Goal: Task Accomplishment & Management: Manage account settings

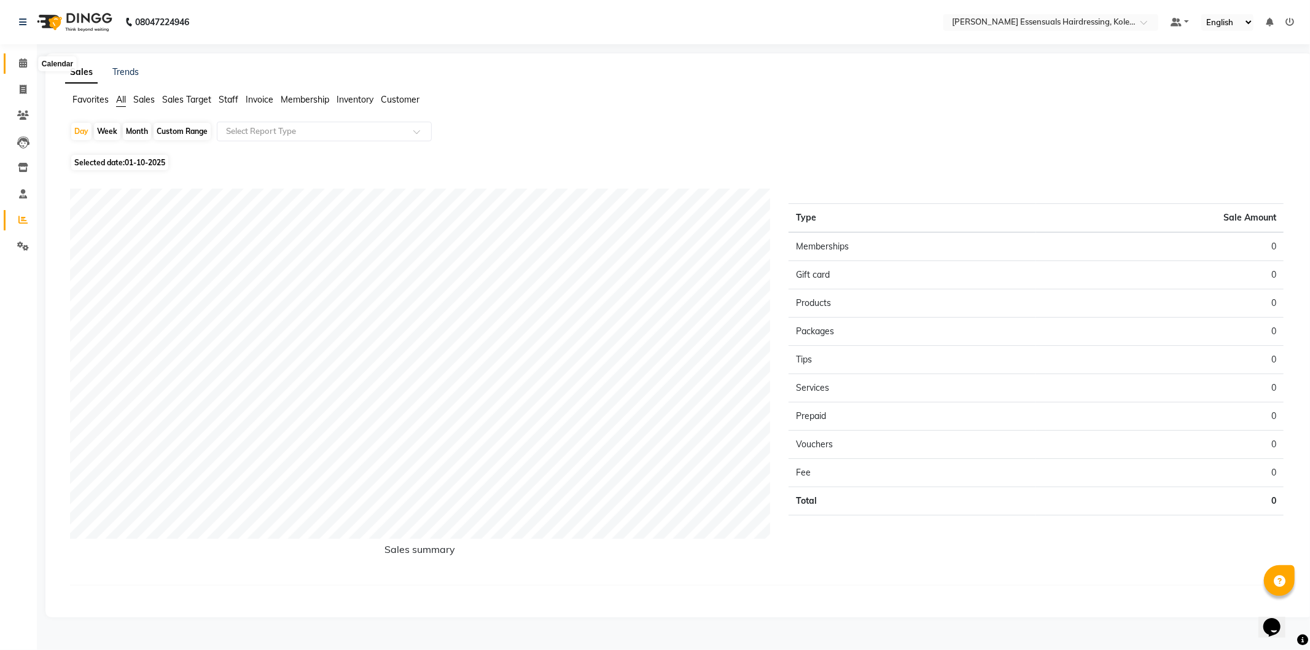
click at [20, 63] on icon at bounding box center [23, 62] width 8 height 9
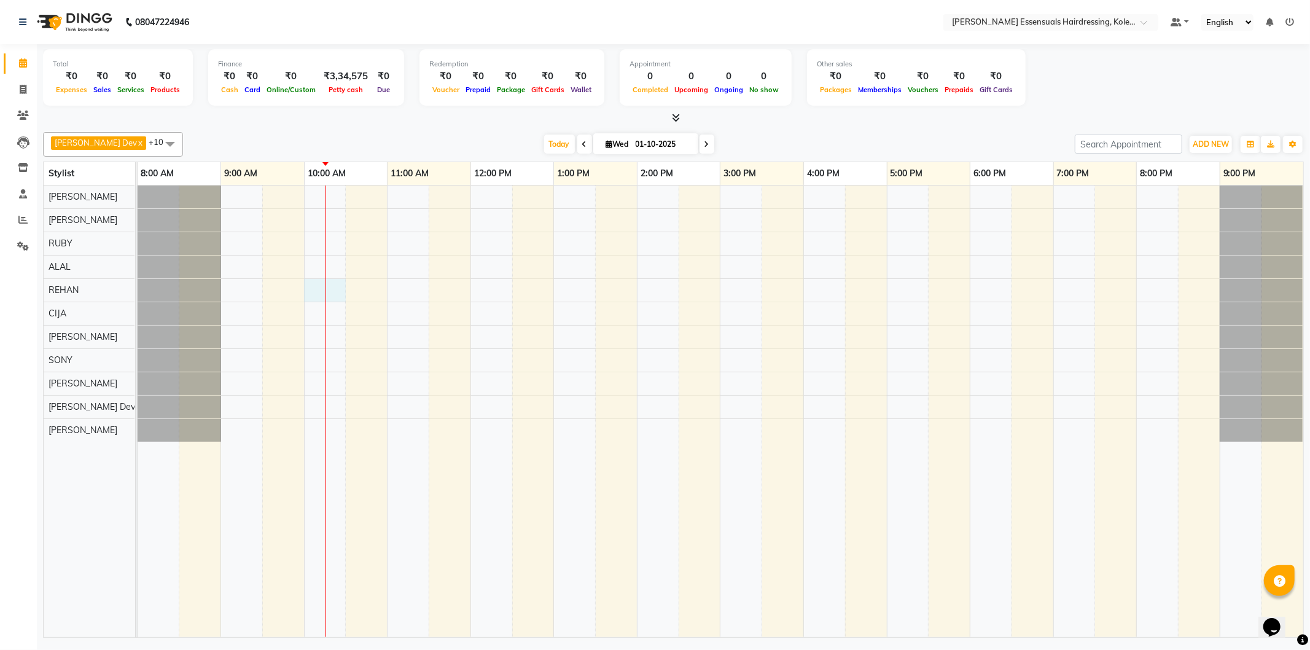
click at [321, 292] on div at bounding box center [721, 410] width 1166 height 451
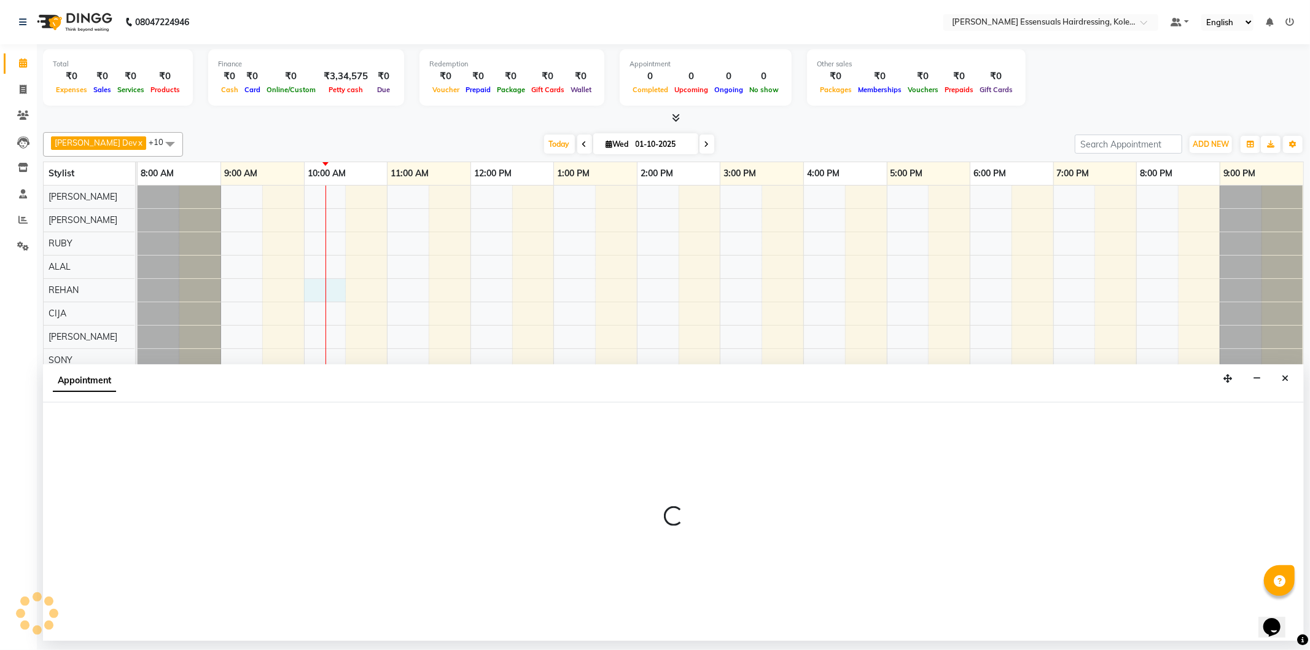
select select "79972"
select select "600"
select select "tentative"
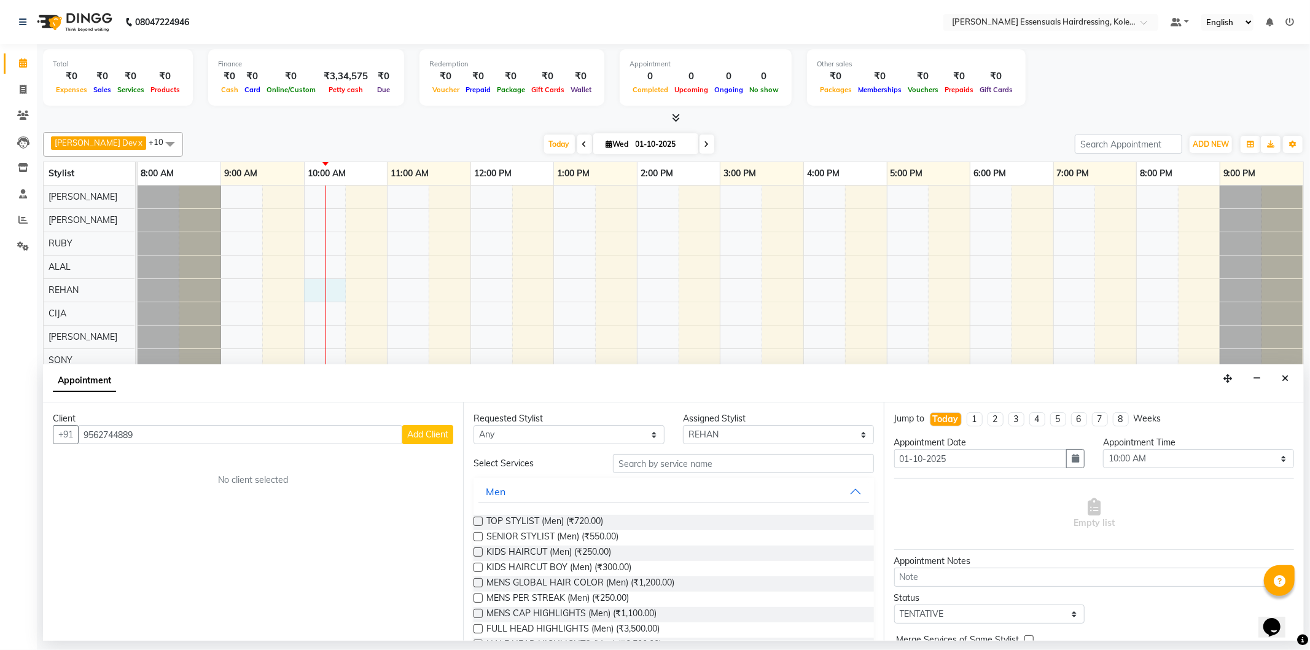
type input "9562744889"
click at [413, 424] on div "Client" at bounding box center [253, 418] width 400 height 13
click at [416, 429] on span "Add Client" at bounding box center [427, 434] width 41 height 11
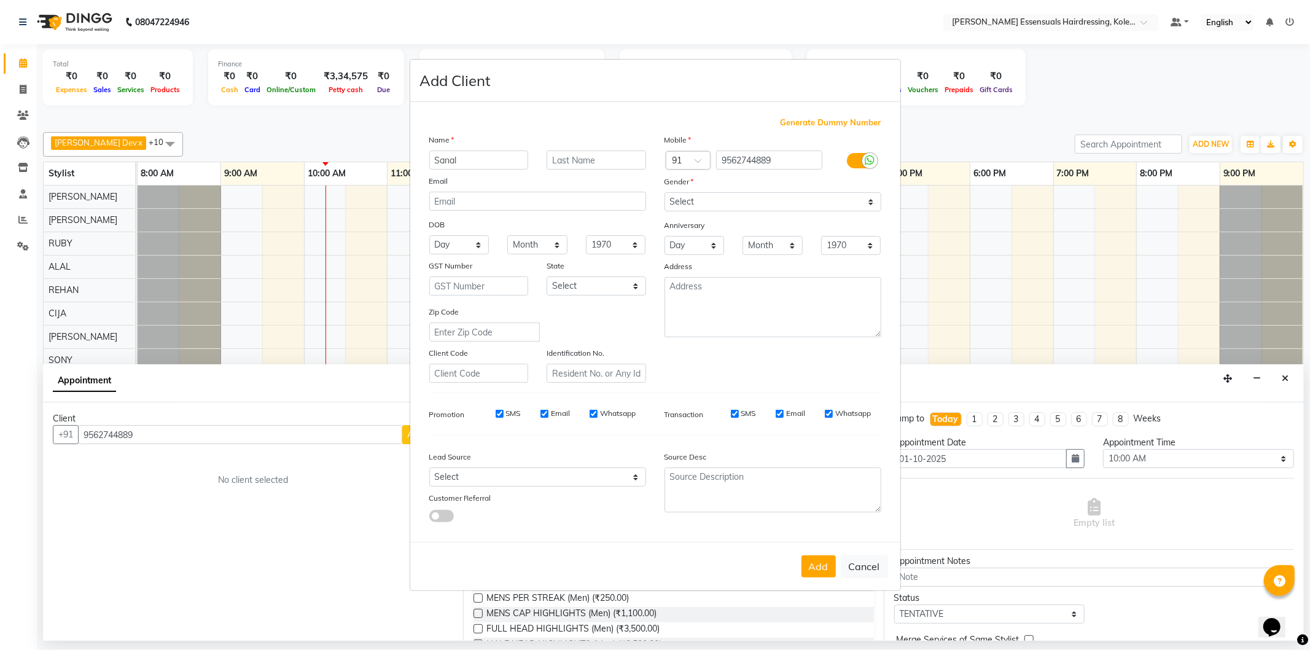
type input "Sanal"
click at [569, 162] on input "text" at bounding box center [596, 159] width 99 height 19
type input "S"
click at [714, 193] on select "Select [DEMOGRAPHIC_DATA] [DEMOGRAPHIC_DATA] Other Prefer Not To Say" at bounding box center [772, 201] width 217 height 19
click at [664, 192] on select "Select [DEMOGRAPHIC_DATA] [DEMOGRAPHIC_DATA] Other Prefer Not To Say" at bounding box center [772, 201] width 217 height 19
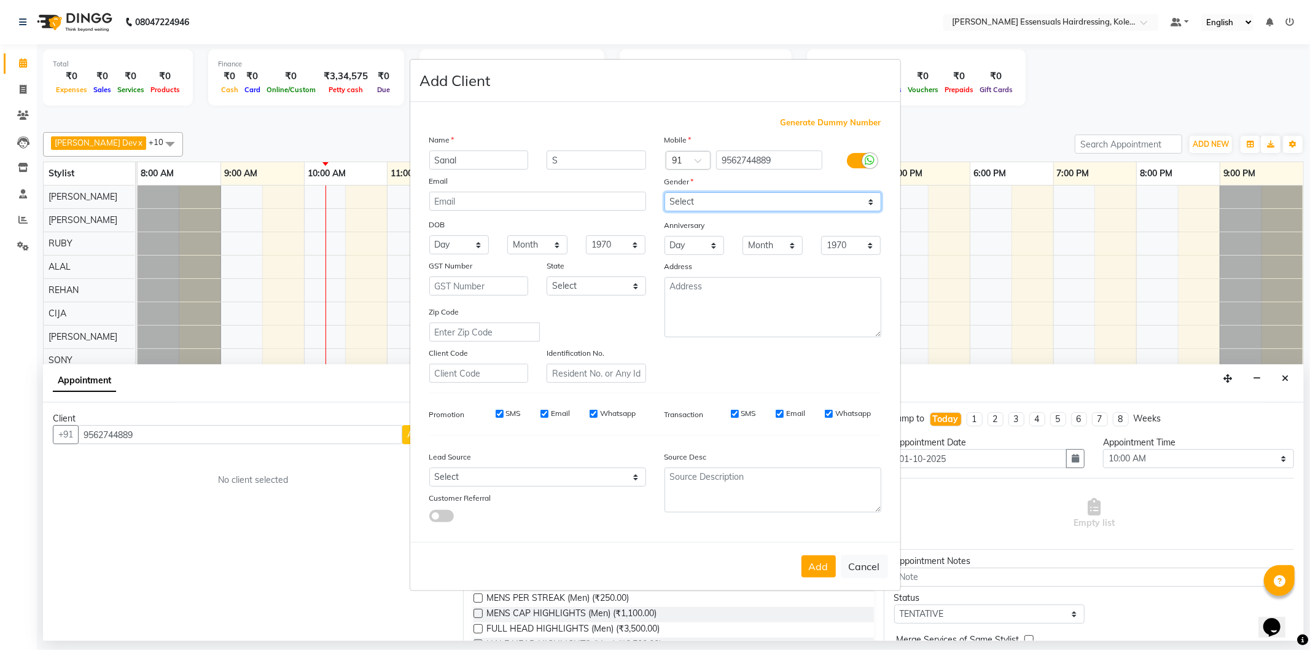
drag, startPoint x: 701, startPoint y: 201, endPoint x: 701, endPoint y: 209, distance: 7.4
click at [701, 201] on select "Select [DEMOGRAPHIC_DATA] [DEMOGRAPHIC_DATA] Other Prefer Not To Say" at bounding box center [772, 201] width 217 height 19
select select "[DEMOGRAPHIC_DATA]"
click at [664, 192] on select "Select [DEMOGRAPHIC_DATA] [DEMOGRAPHIC_DATA] Other Prefer Not To Say" at bounding box center [772, 201] width 217 height 19
click at [819, 558] on button "Add" at bounding box center [818, 566] width 34 height 22
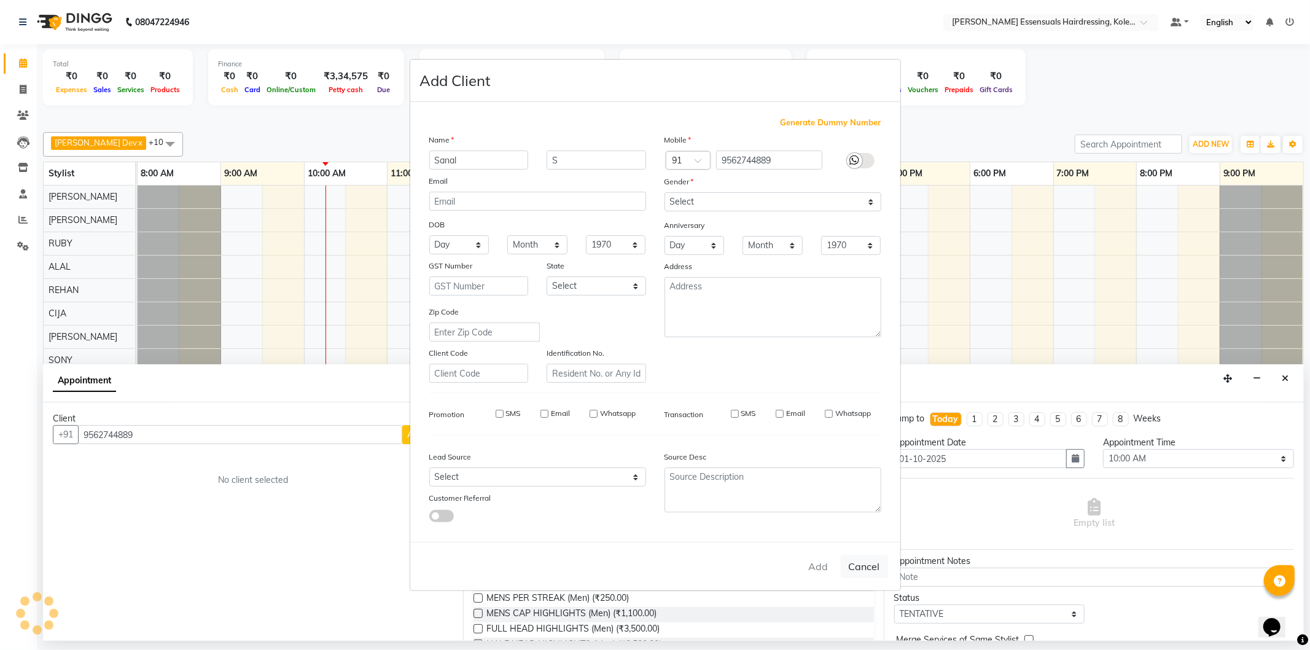
type input "95******89"
select select
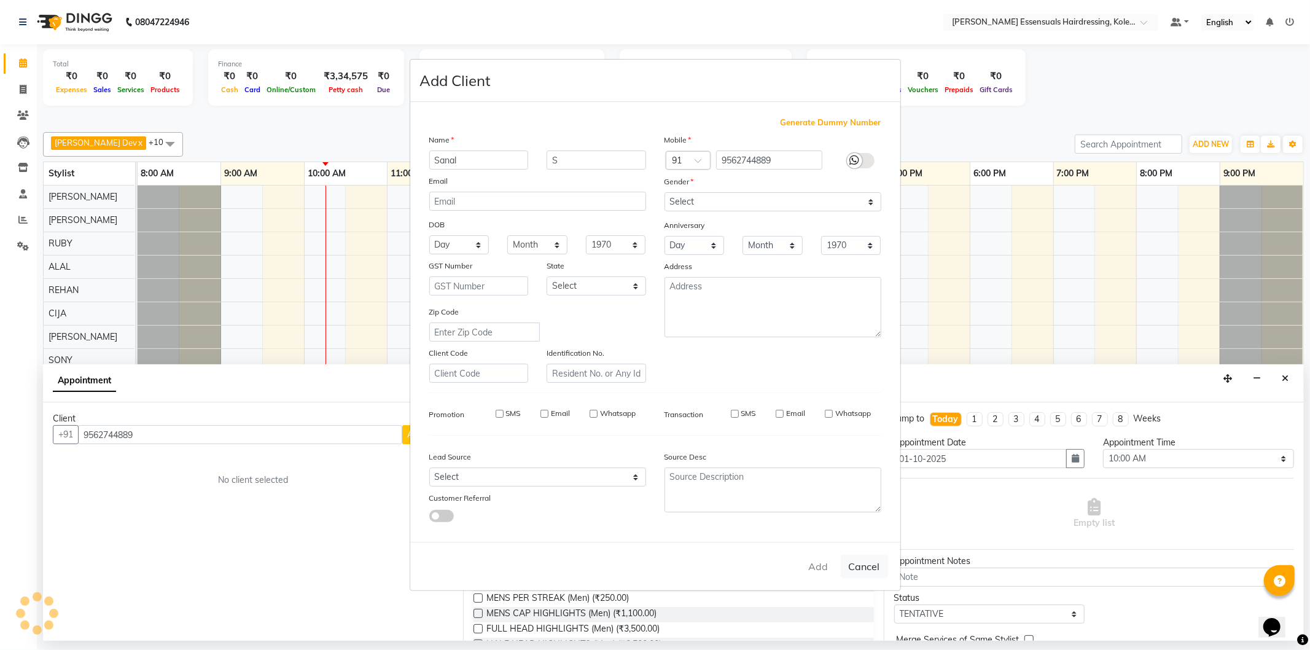
select select
checkbox input "false"
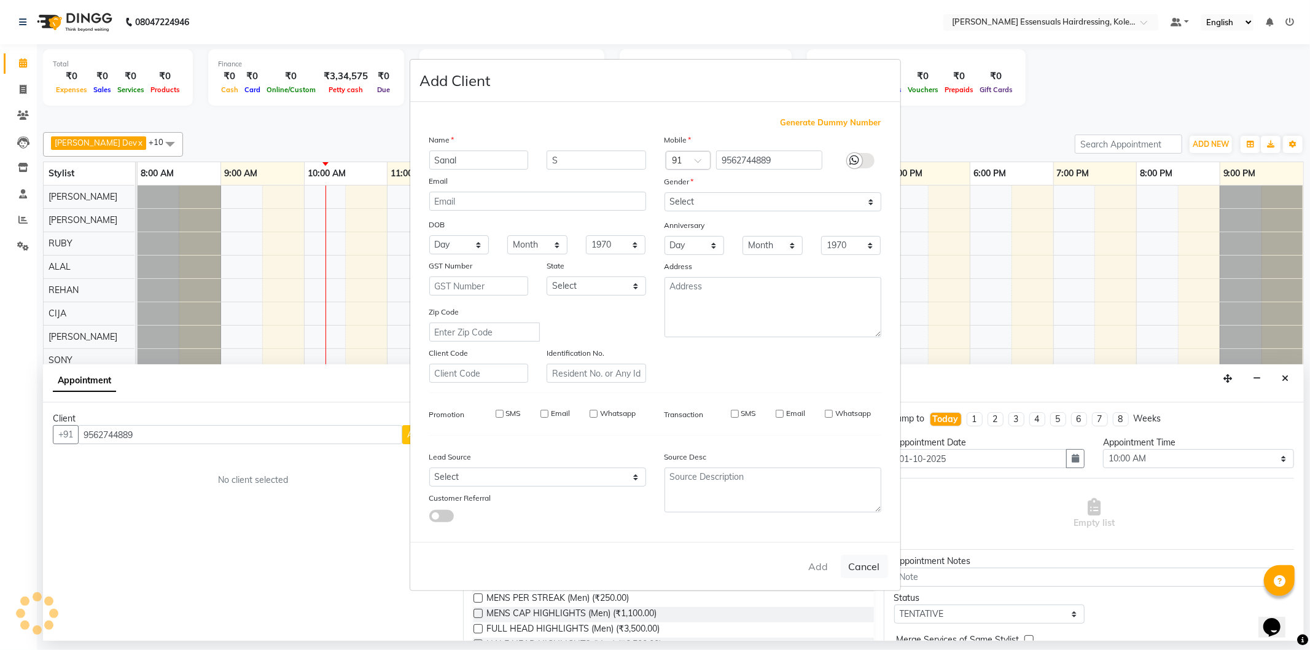
checkbox input "false"
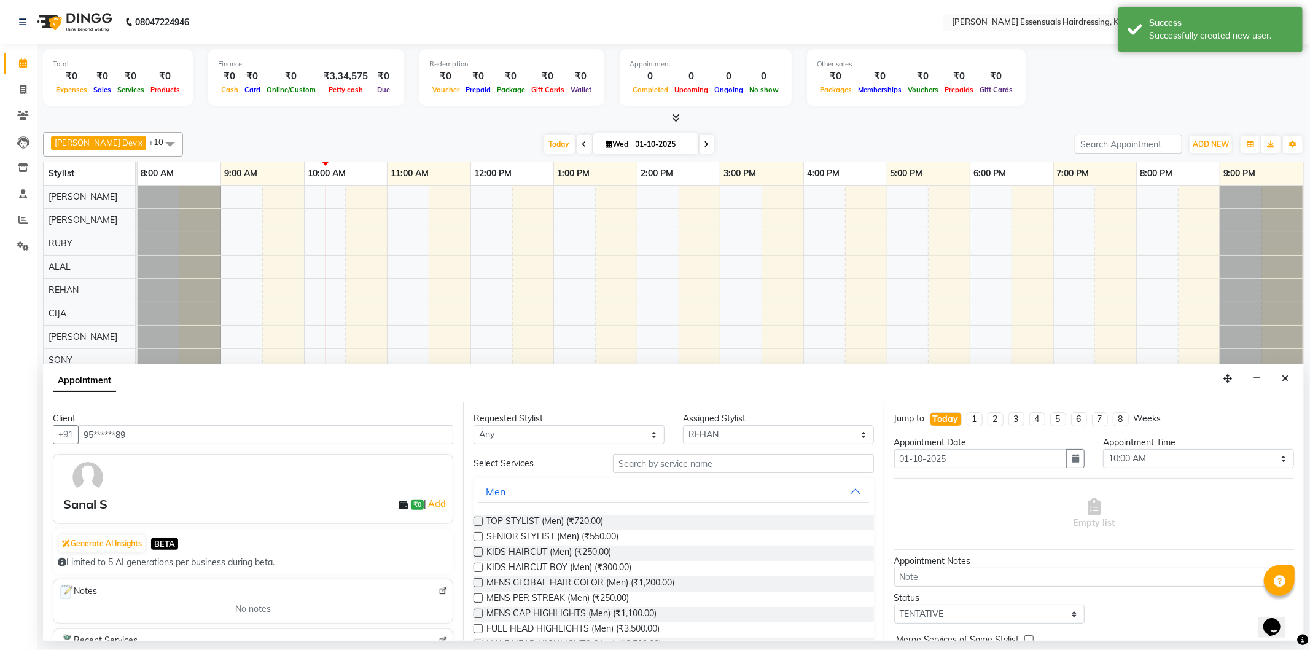
click at [474, 532] on label at bounding box center [477, 536] width 9 height 9
click at [474, 534] on input "checkbox" at bounding box center [477, 538] width 8 height 8
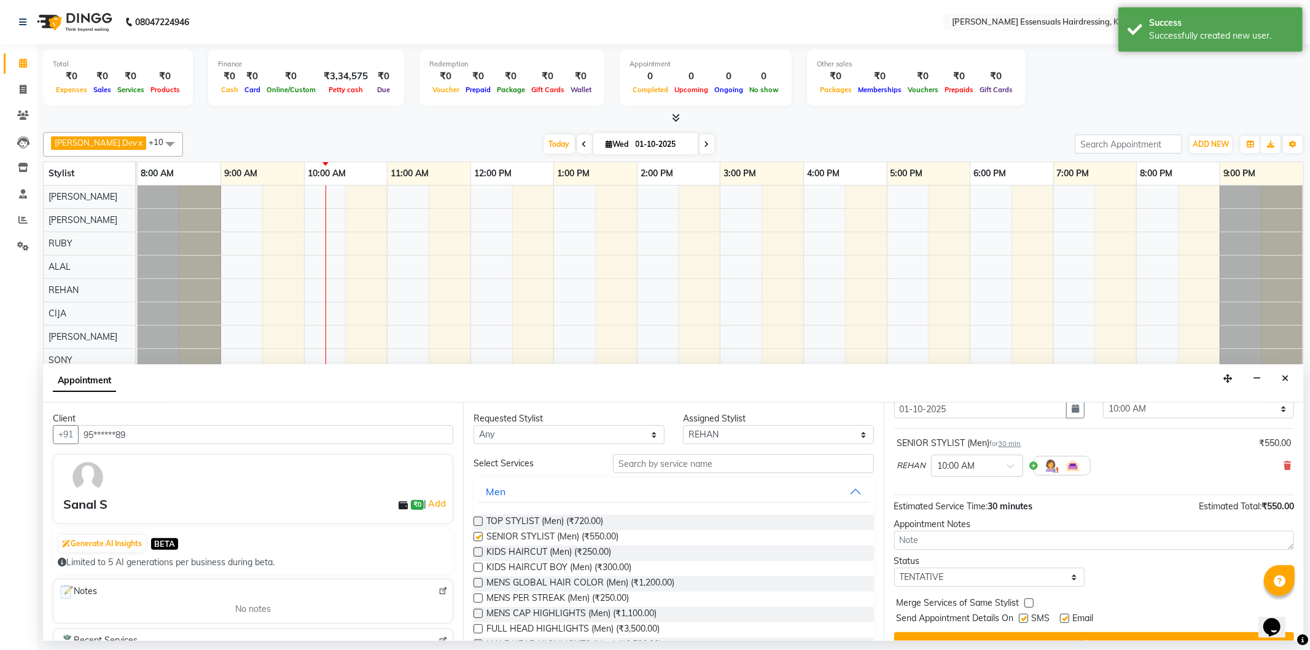
checkbox input "false"
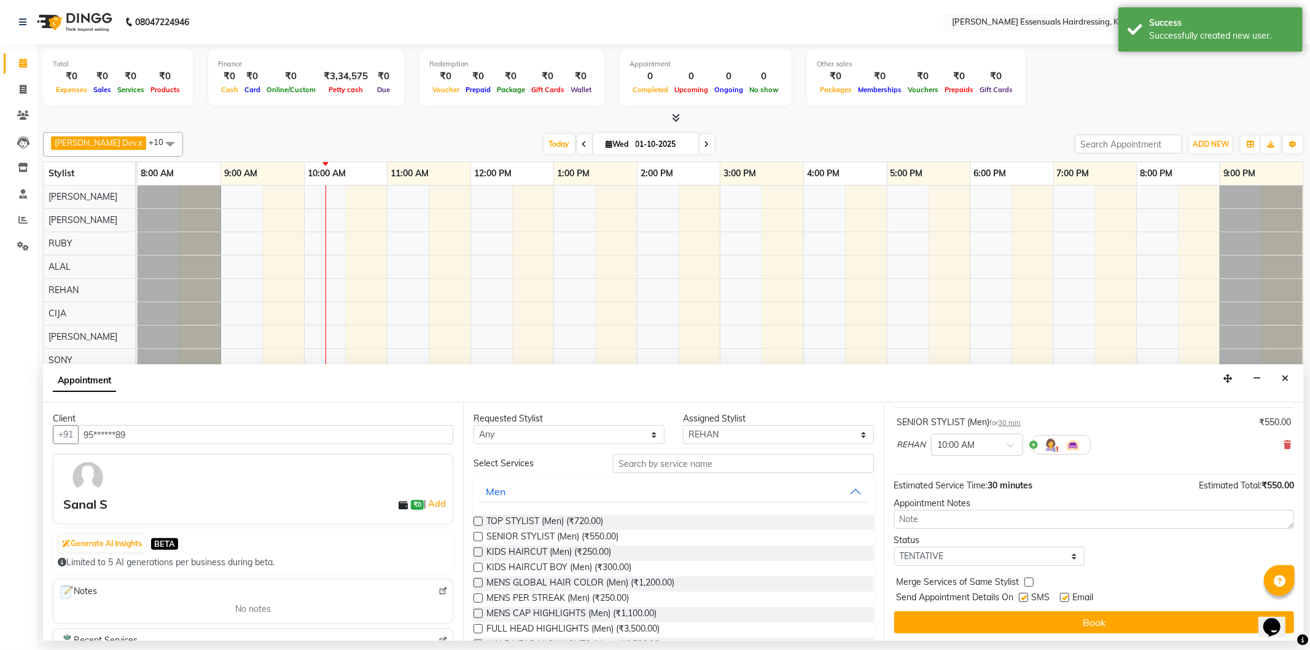
scroll to position [72, 0]
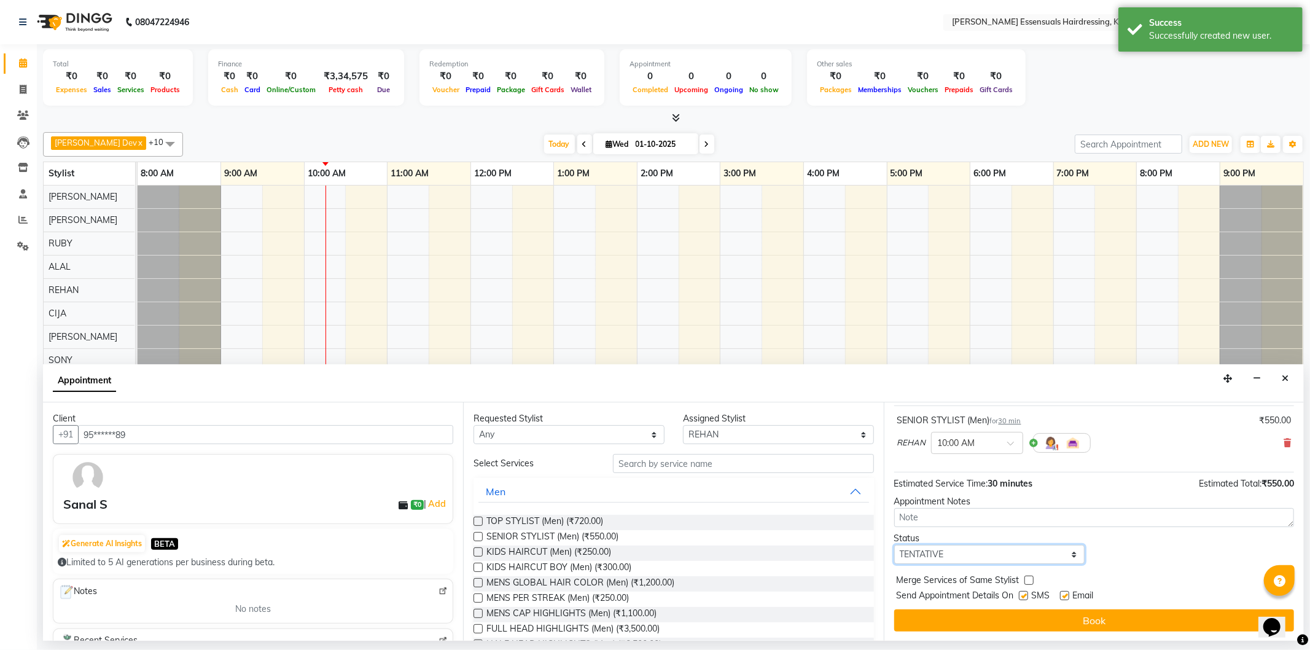
click at [936, 553] on select "Select TENTATIVE CONFIRM CHECK-IN UPCOMING" at bounding box center [989, 554] width 191 height 19
select select "check-in"
click at [894, 545] on select "Select TENTATIVE CONFIRM CHECK-IN UPCOMING" at bounding box center [989, 554] width 191 height 19
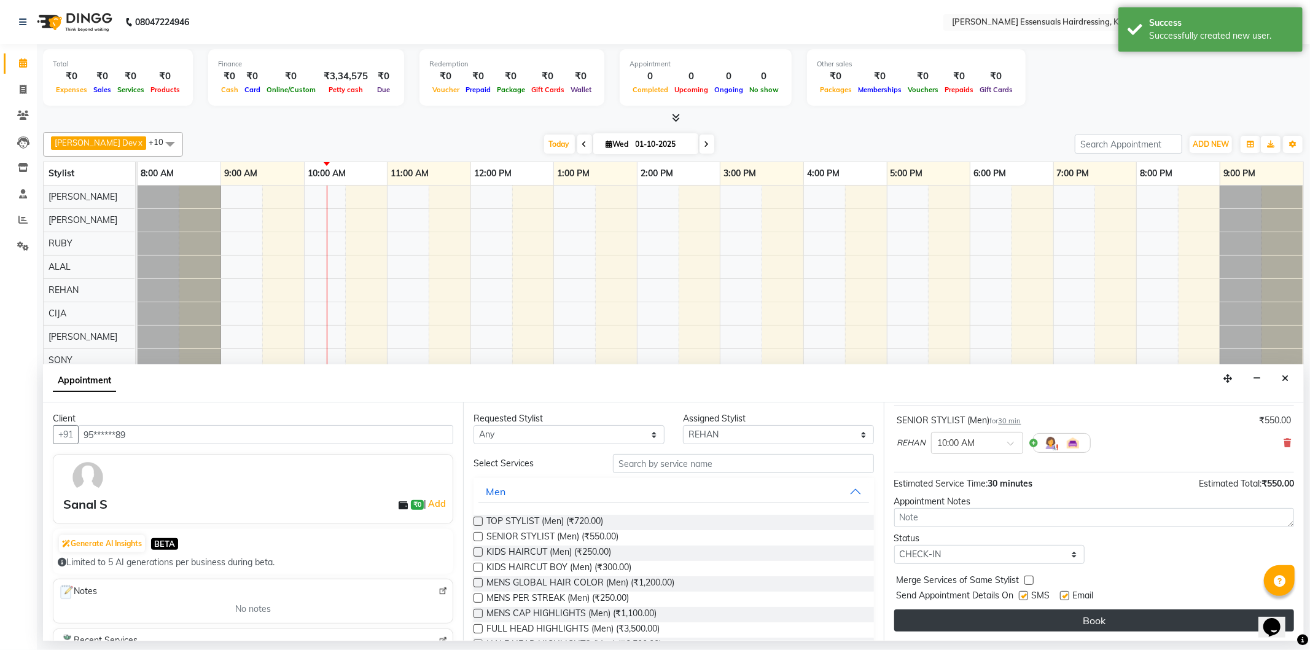
click at [940, 617] on button "Book" at bounding box center [1094, 620] width 400 height 22
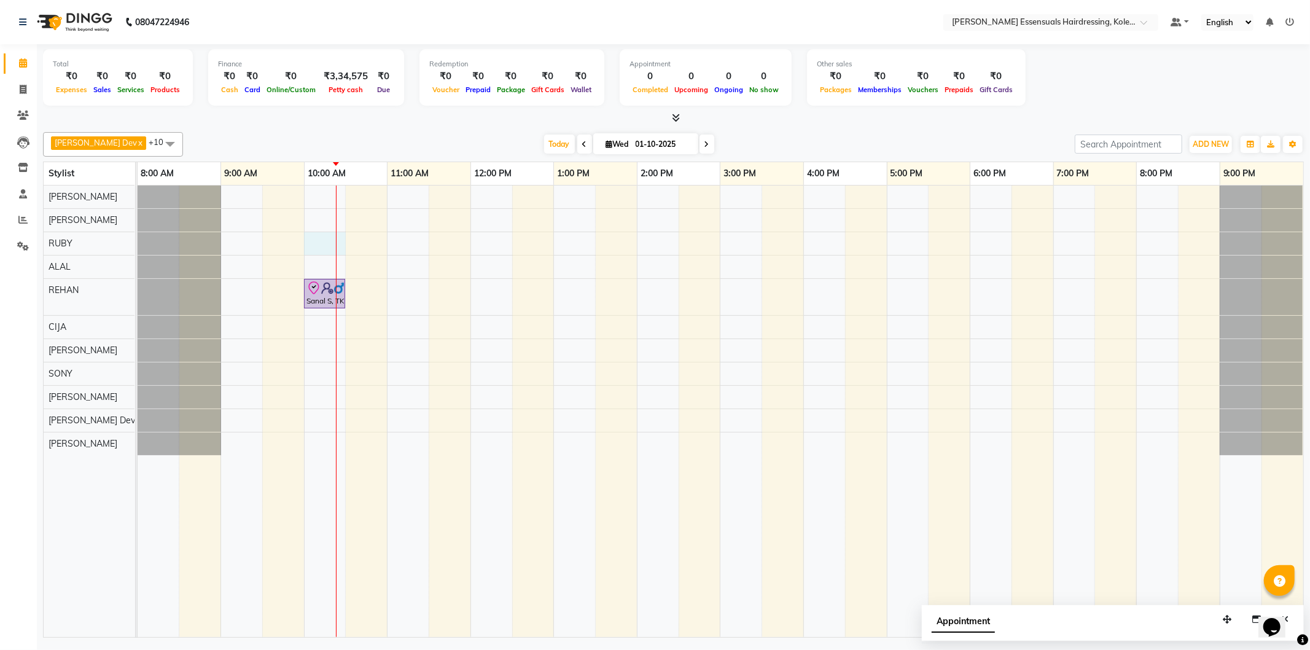
click at [333, 238] on div "Sanal S, TK01, 10:00 AM-10:30 AM, SENIOR STYLIST (Men)" at bounding box center [721, 410] width 1166 height 451
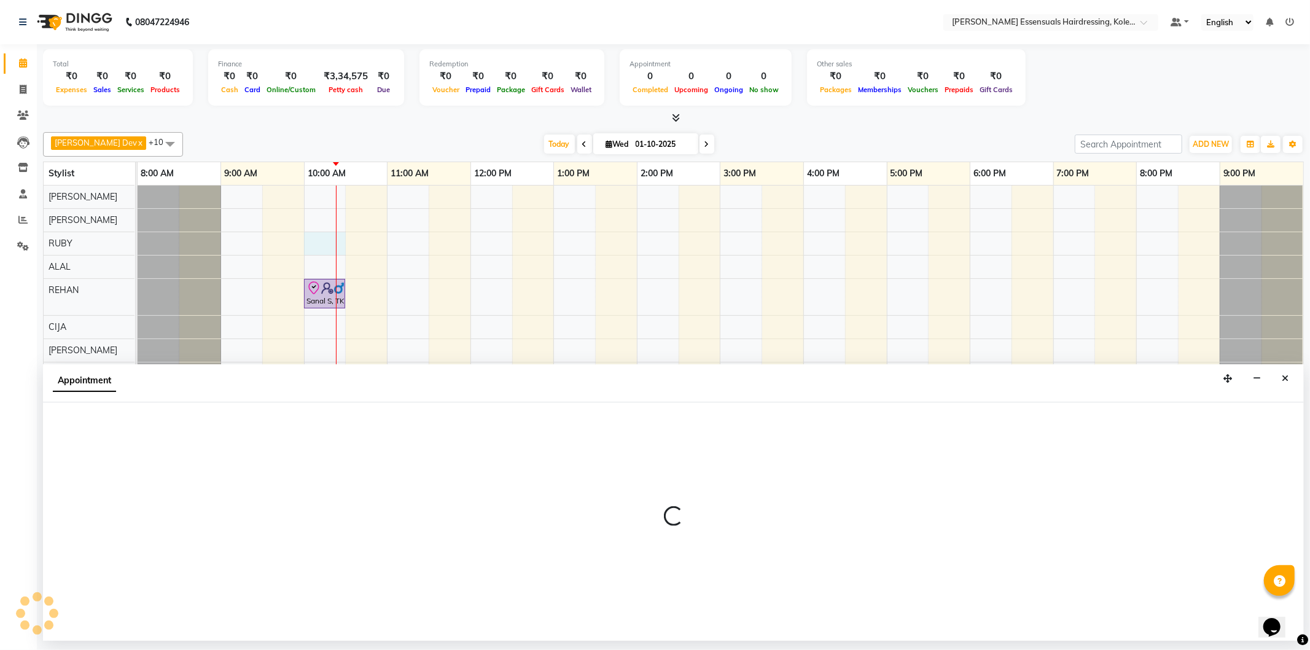
select select "79968"
select select "tentative"
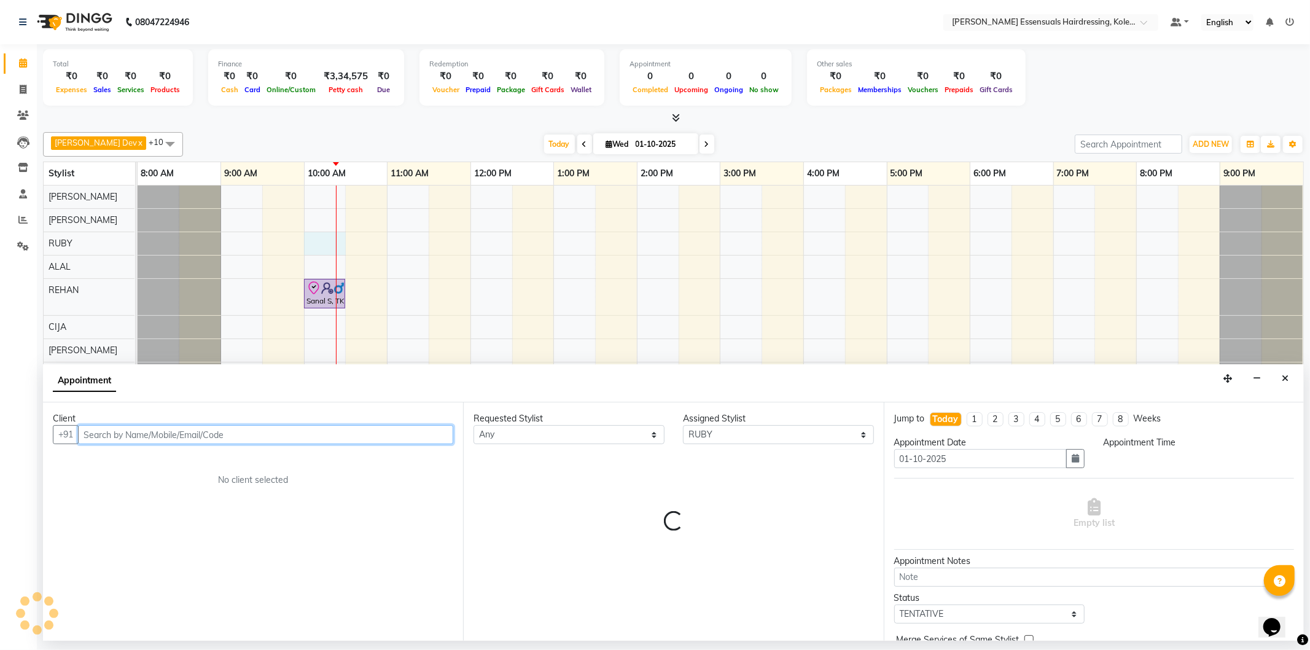
select select "600"
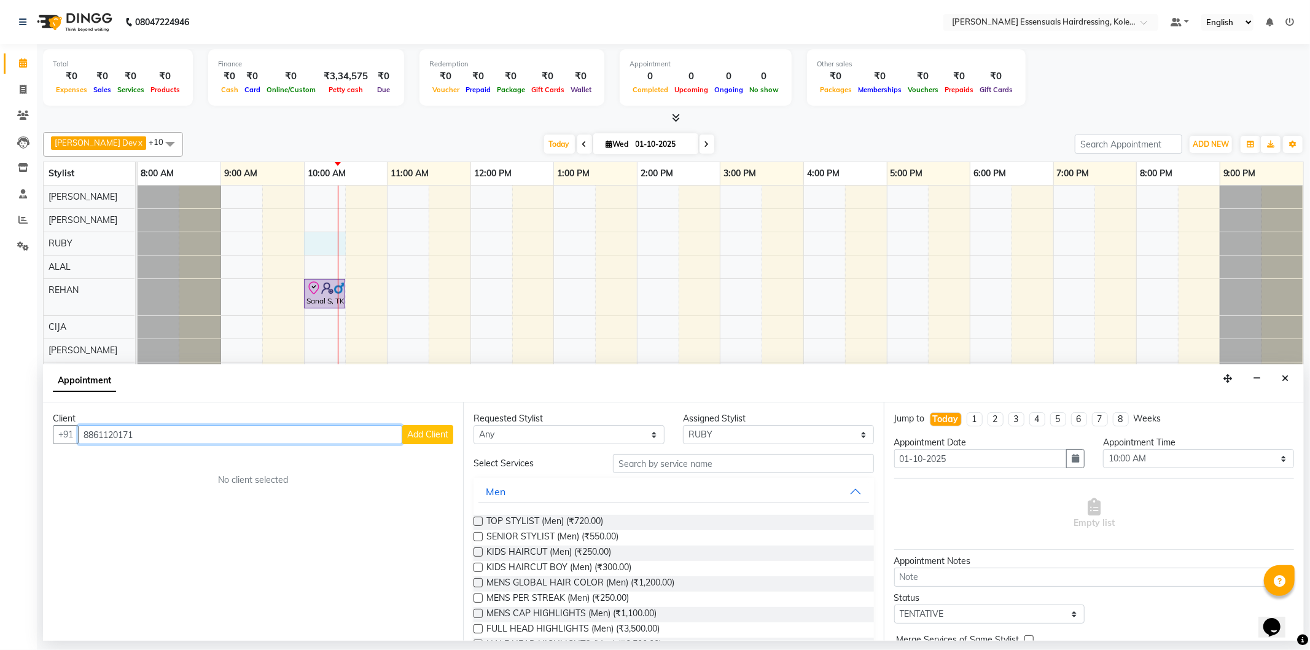
type input "8861120171"
click at [406, 433] on button "Add Client" at bounding box center [427, 434] width 51 height 19
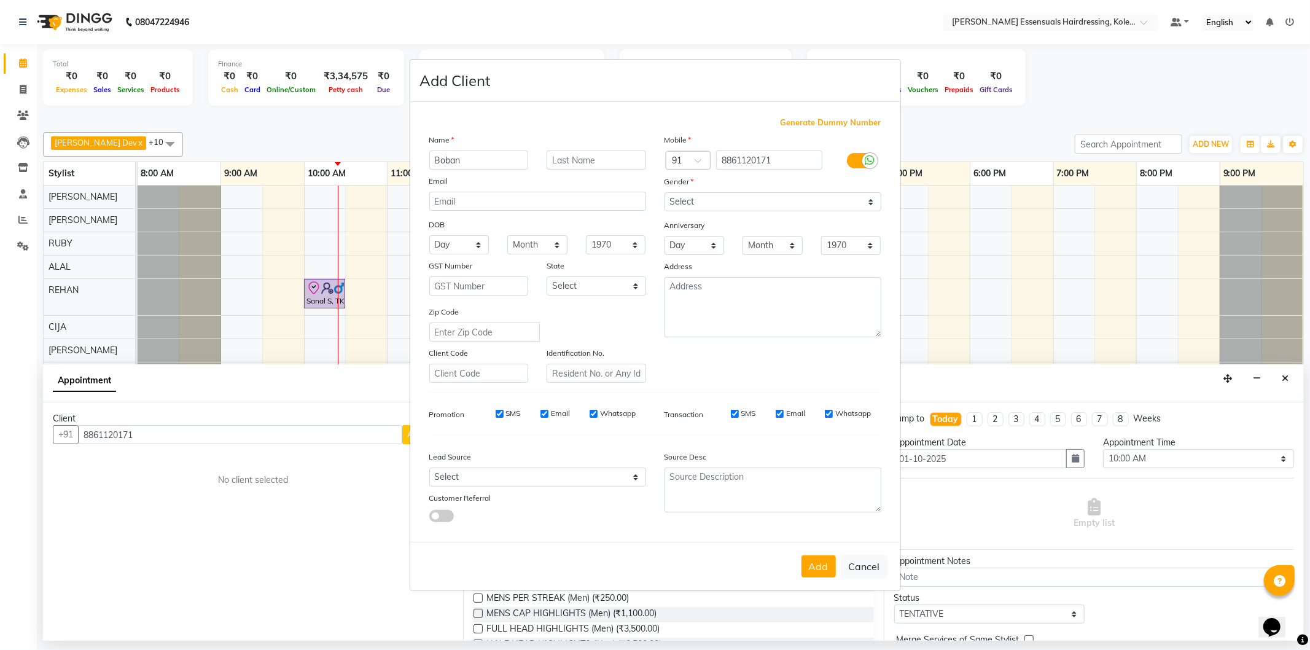
type input "Boban"
click at [617, 163] on input "text" at bounding box center [596, 159] width 99 height 19
type input "S"
click at [689, 203] on select "Select [DEMOGRAPHIC_DATA] [DEMOGRAPHIC_DATA] Other Prefer Not To Say" at bounding box center [772, 201] width 217 height 19
click at [664, 192] on select "Select [DEMOGRAPHIC_DATA] [DEMOGRAPHIC_DATA] Other Prefer Not To Say" at bounding box center [772, 201] width 217 height 19
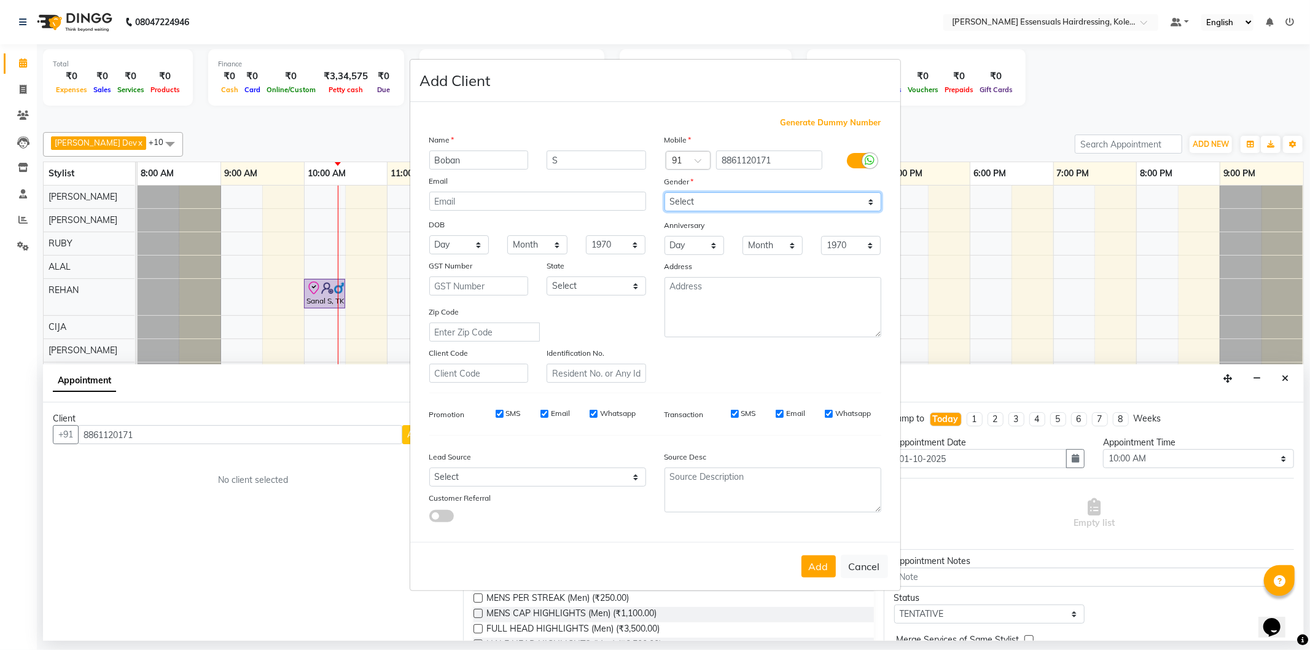
click at [709, 203] on select "Select [DEMOGRAPHIC_DATA] [DEMOGRAPHIC_DATA] Other Prefer Not To Say" at bounding box center [772, 201] width 217 height 19
select select "[DEMOGRAPHIC_DATA]"
click at [664, 192] on select "Select [DEMOGRAPHIC_DATA] [DEMOGRAPHIC_DATA] Other Prefer Not To Say" at bounding box center [772, 201] width 217 height 19
click at [817, 557] on button "Add" at bounding box center [818, 566] width 34 height 22
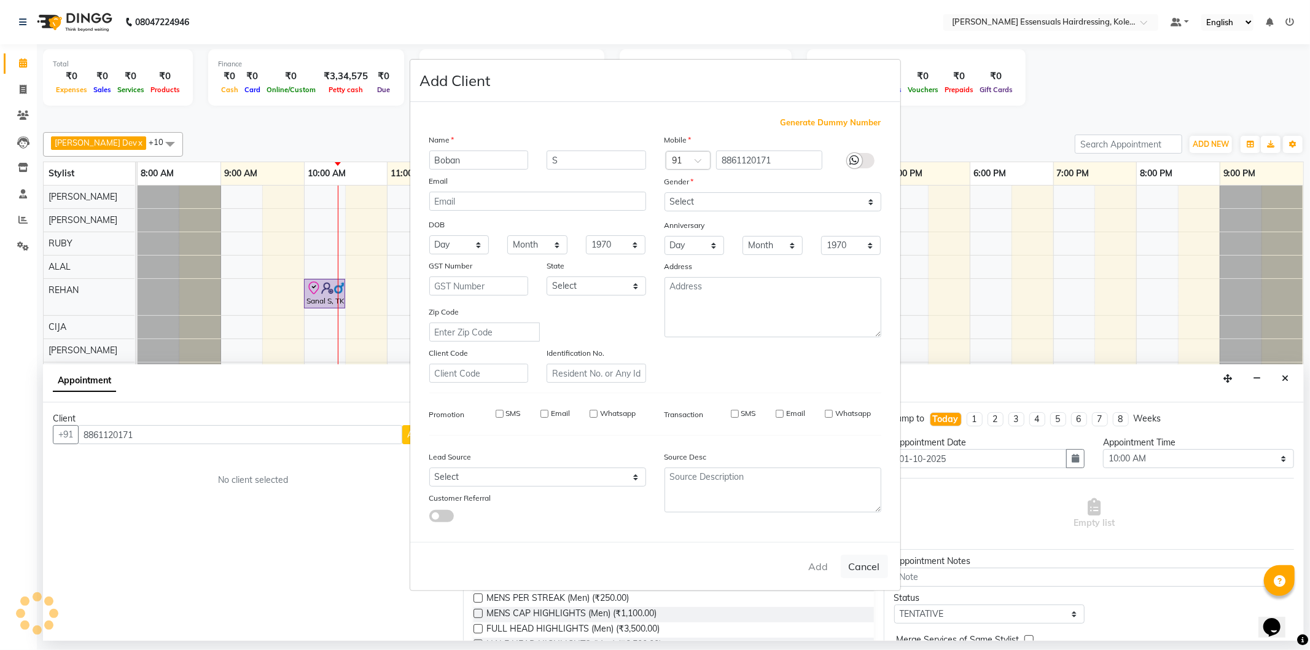
type input "88******71"
select select
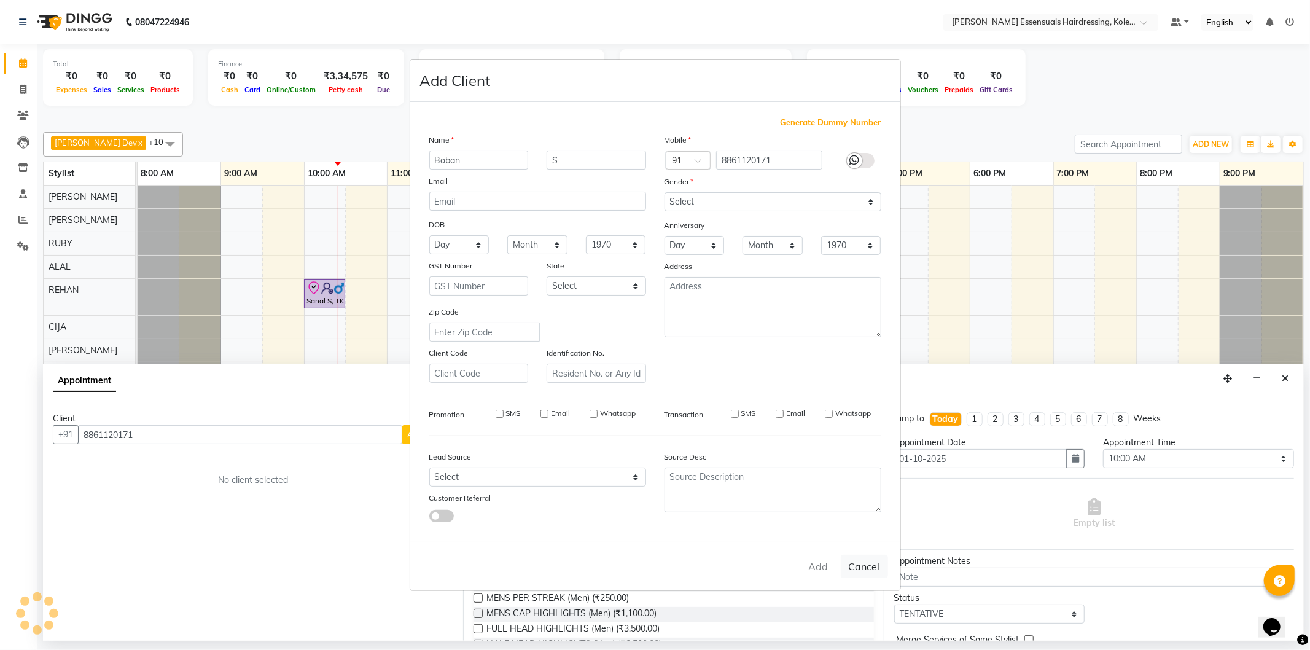
select select
checkbox input "false"
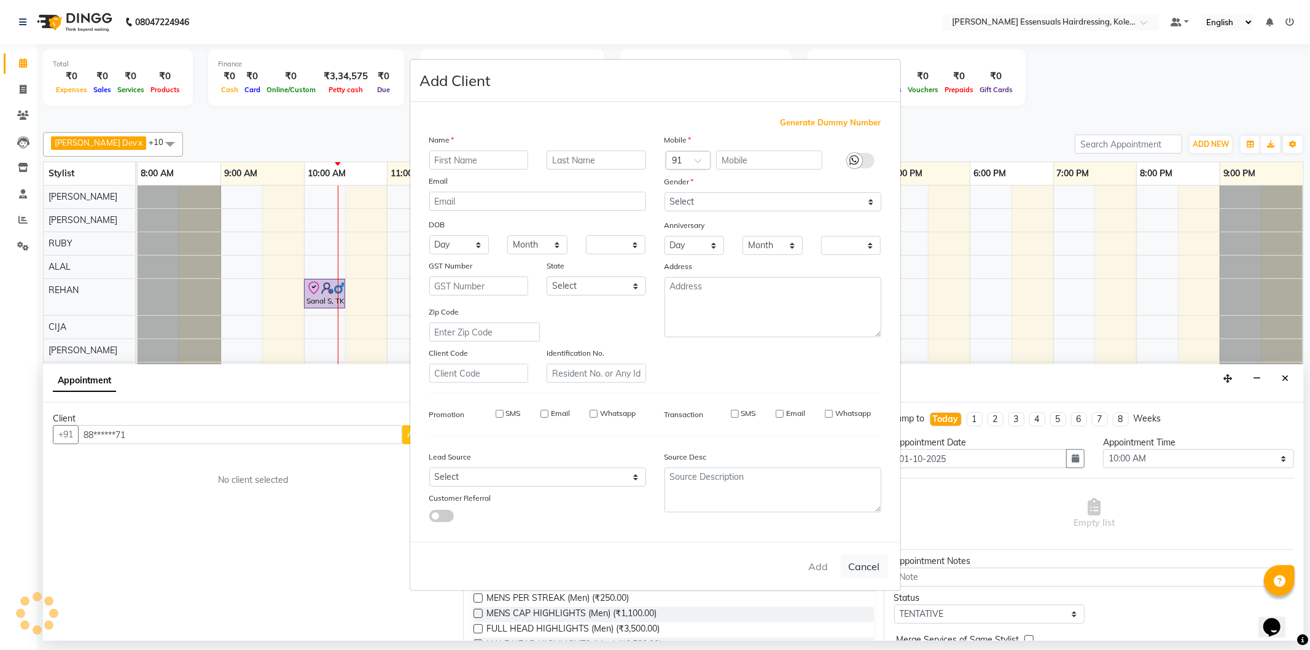
checkbox input "false"
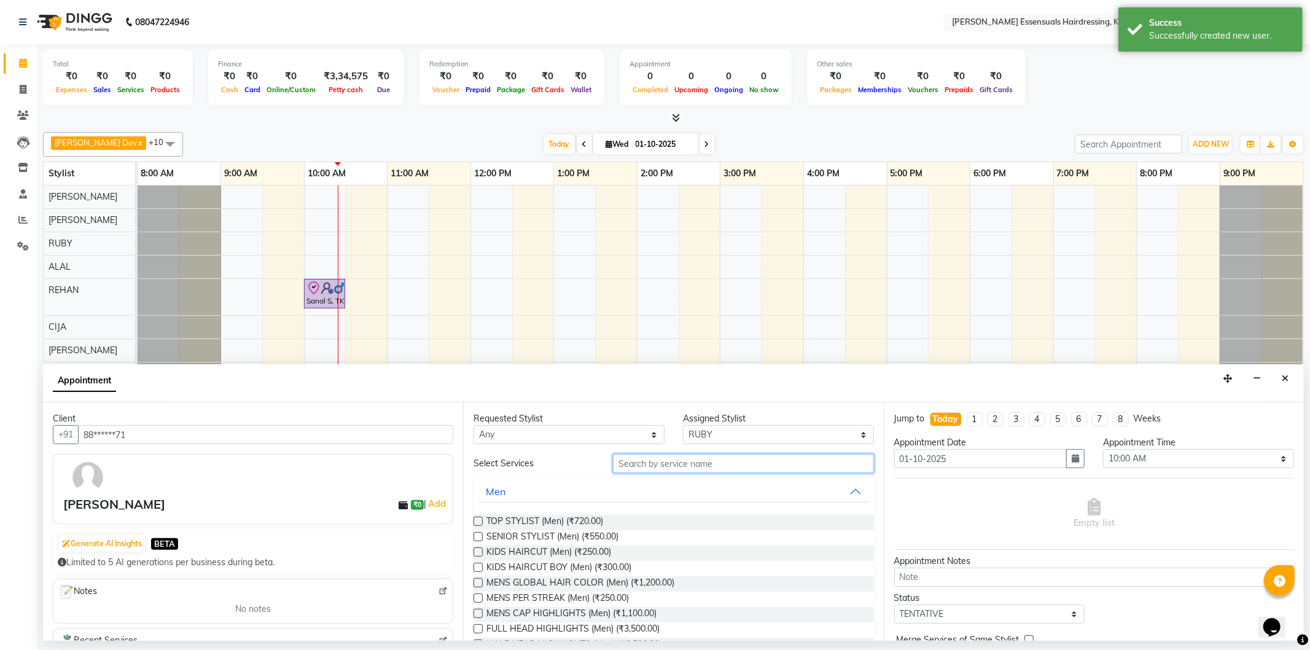
click at [655, 469] on input "text" at bounding box center [743, 463] width 260 height 19
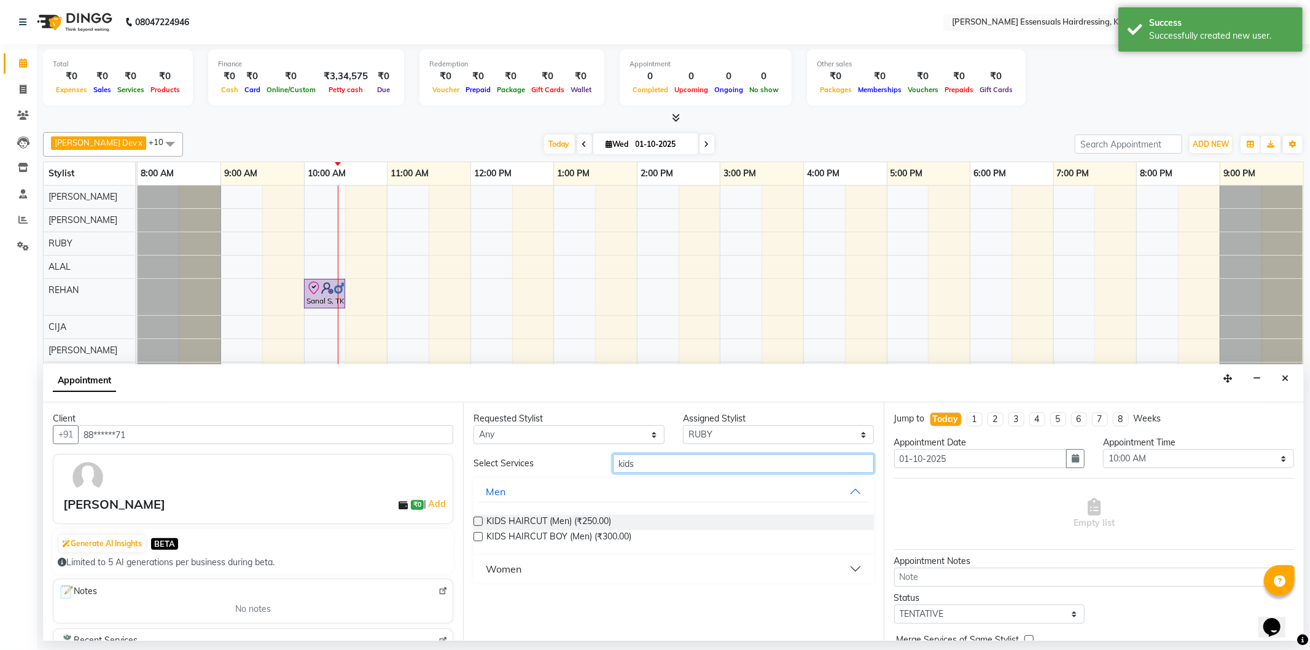
type input "kids"
click at [499, 567] on div "Women" at bounding box center [504, 568] width 36 height 15
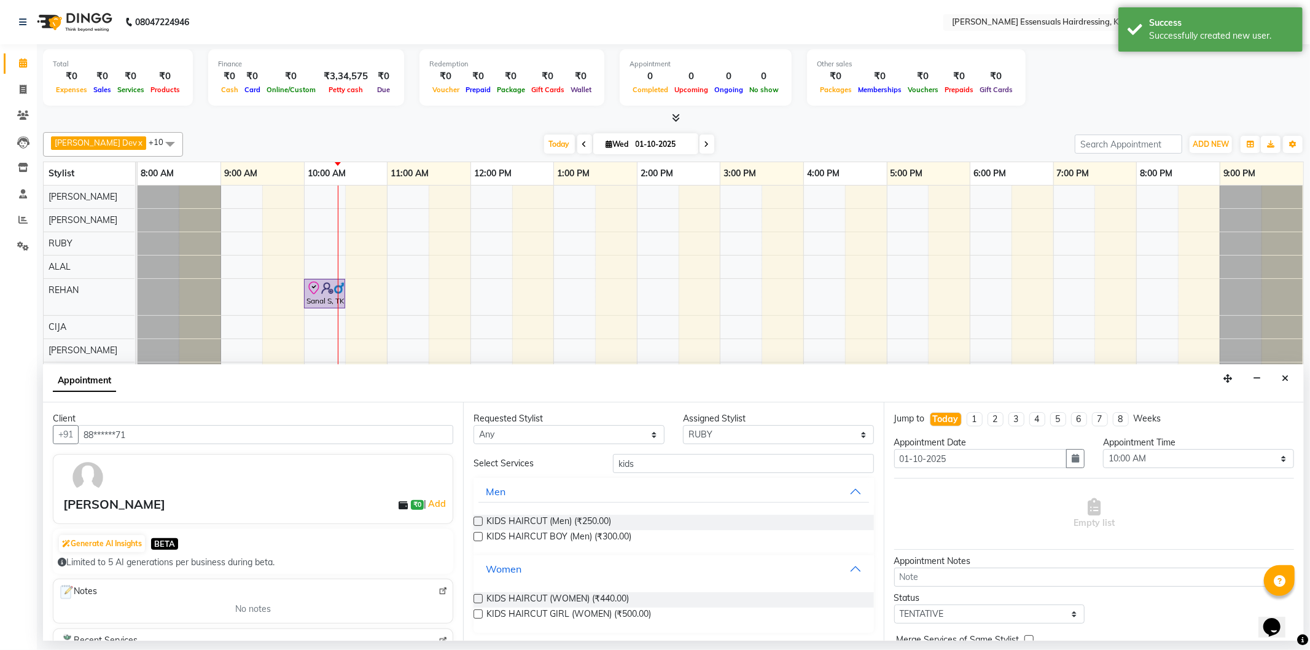
scroll to position [1, 0]
click at [478, 598] on label at bounding box center [477, 597] width 9 height 9
click at [478, 598] on input "checkbox" at bounding box center [477, 598] width 8 height 8
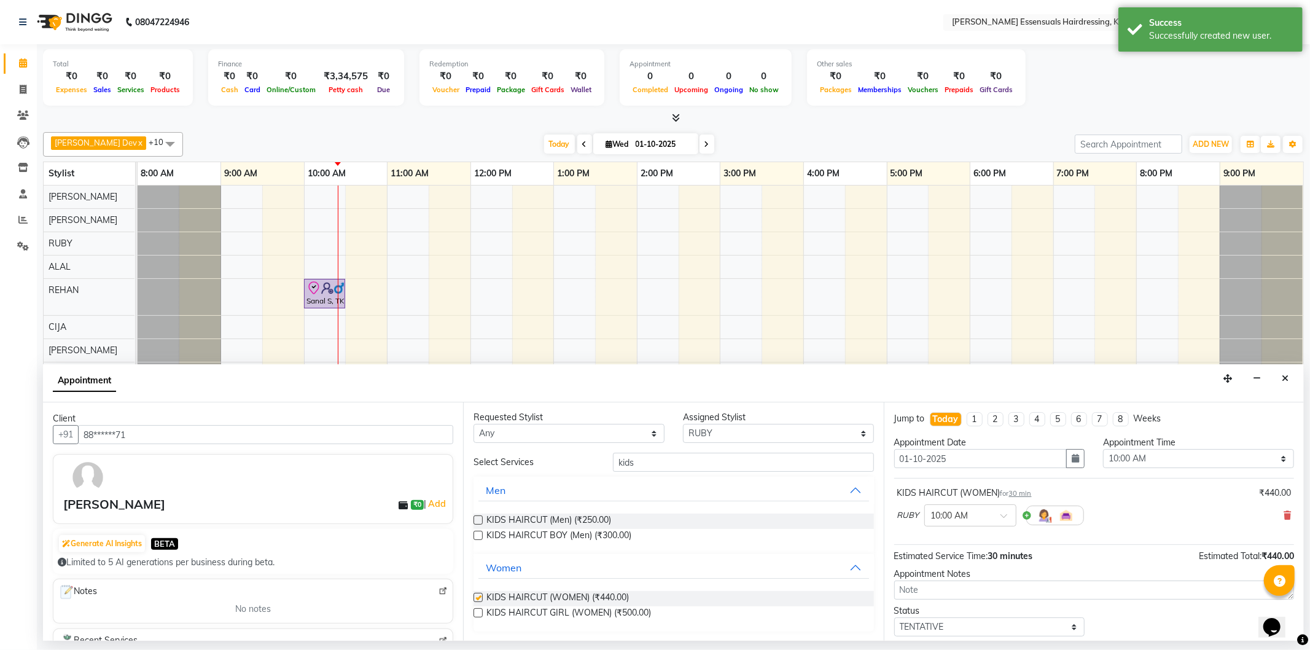
checkbox input "false"
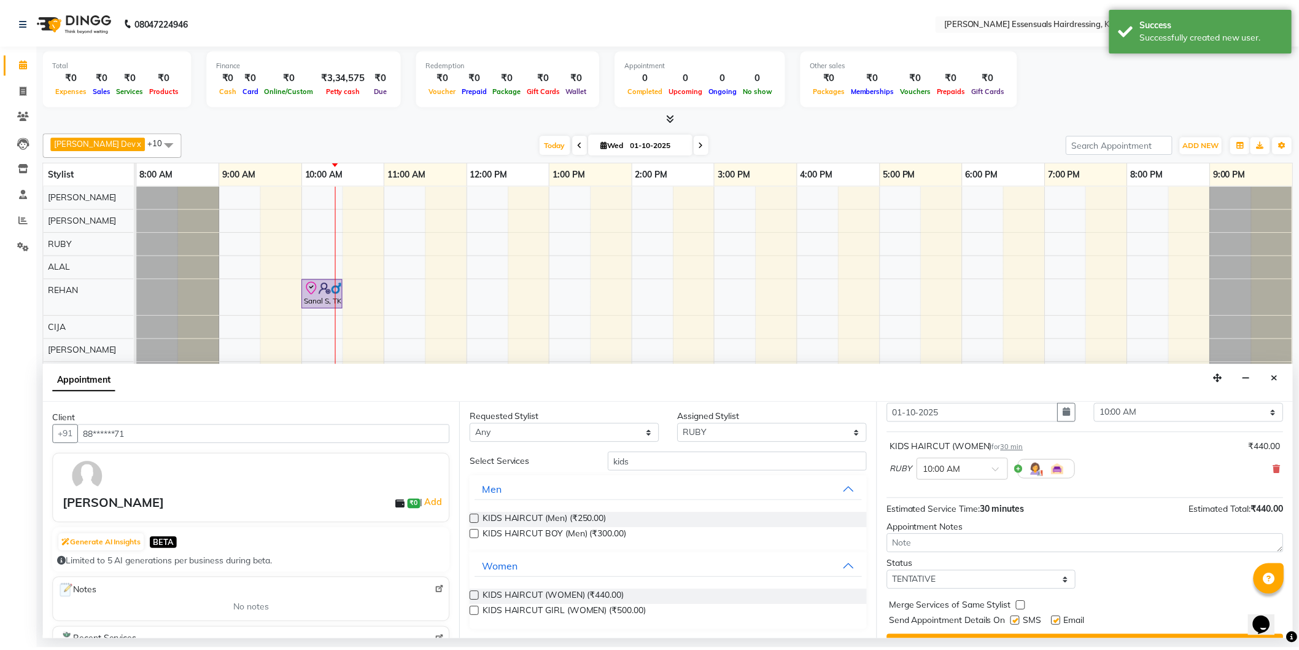
scroll to position [72, 0]
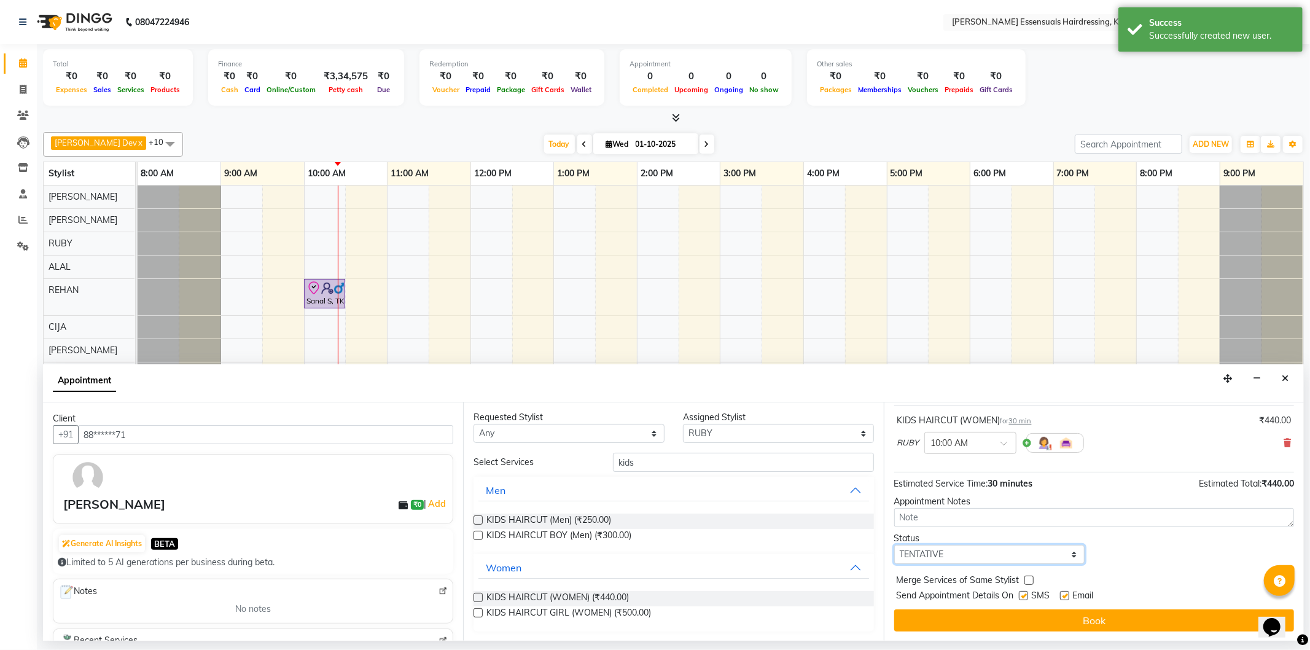
click at [959, 556] on select "Select TENTATIVE CONFIRM CHECK-IN UPCOMING" at bounding box center [989, 554] width 191 height 19
select select "check-in"
click at [894, 545] on select "Select TENTATIVE CONFIRM CHECK-IN UPCOMING" at bounding box center [989, 554] width 191 height 19
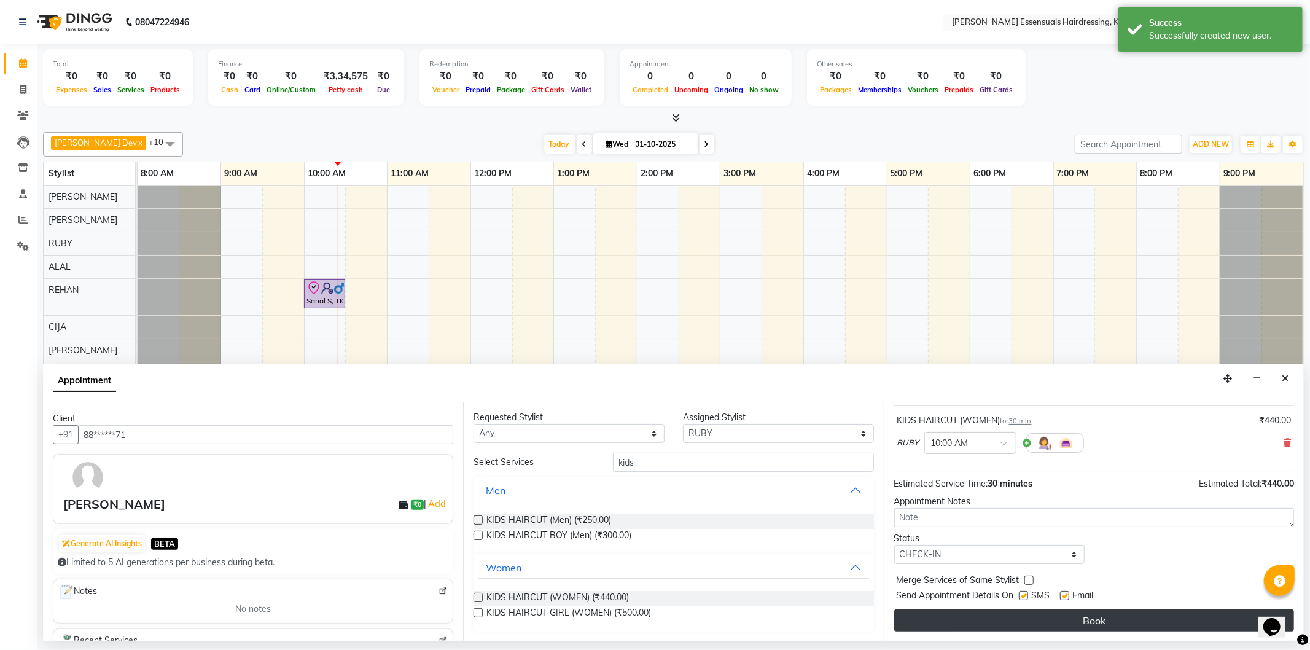
click at [946, 615] on button "Book" at bounding box center [1094, 620] width 400 height 22
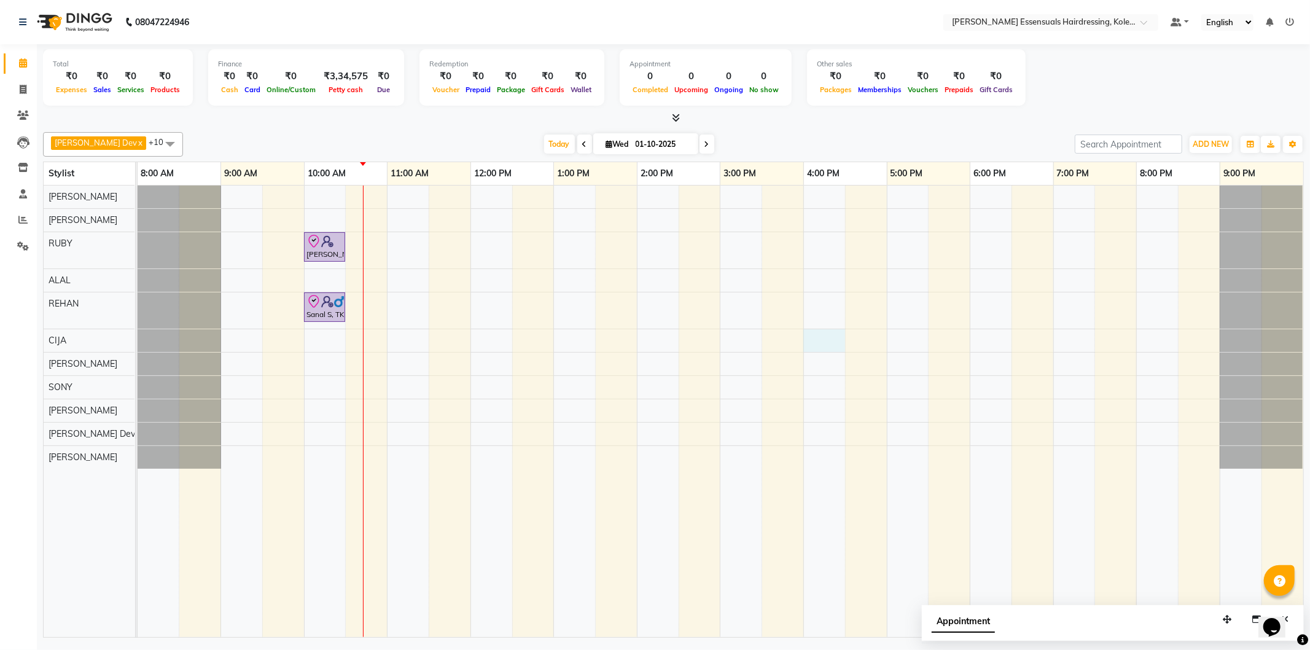
click at [804, 348] on div "[PERSON_NAME], TK02, 10:00 AM-10:30 AM, KIDS HAIRCUT (WOMEN) Sanal S, TK01, 10:…" at bounding box center [721, 410] width 1166 height 451
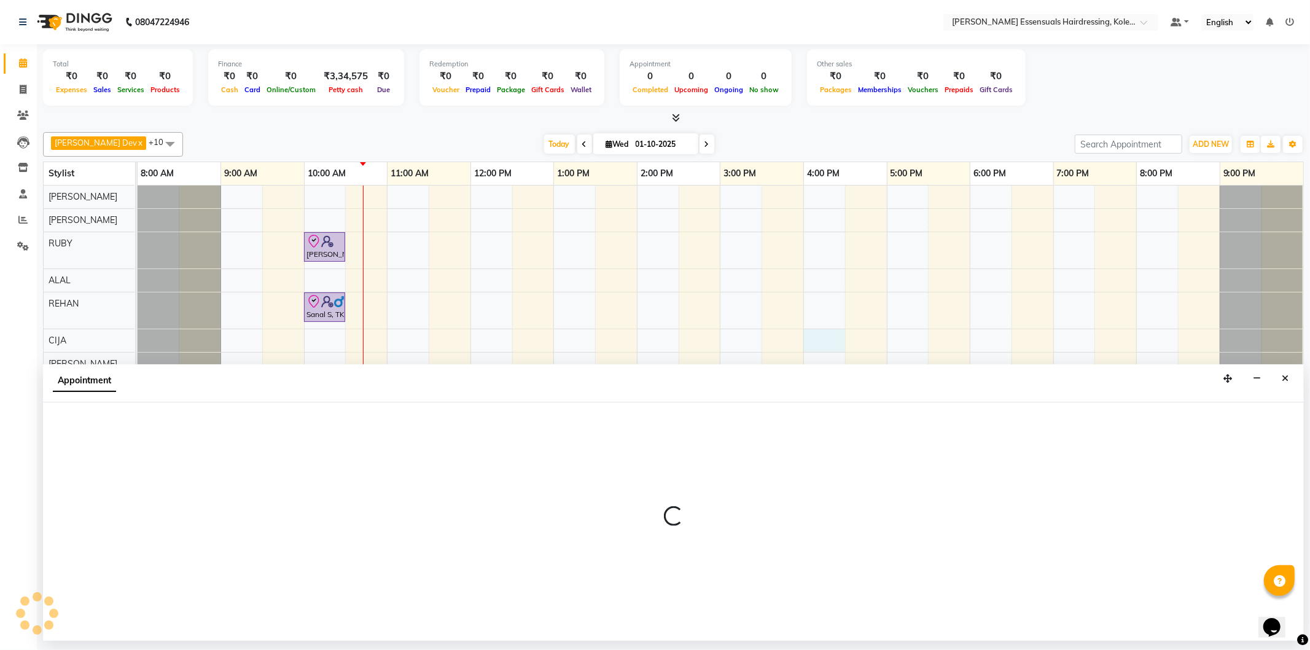
select select "79973"
select select "960"
select select "tentative"
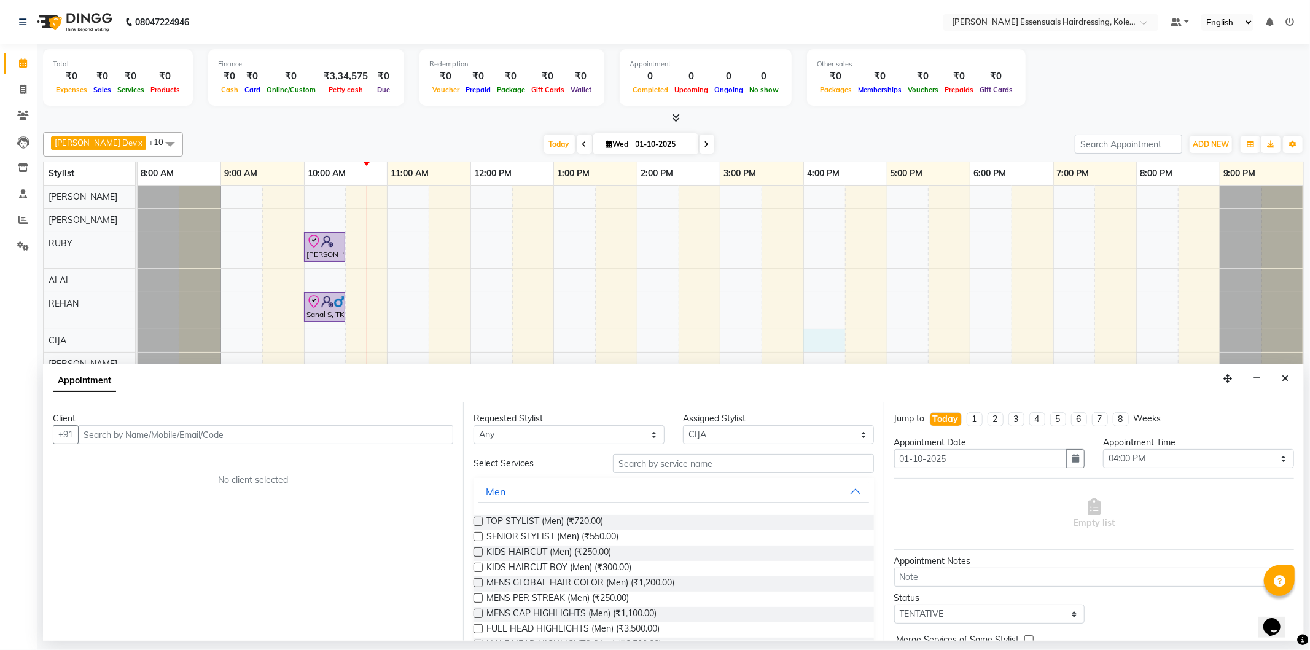
click at [1057, 321] on div "[PERSON_NAME], TK02, 10:00 AM-10:30 AM, KIDS HAIRCUT (WOMEN) Sanal S, TK01, 10:…" at bounding box center [721, 410] width 1166 height 451
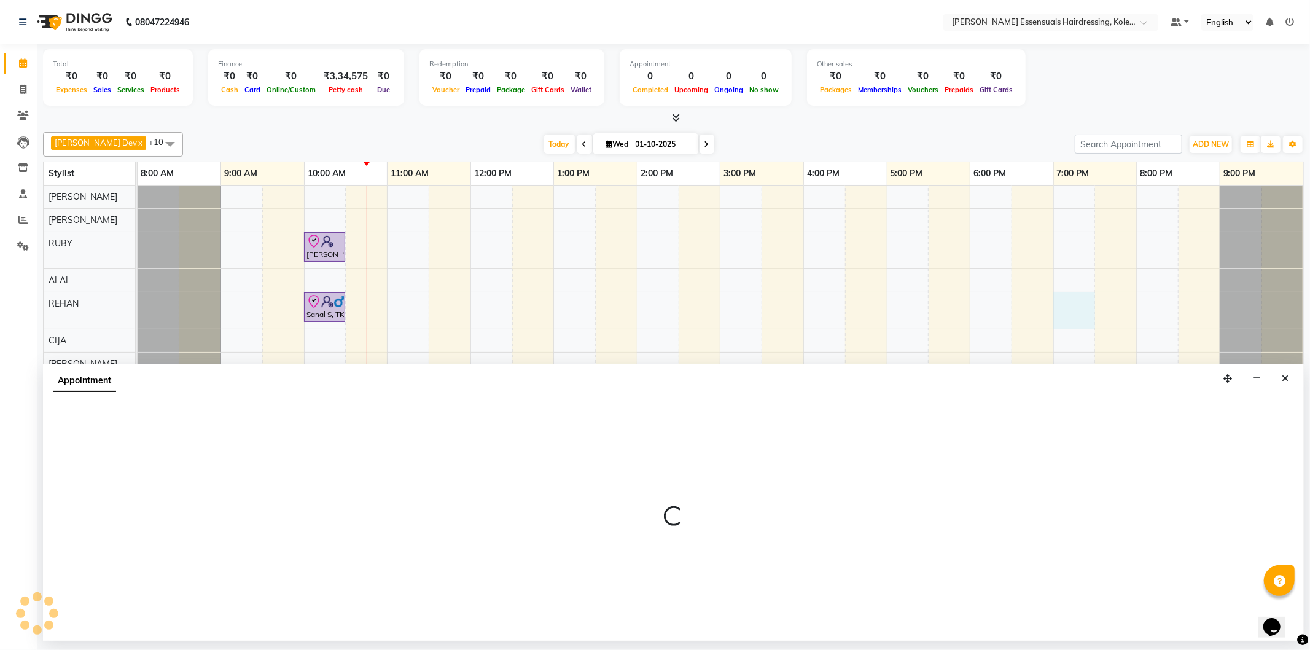
select select "79972"
select select "1140"
select select "tentative"
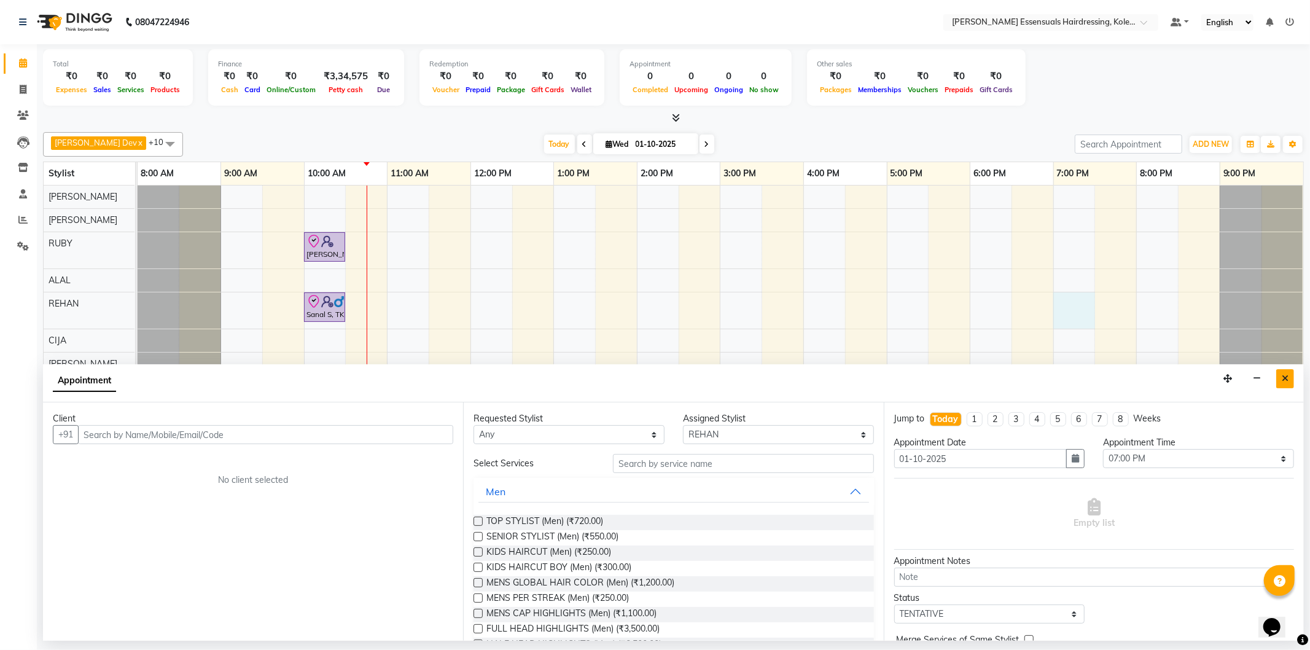
click at [1285, 378] on icon "Close" at bounding box center [1285, 378] width 7 height 9
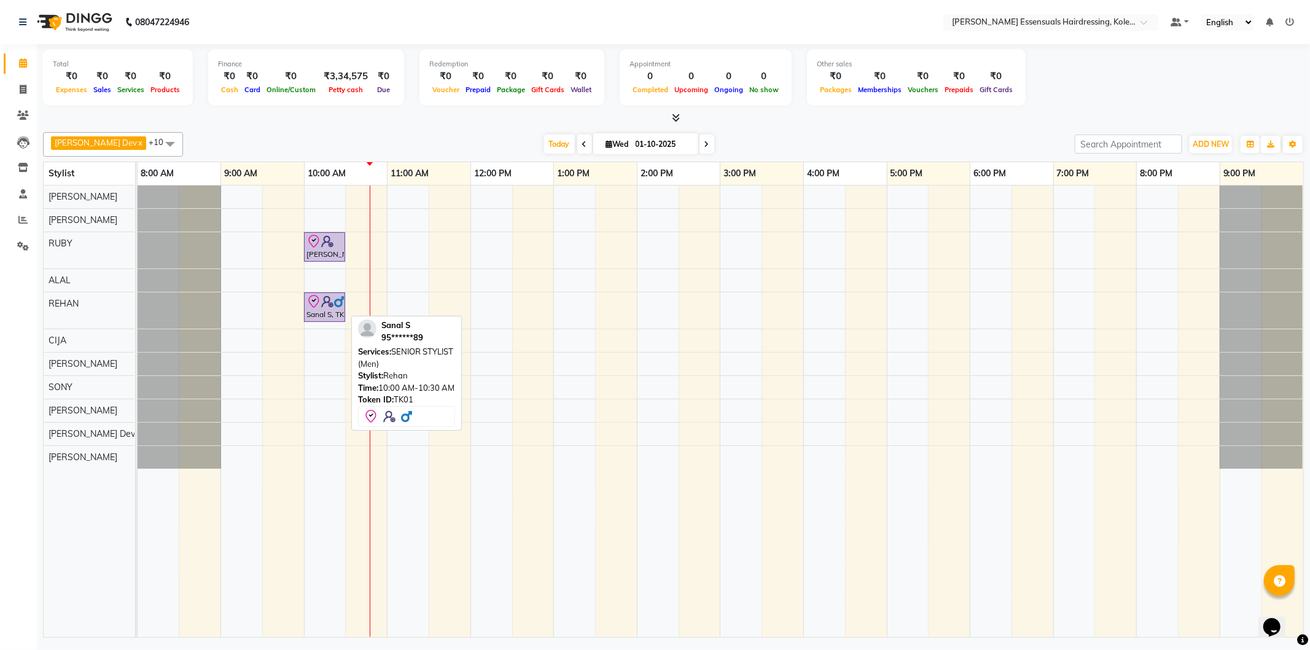
click at [314, 297] on icon at bounding box center [313, 301] width 15 height 15
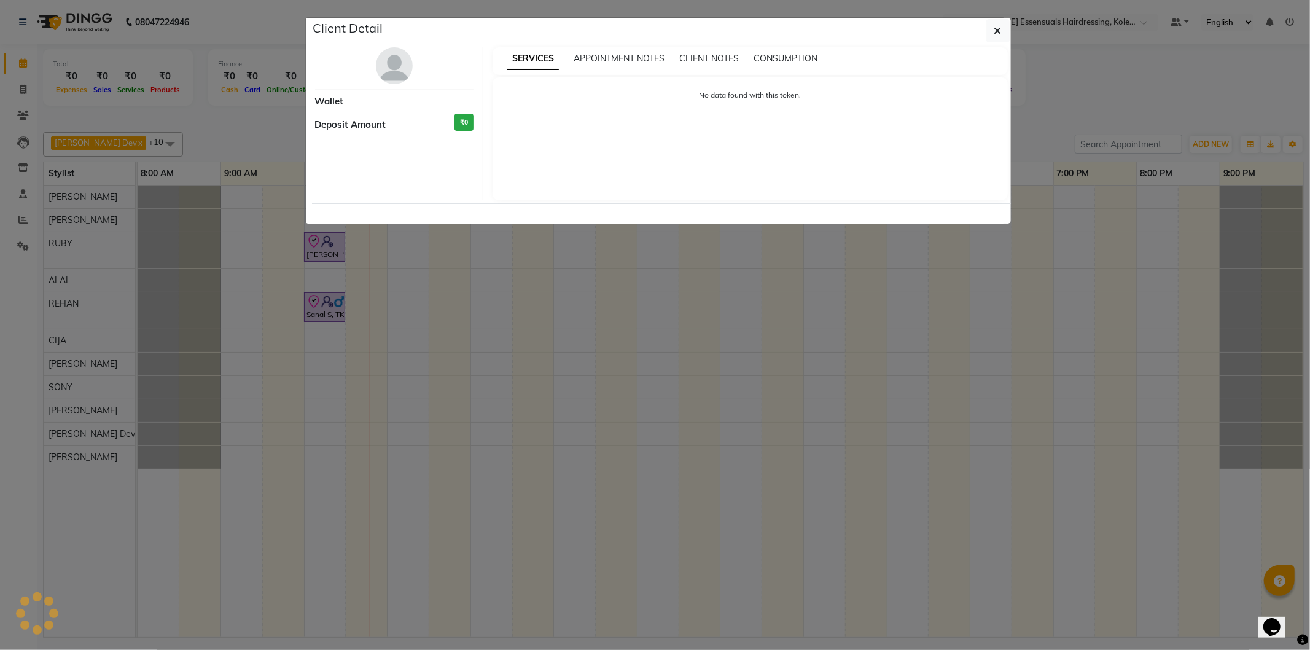
select select "8"
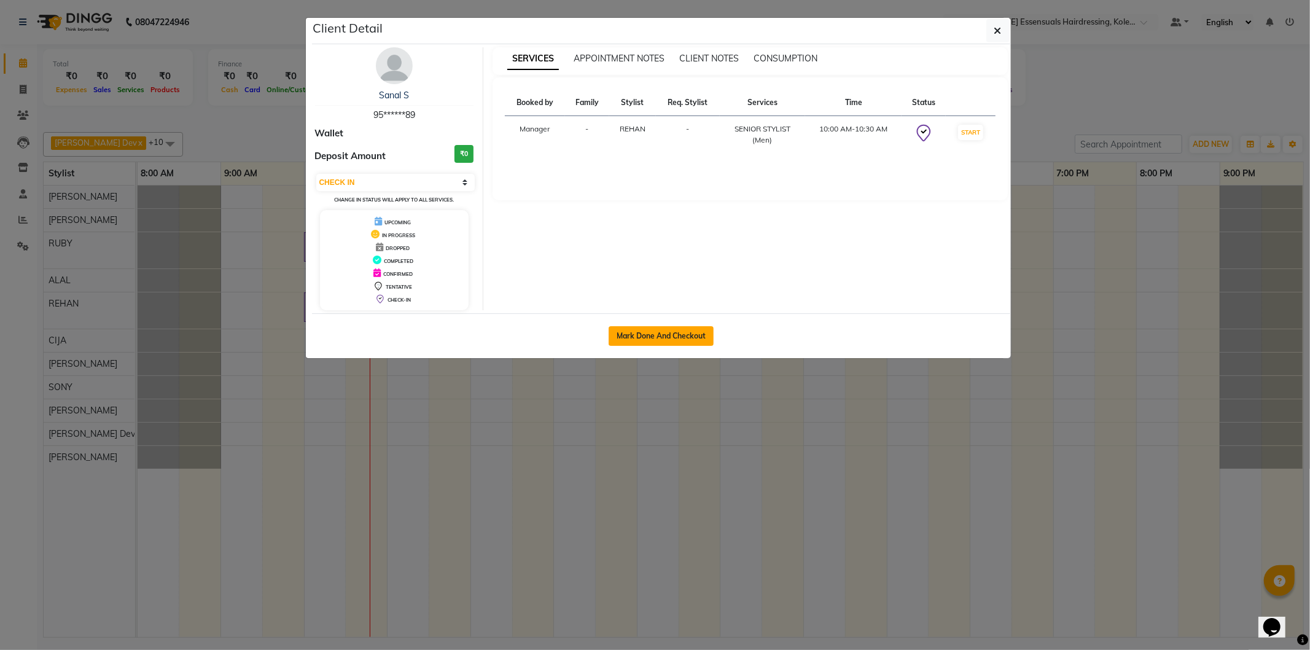
click at [641, 340] on button "Mark Done And Checkout" at bounding box center [661, 336] width 105 height 20
select select "8281"
select select "service"
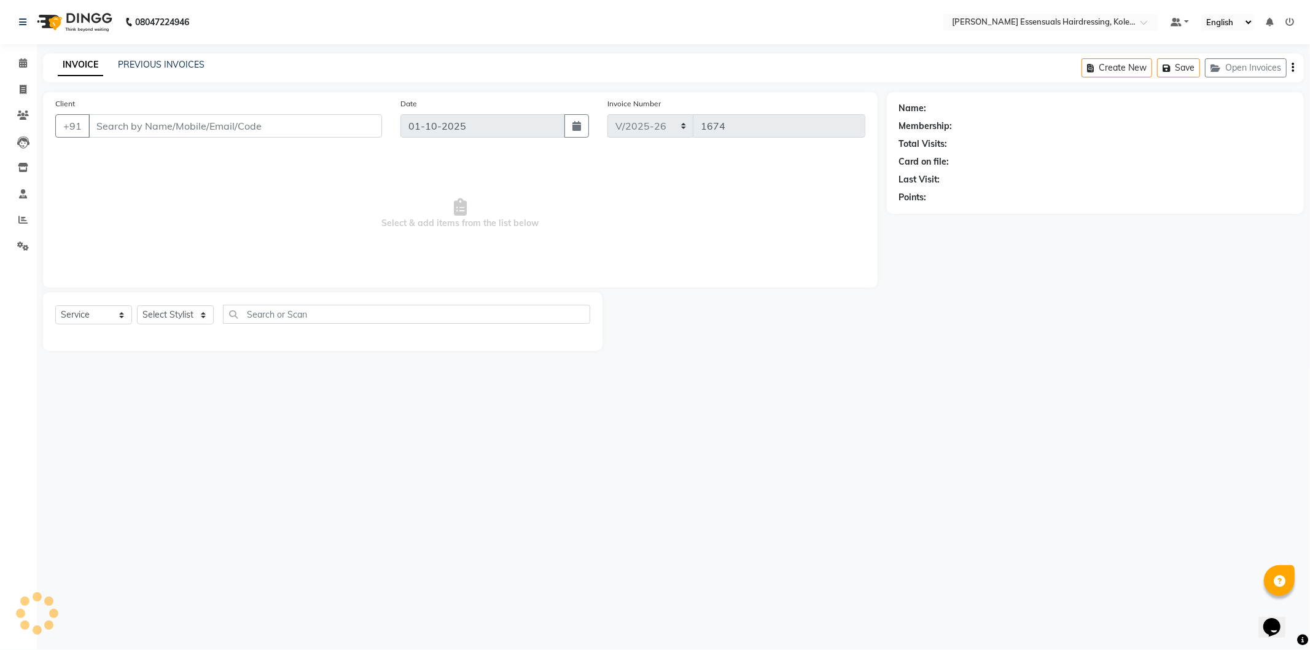
type input "95******89"
select select "79972"
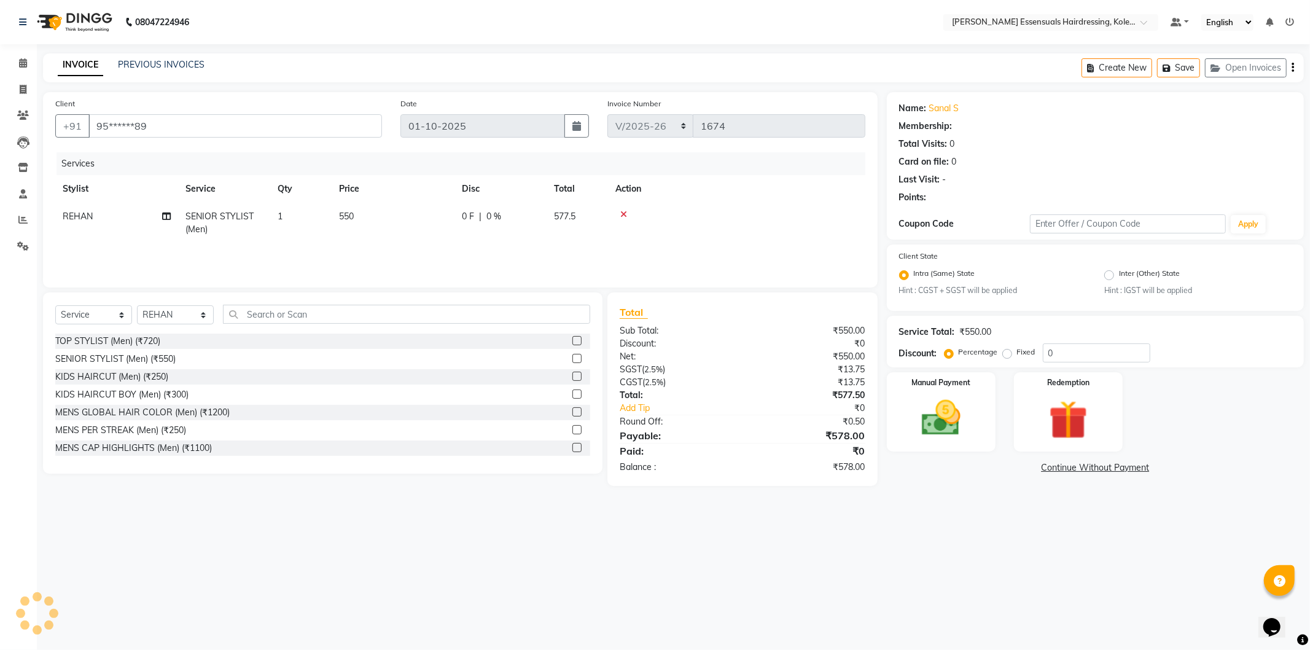
select select "1: Object"
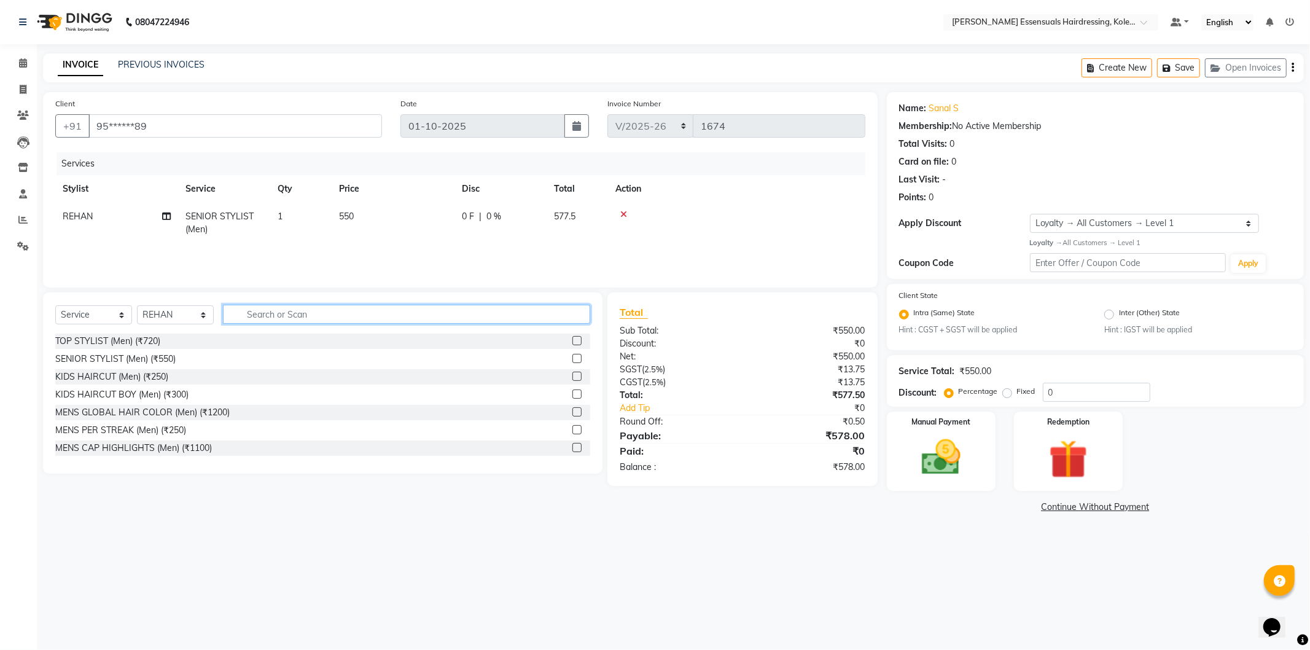
click at [287, 321] on input "text" at bounding box center [406, 314] width 367 height 19
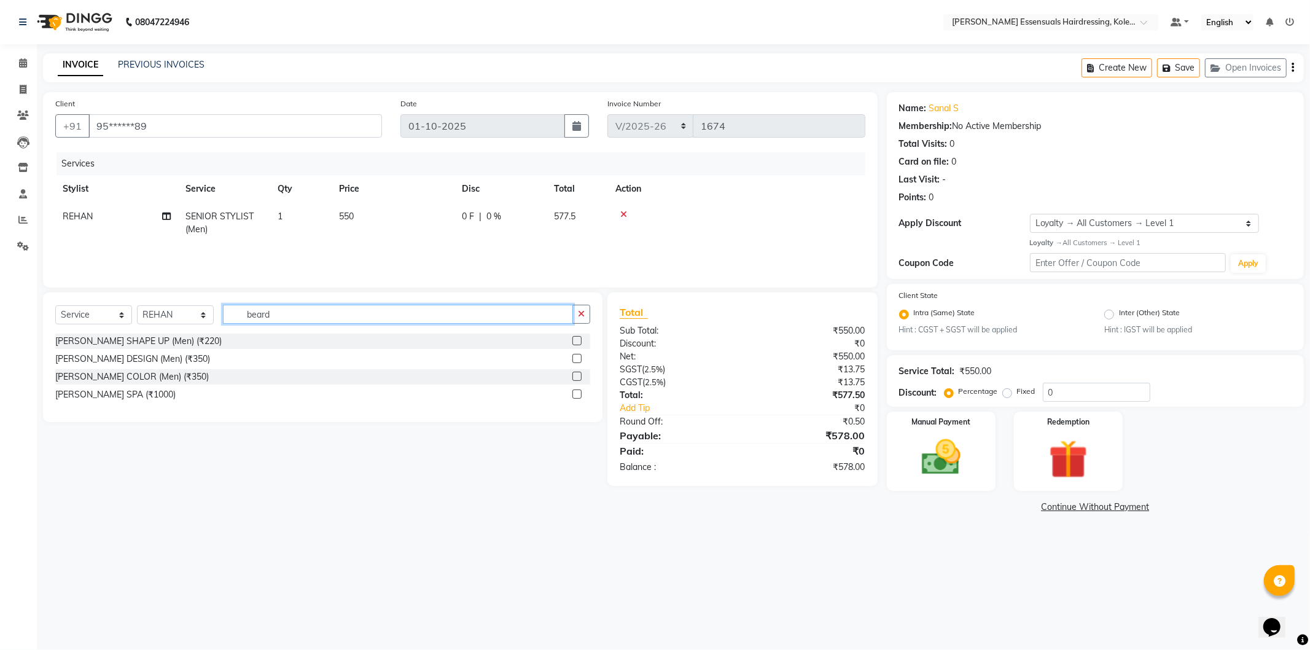
type input "beard"
click at [575, 338] on label at bounding box center [576, 340] width 9 height 9
click at [575, 338] on input "checkbox" at bounding box center [576, 341] width 8 height 8
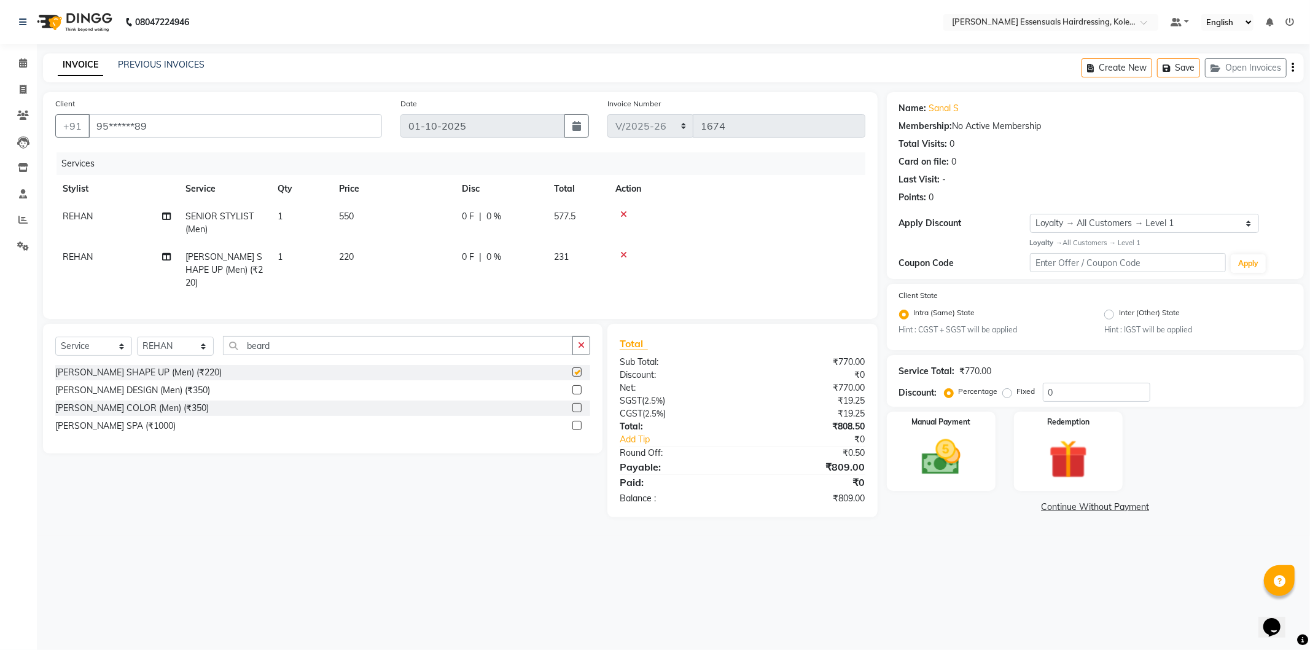
checkbox input "false"
click at [1175, 66] on button "Save" at bounding box center [1178, 67] width 43 height 19
click at [292, 350] on input "beard" at bounding box center [398, 345] width 350 height 19
type input "b"
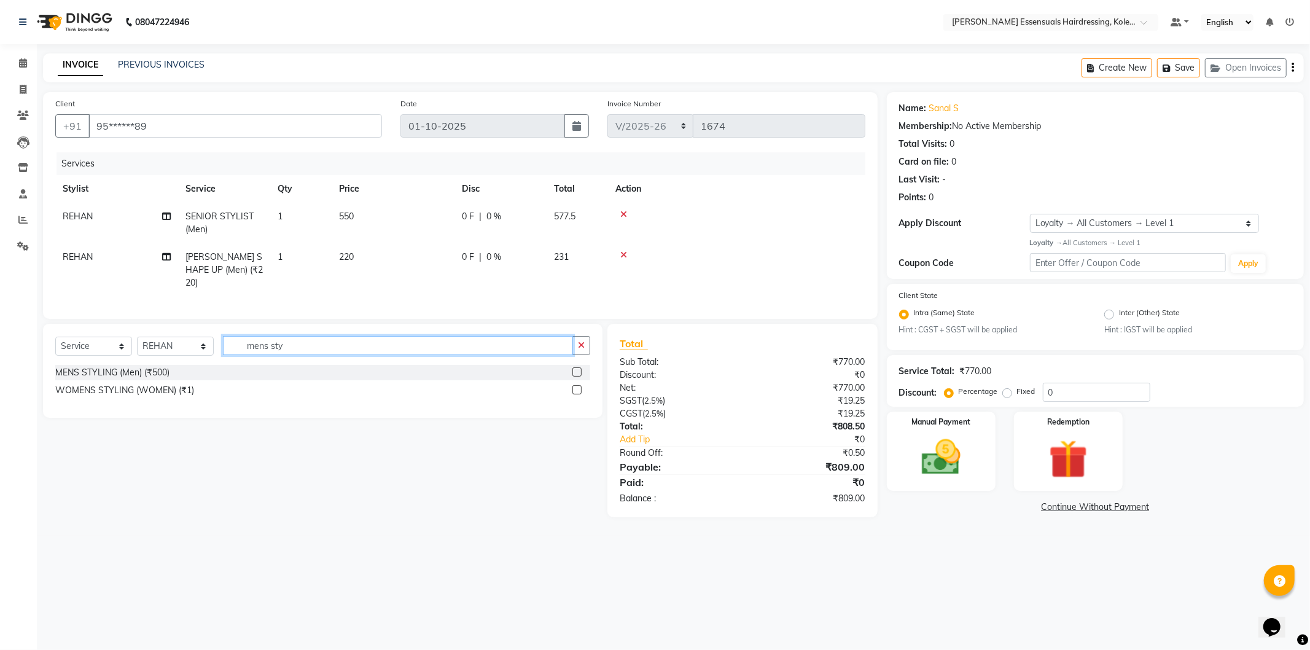
type input "mens sty"
click at [575, 385] on label at bounding box center [576, 389] width 9 height 9
click at [575, 386] on input "checkbox" at bounding box center [576, 390] width 8 height 8
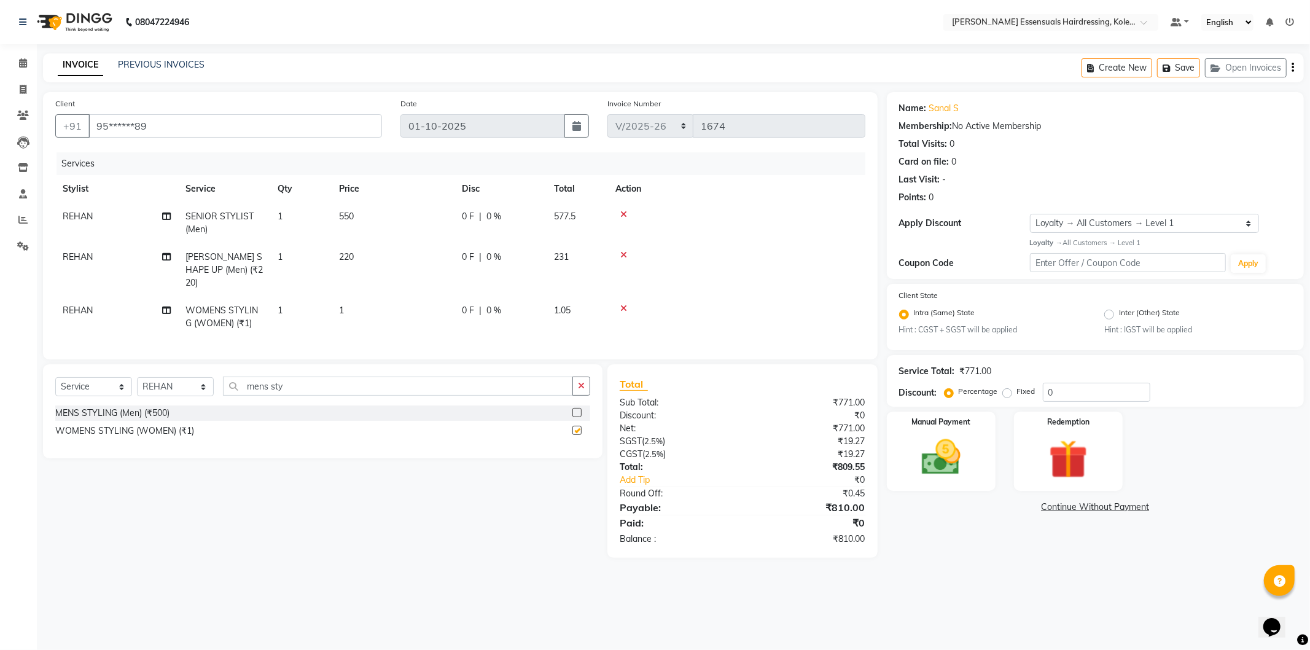
checkbox input "false"
click at [341, 302] on td "1" at bounding box center [393, 317] width 123 height 41
select select "79972"
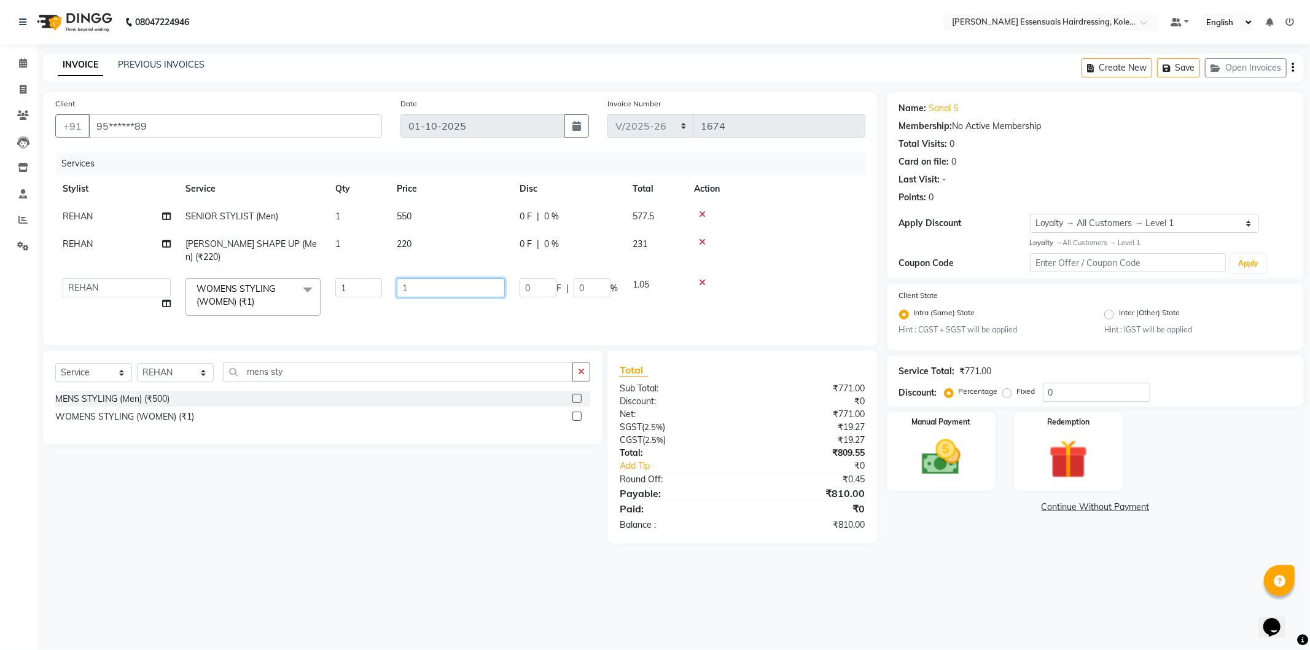
drag, startPoint x: 419, startPoint y: 275, endPoint x: 378, endPoint y: 276, distance: 41.2
click at [378, 276] on tr "Admin [PERSON_NAME] Dev [PERSON_NAME] [PERSON_NAME] [PERSON_NAME] Accountant [P…" at bounding box center [460, 297] width 810 height 52
type input "1000"
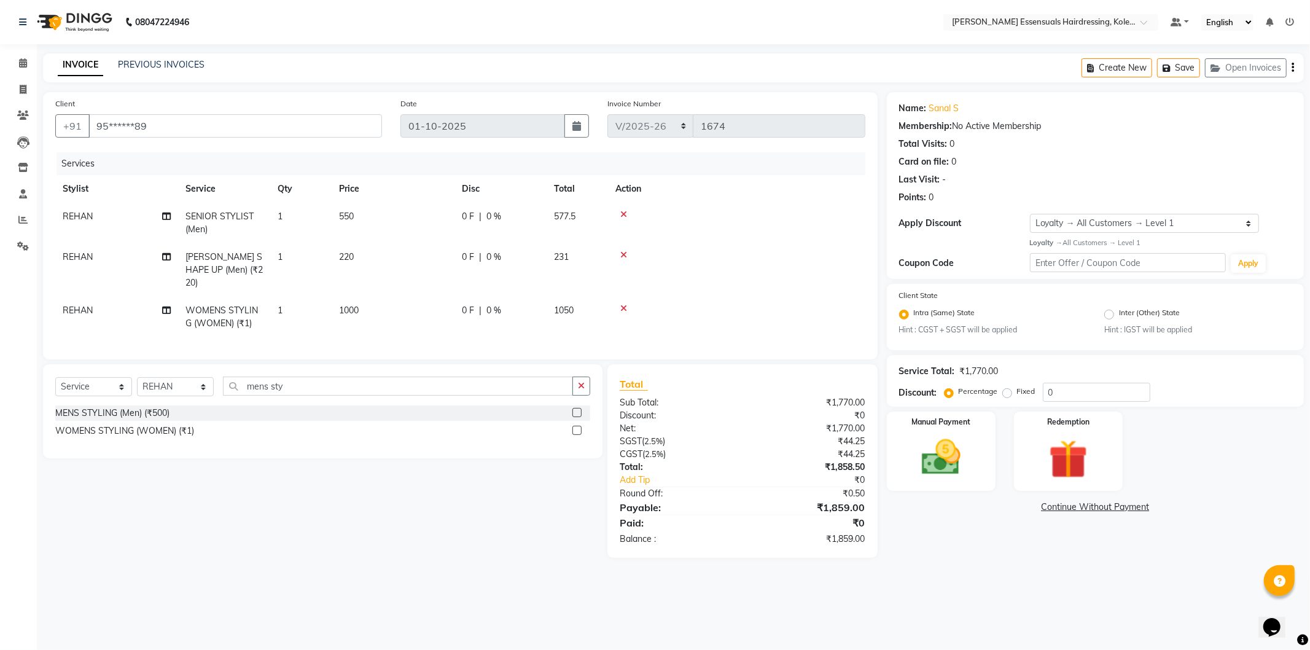
click at [451, 224] on td "550" at bounding box center [393, 223] width 123 height 41
select select "79972"
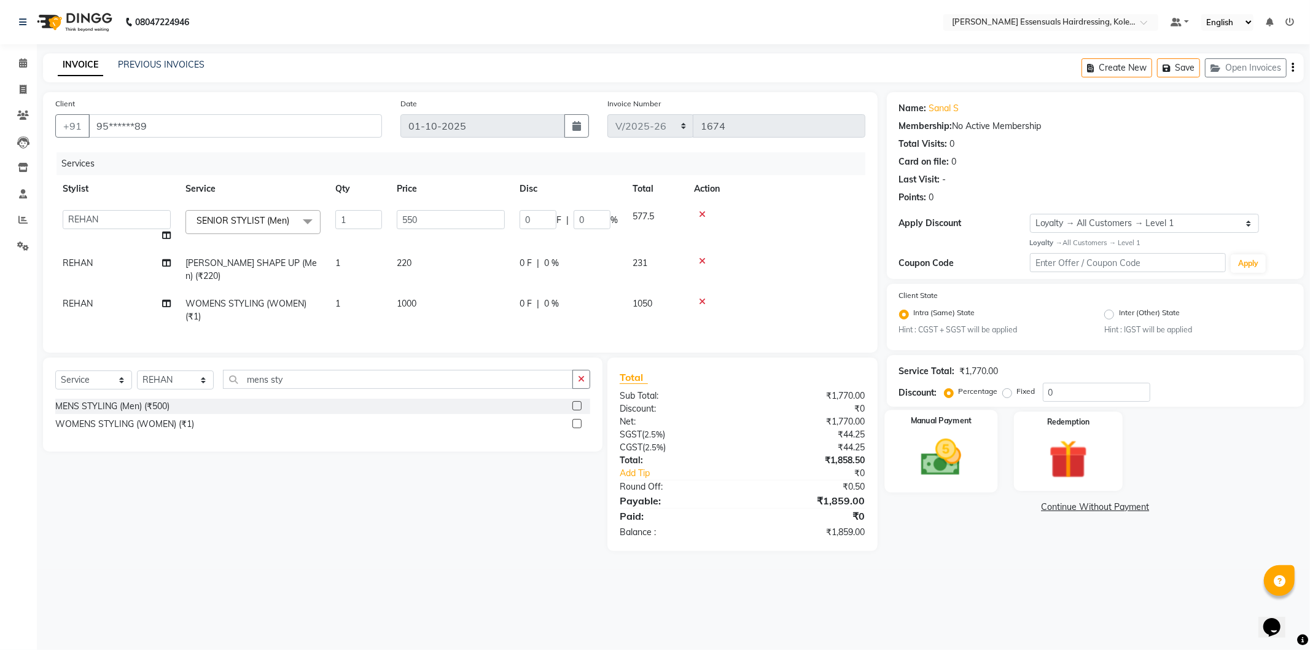
click at [977, 457] on div "Manual Payment" at bounding box center [940, 451] width 113 height 82
click at [1054, 502] on span "UPI" at bounding box center [1047, 507] width 19 height 14
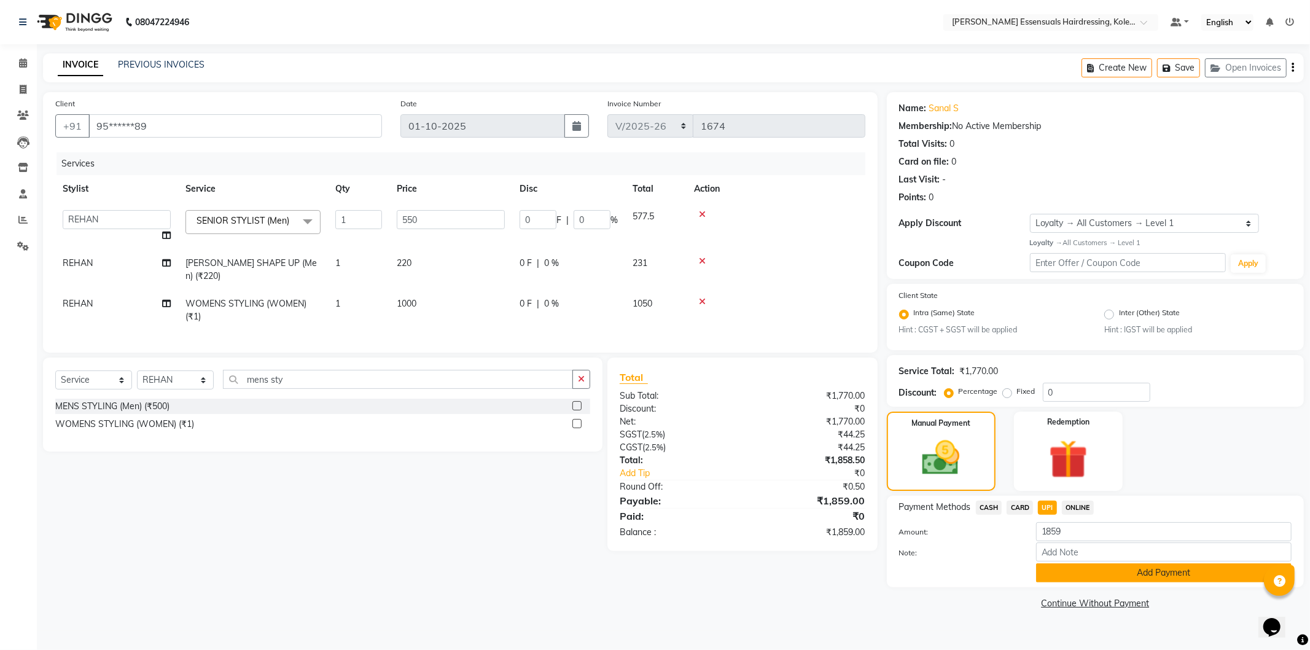
click at [1064, 574] on button "Add Payment" at bounding box center [1163, 572] width 255 height 19
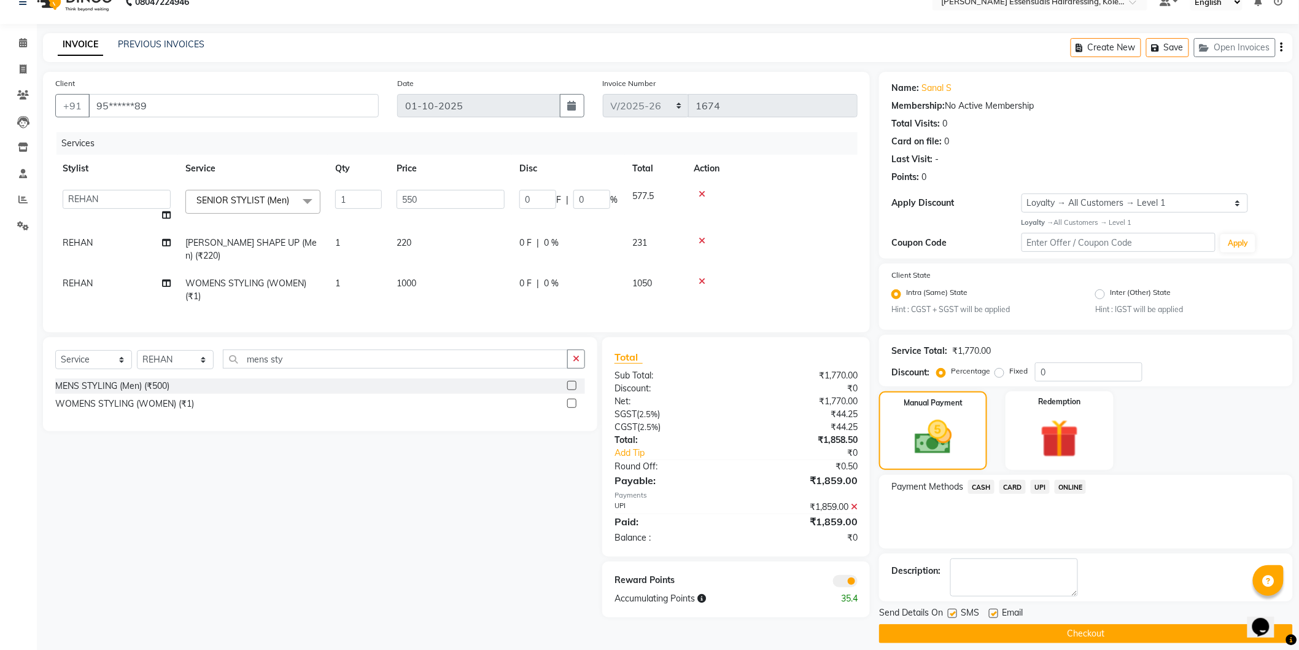
scroll to position [31, 0]
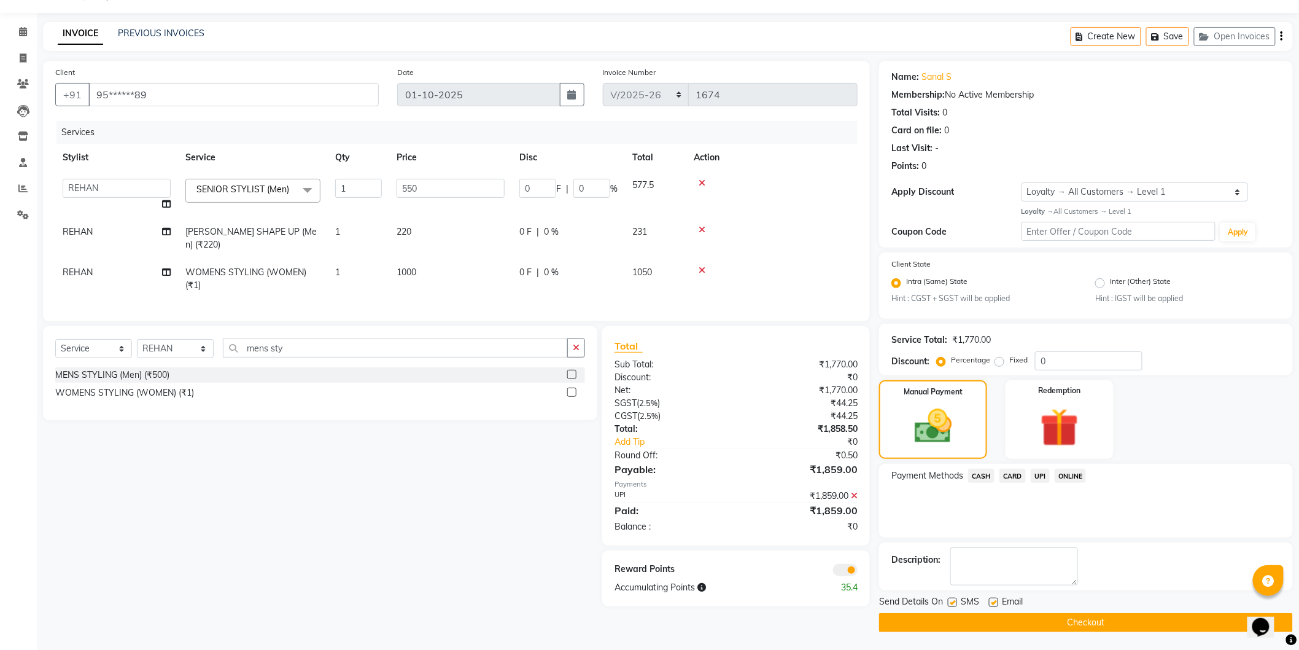
click at [1057, 618] on button "Checkout" at bounding box center [1086, 622] width 414 height 19
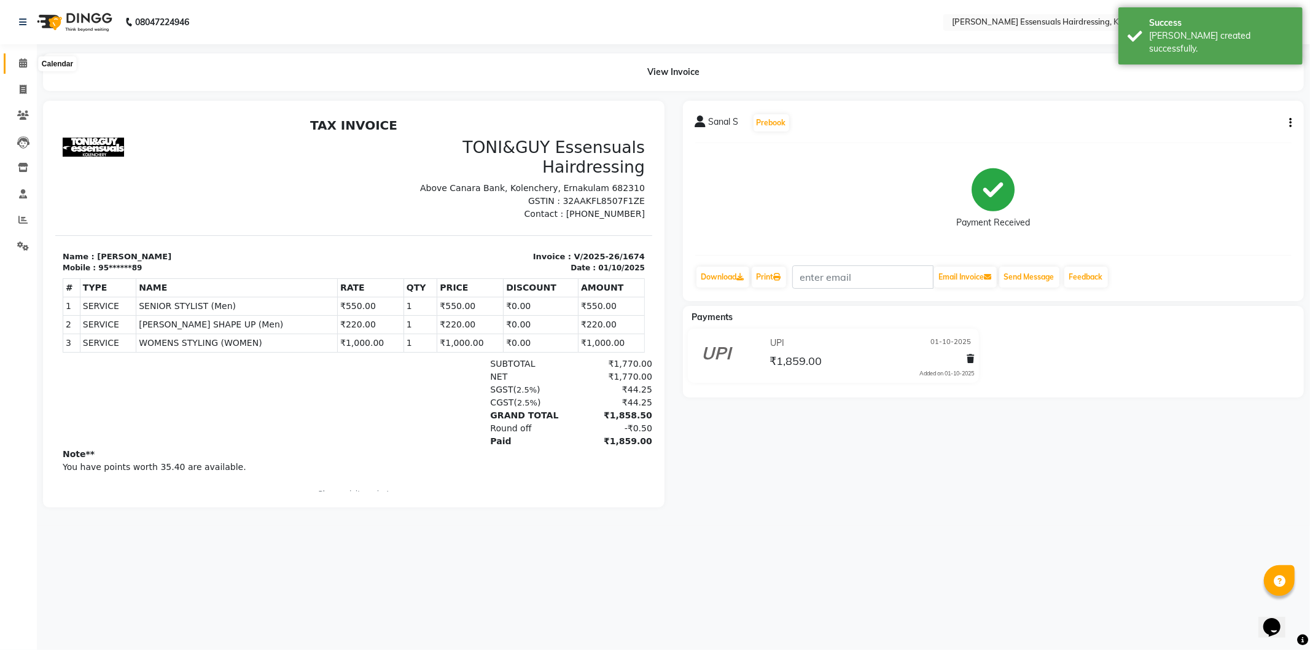
click at [20, 64] on icon at bounding box center [23, 62] width 8 height 9
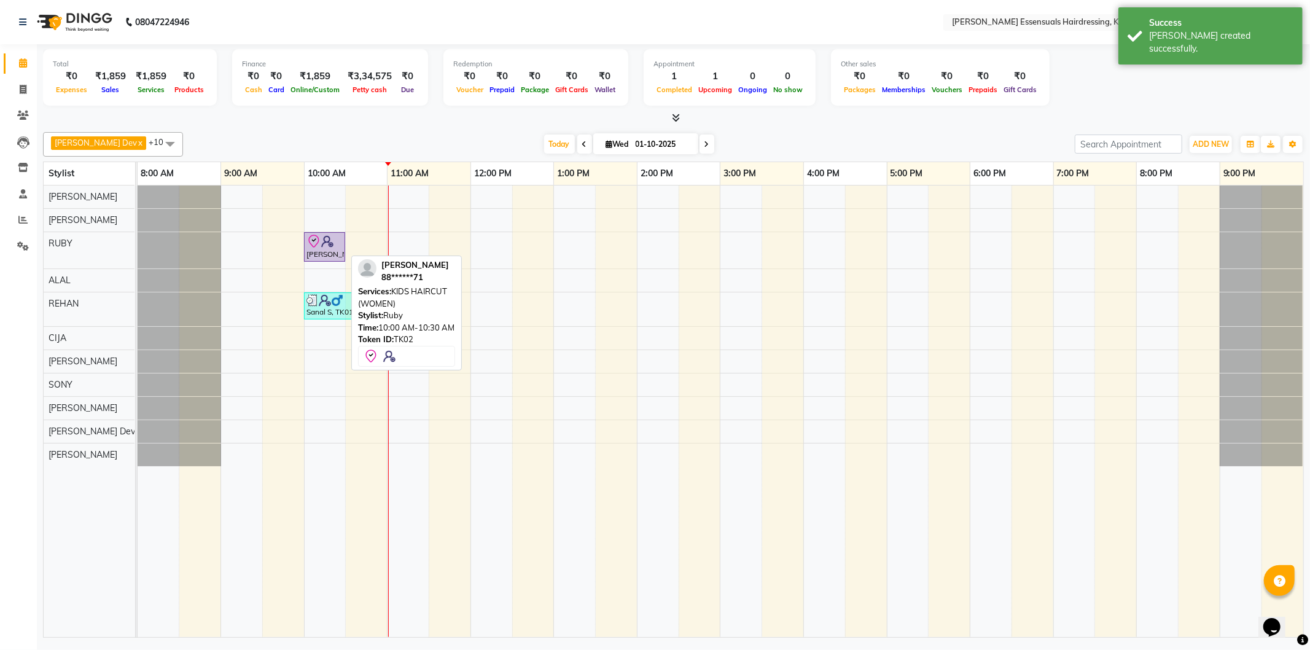
click at [337, 250] on div "[PERSON_NAME], TK02, 10:00 AM-10:30 AM, KIDS HAIRCUT (WOMEN)" at bounding box center [324, 247] width 39 height 26
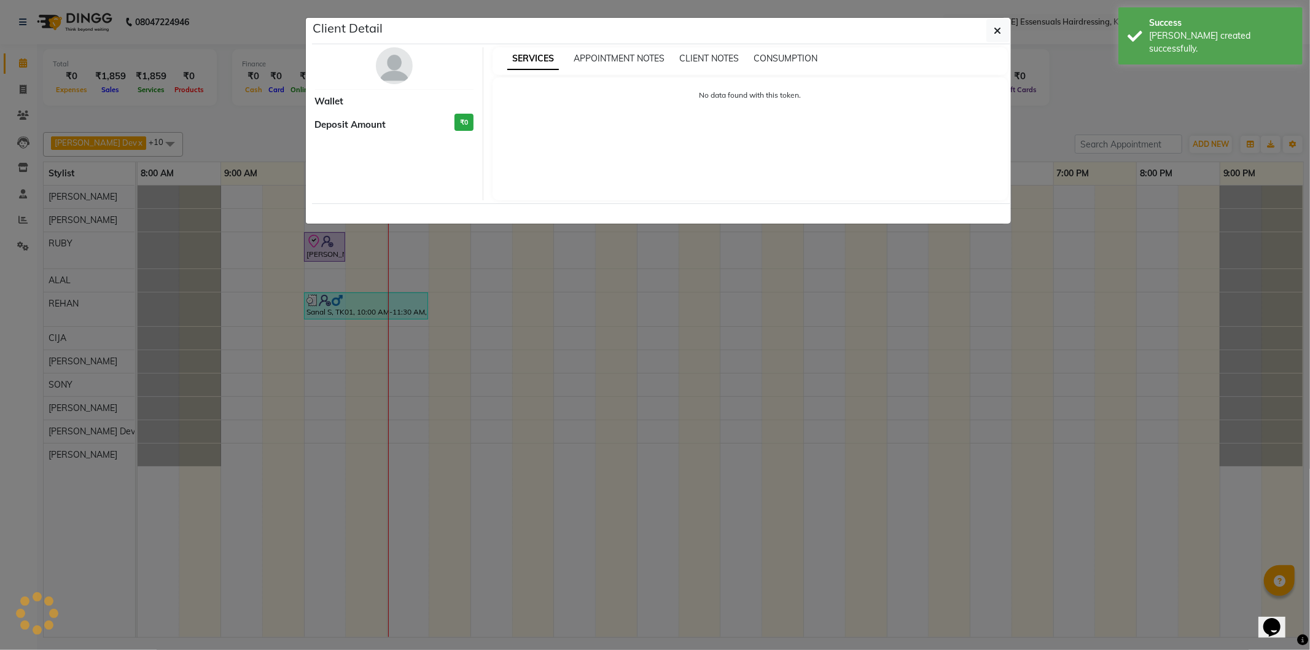
select select "8"
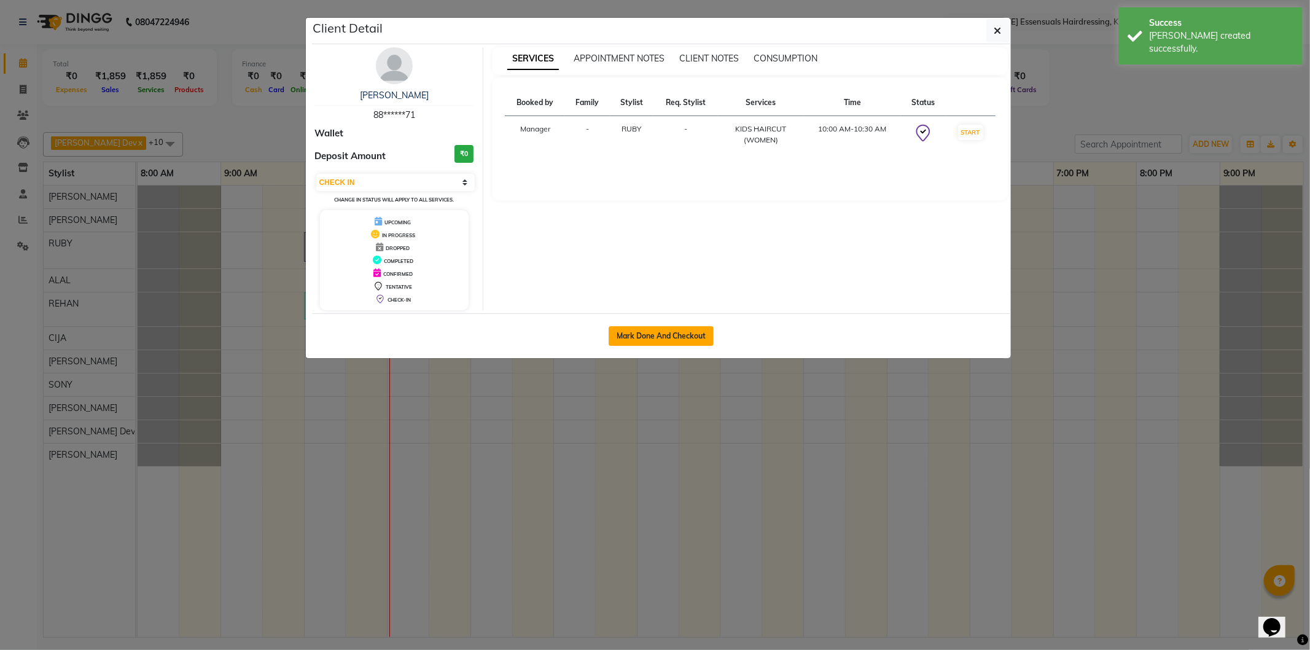
click at [668, 332] on button "Mark Done And Checkout" at bounding box center [661, 336] width 105 height 20
select select "8281"
select select "service"
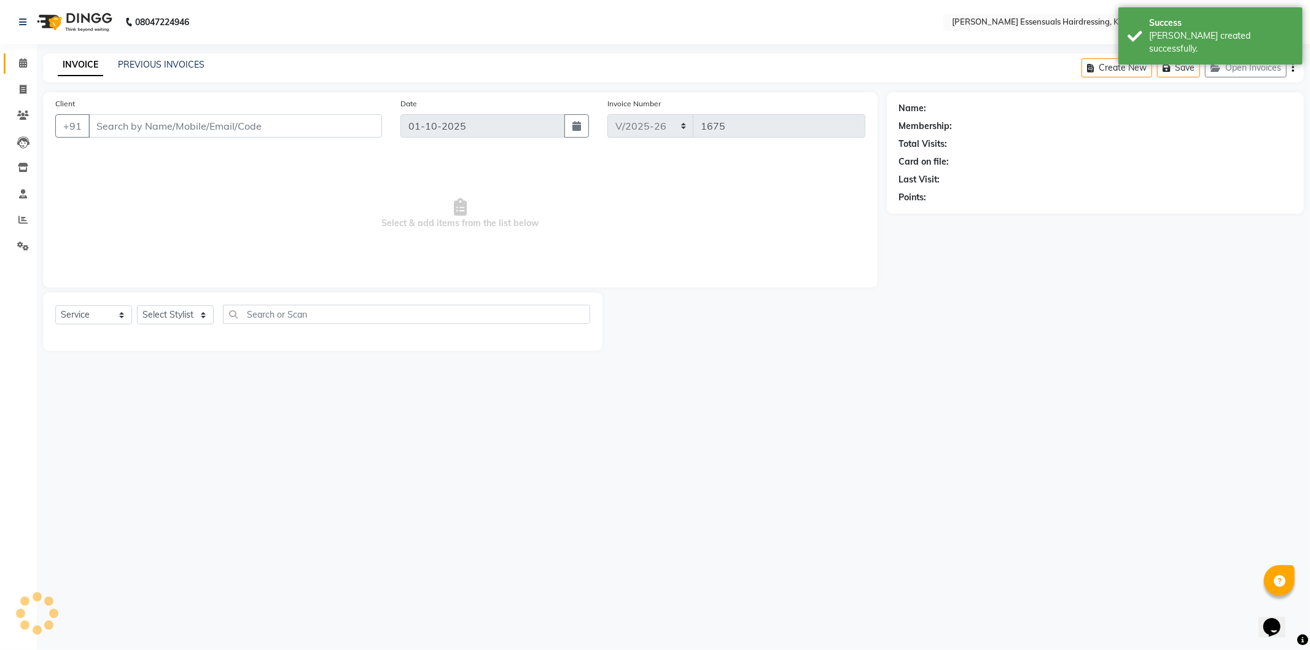
type input "88******71"
select select "79968"
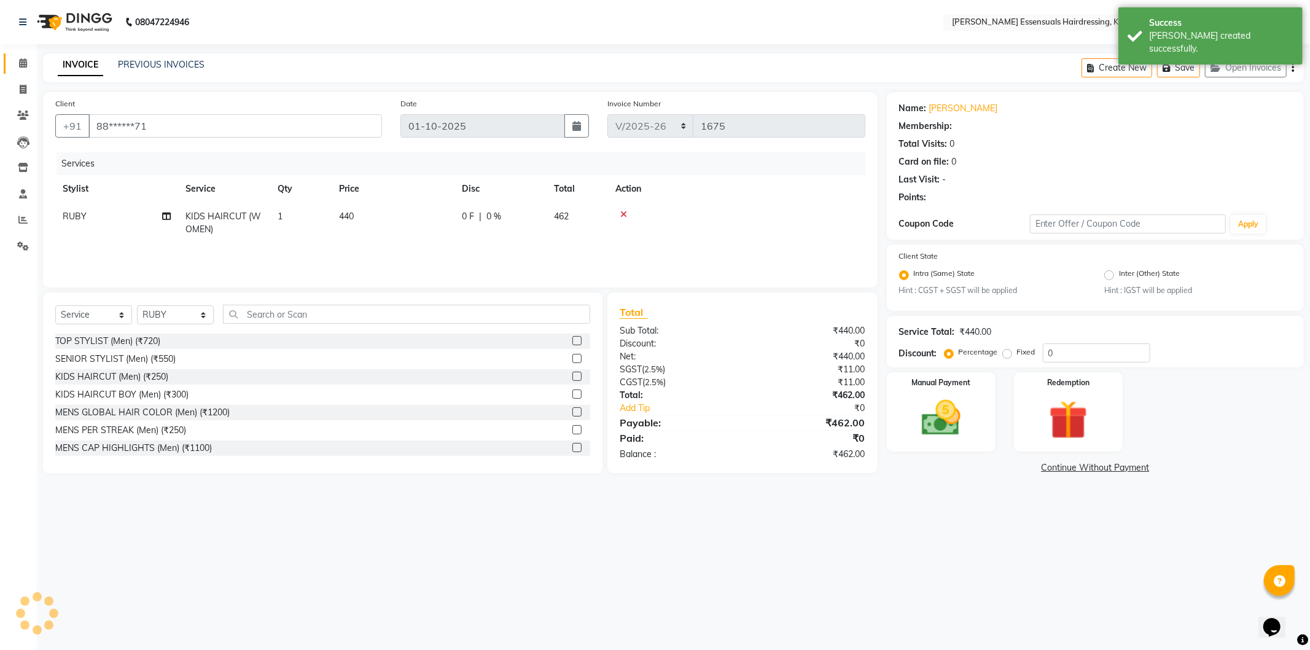
select select "1: Object"
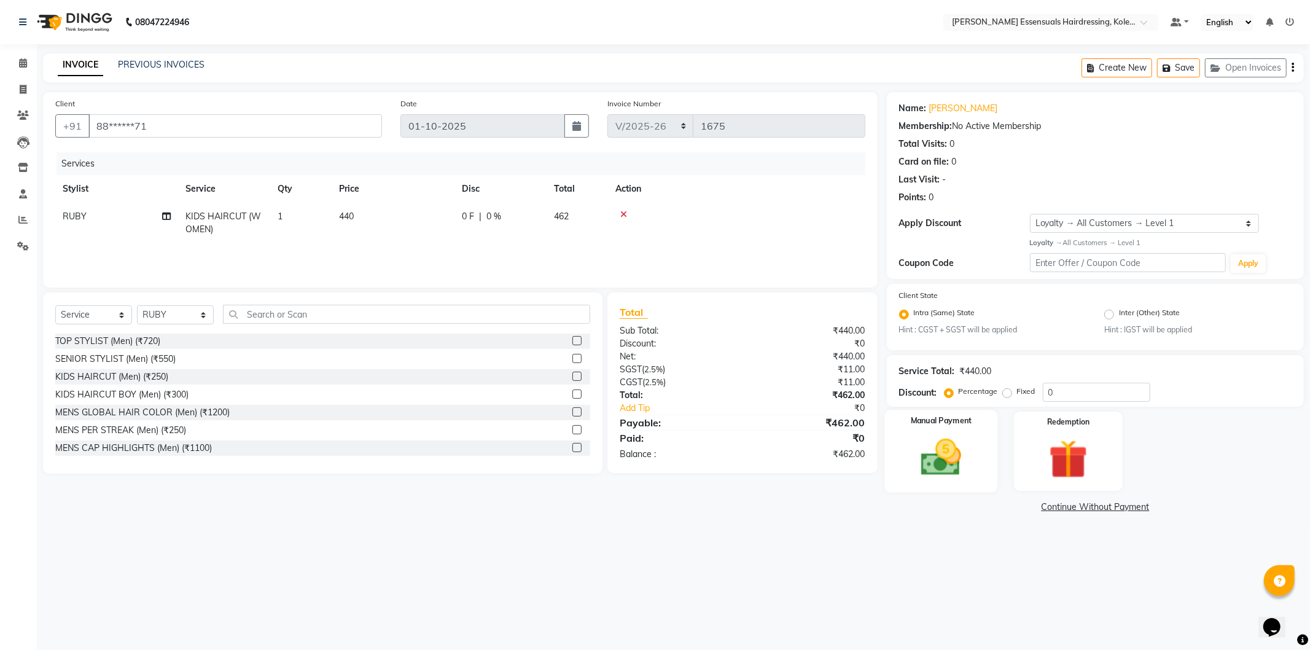
click at [938, 457] on img at bounding box center [941, 457] width 66 height 47
click at [1051, 508] on span "UPI" at bounding box center [1047, 507] width 19 height 14
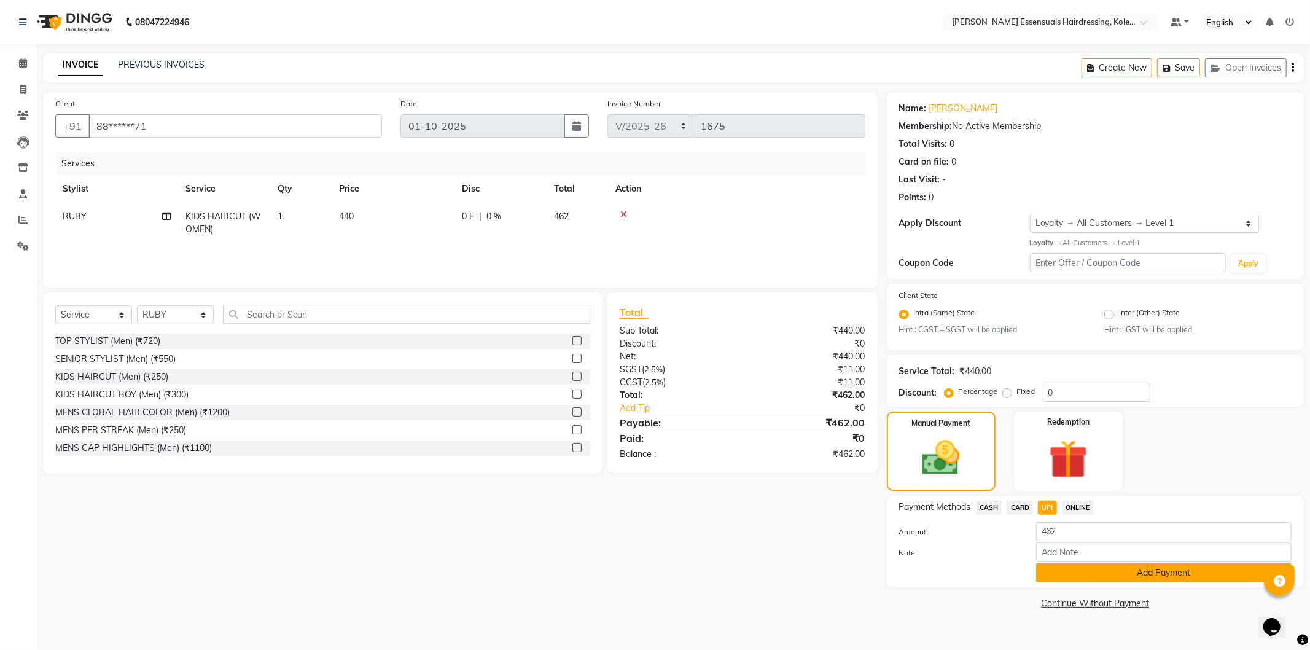
click at [1069, 575] on button "Add Payment" at bounding box center [1163, 572] width 255 height 19
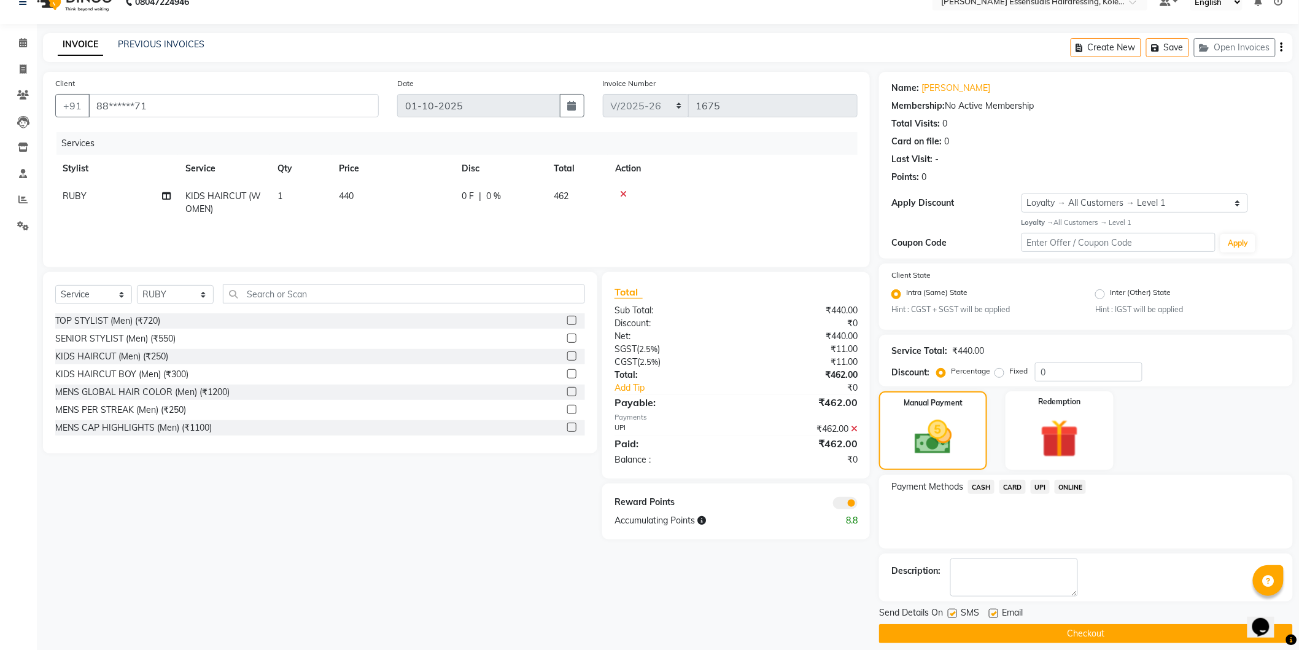
scroll to position [31, 0]
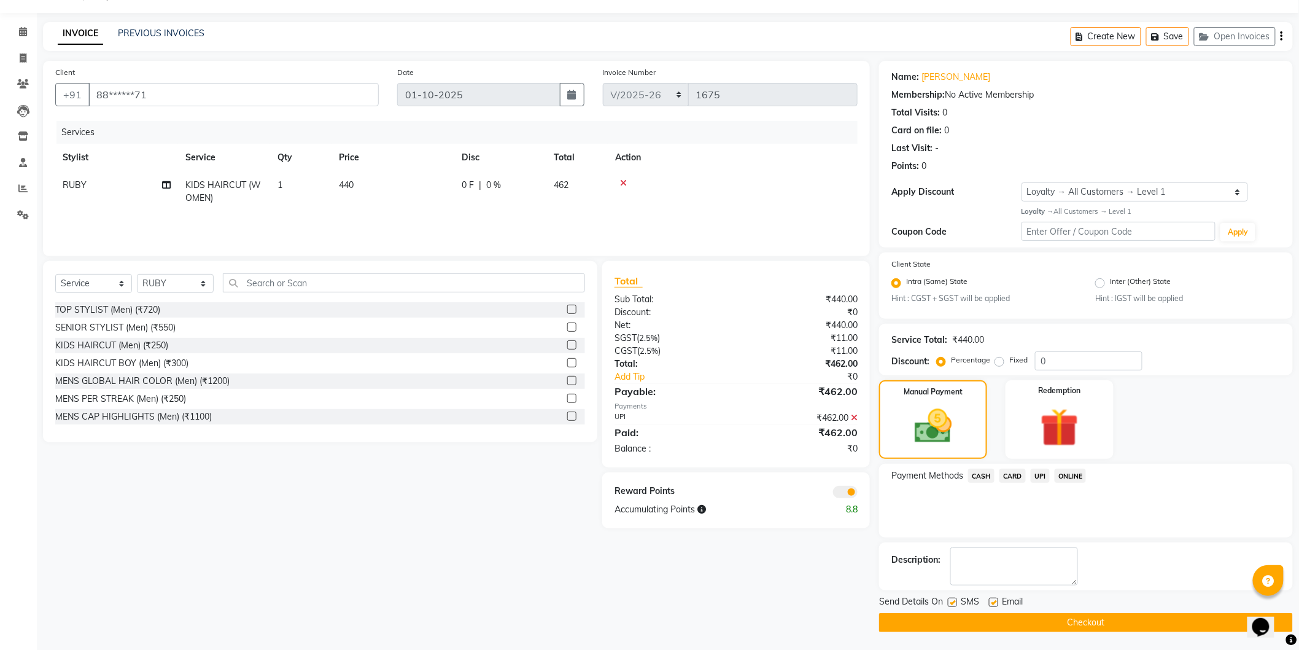
click at [1071, 622] on button "Checkout" at bounding box center [1086, 622] width 414 height 19
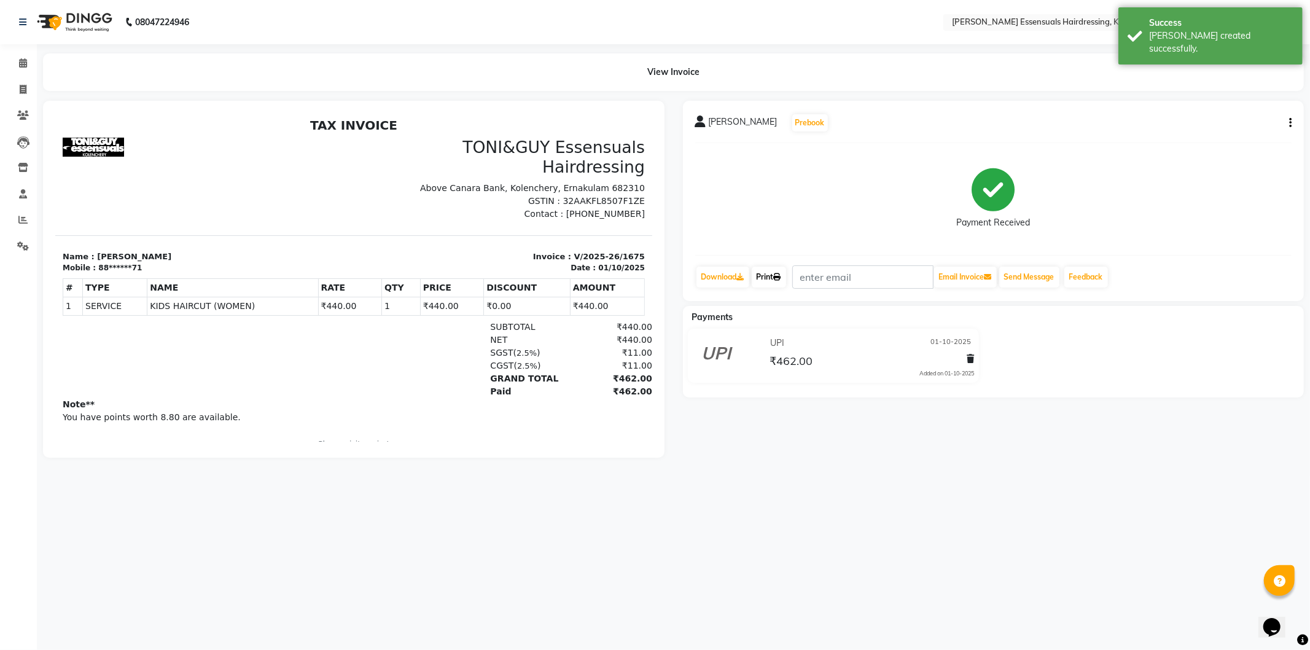
click at [763, 281] on link "Print" at bounding box center [769, 277] width 34 height 21
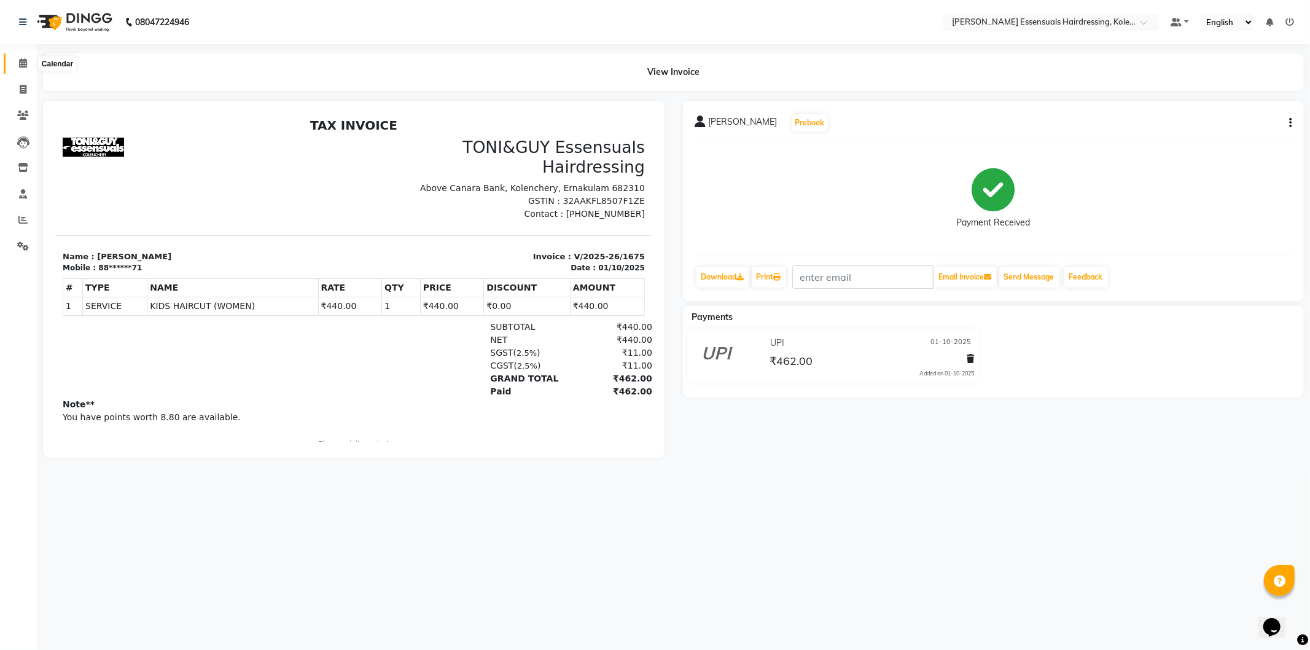
click at [25, 58] on icon at bounding box center [23, 62] width 8 height 9
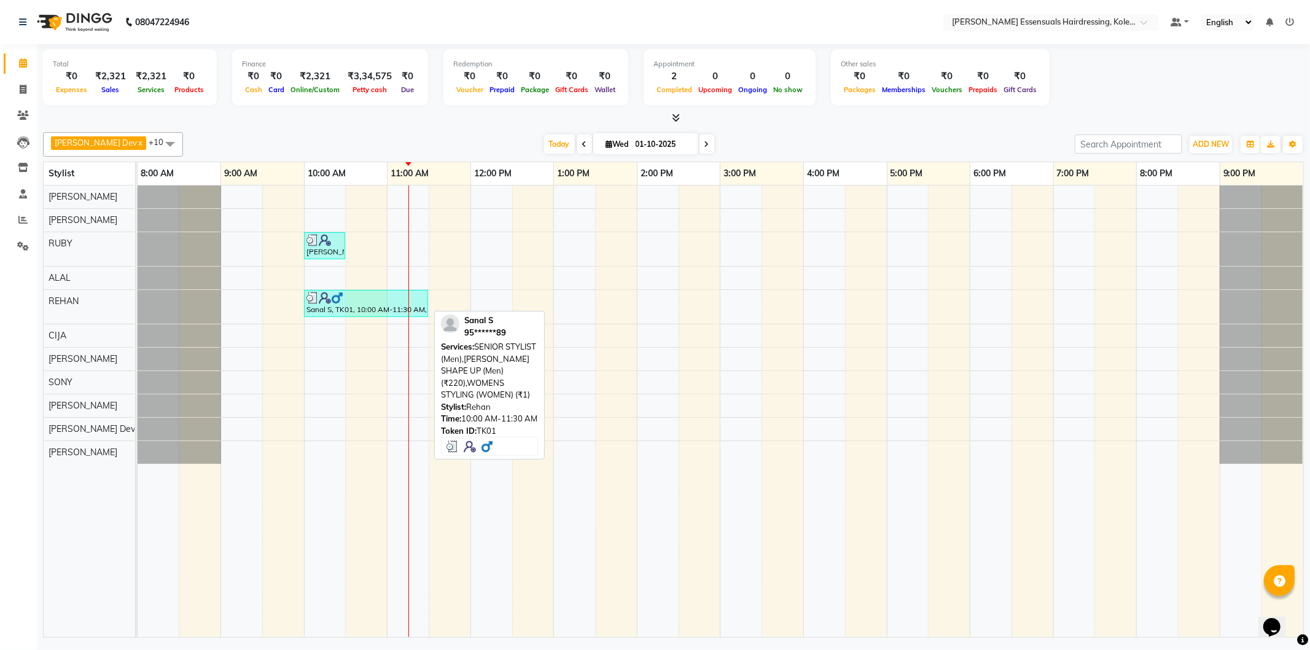
click at [344, 301] on div at bounding box center [365, 298] width 119 height 12
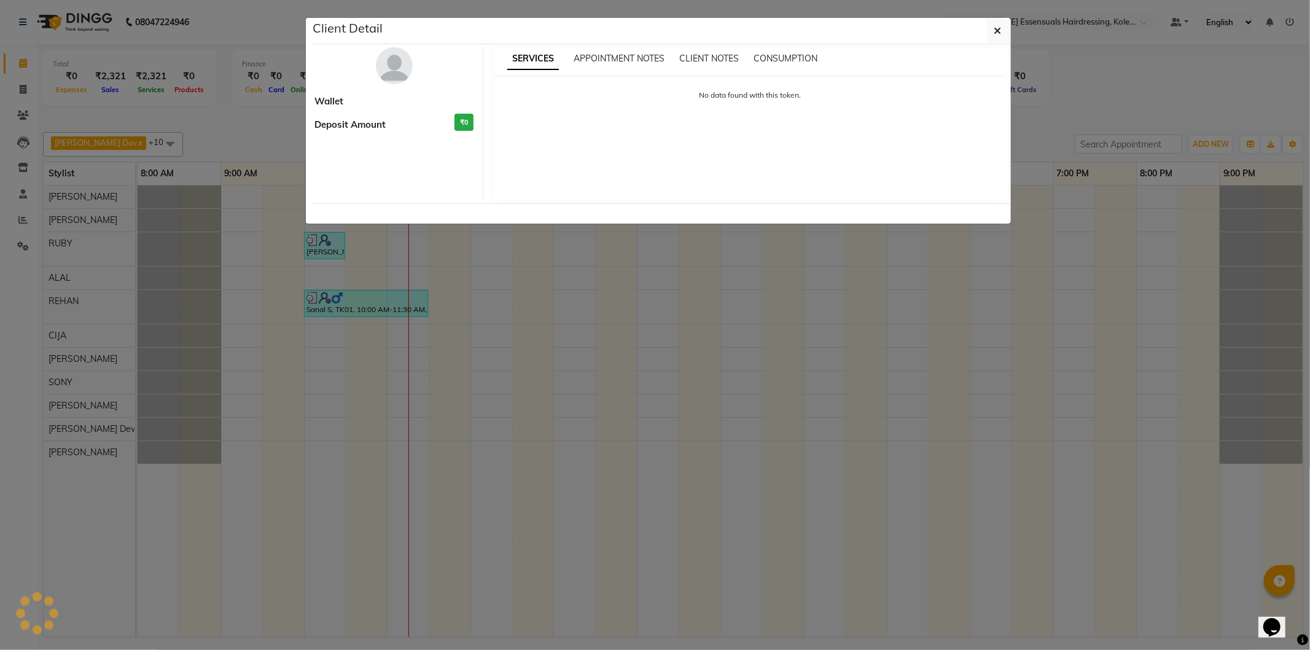
select select "3"
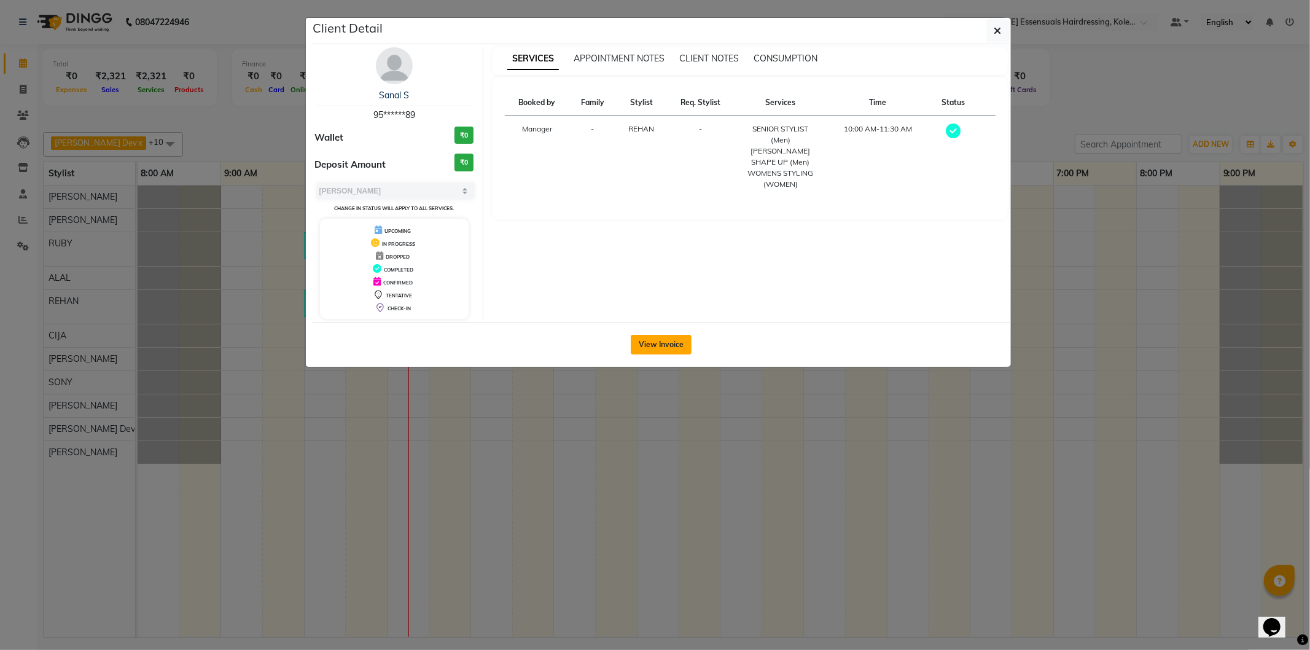
click at [677, 345] on button "View Invoice" at bounding box center [661, 345] width 61 height 20
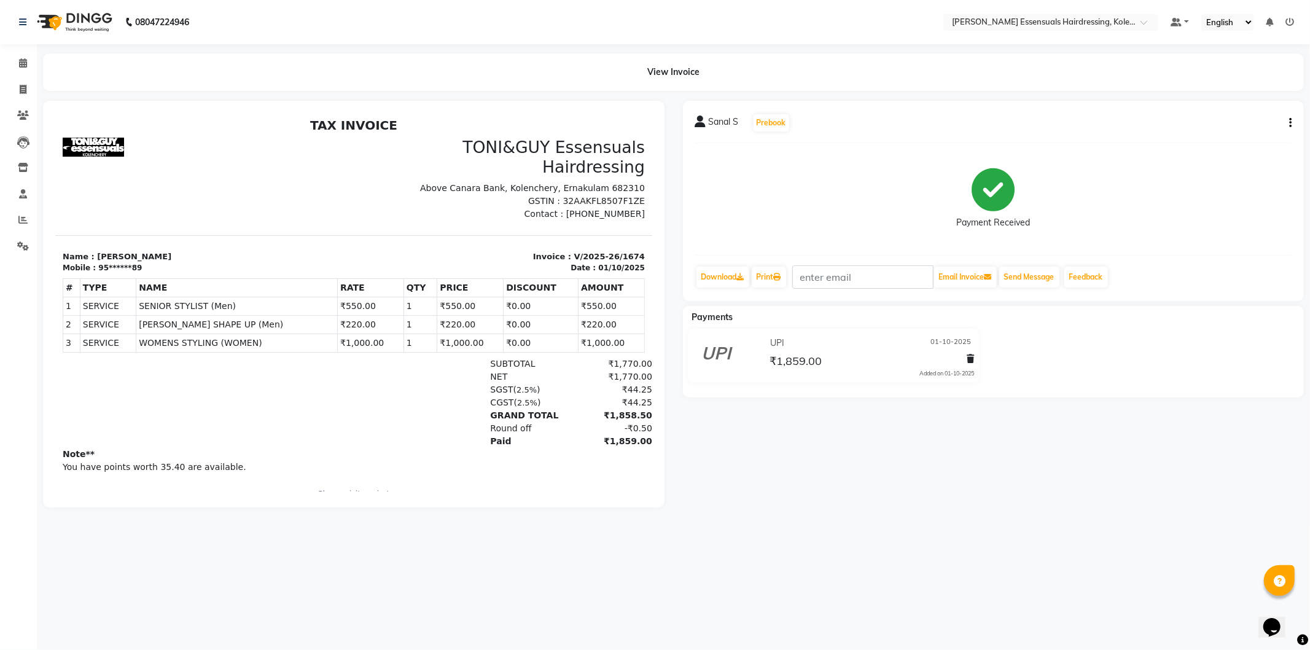
click at [1290, 123] on icon "button" at bounding box center [1290, 123] width 2 height 1
click at [1233, 123] on div "Edit Invoice" at bounding box center [1246, 122] width 49 height 15
select select "service"
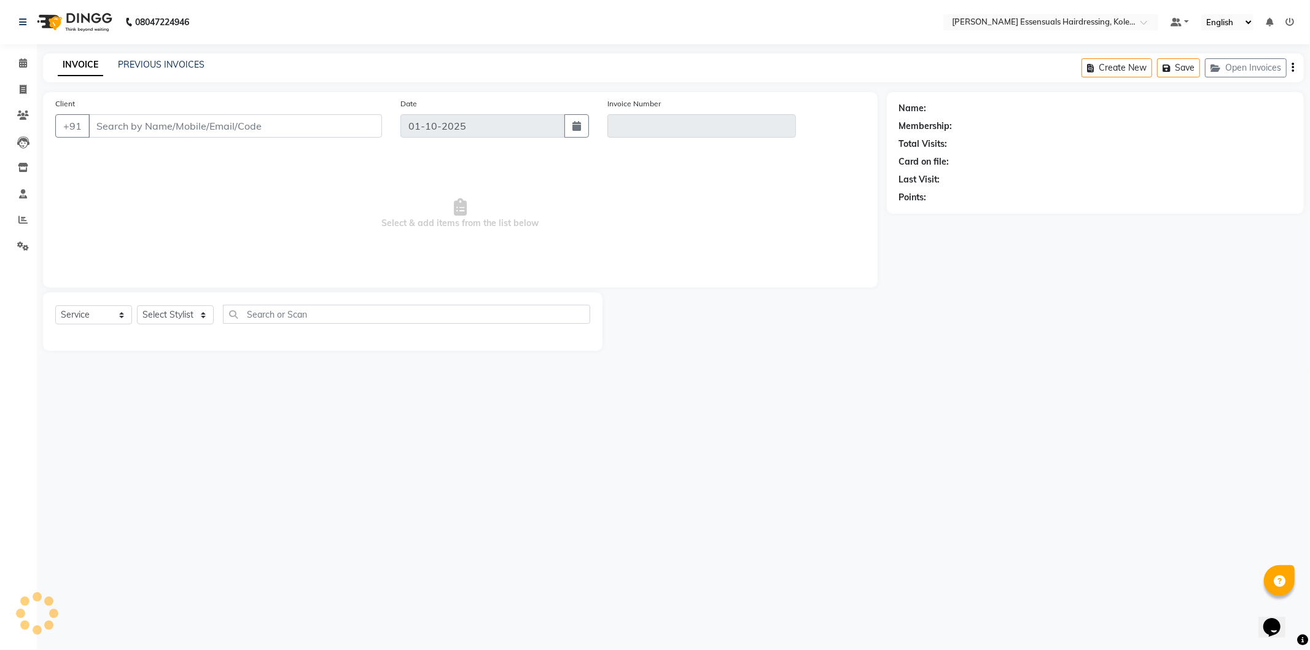
type input "95******89"
type input "V/2025-26/1674"
select select "select"
select select "1: Object"
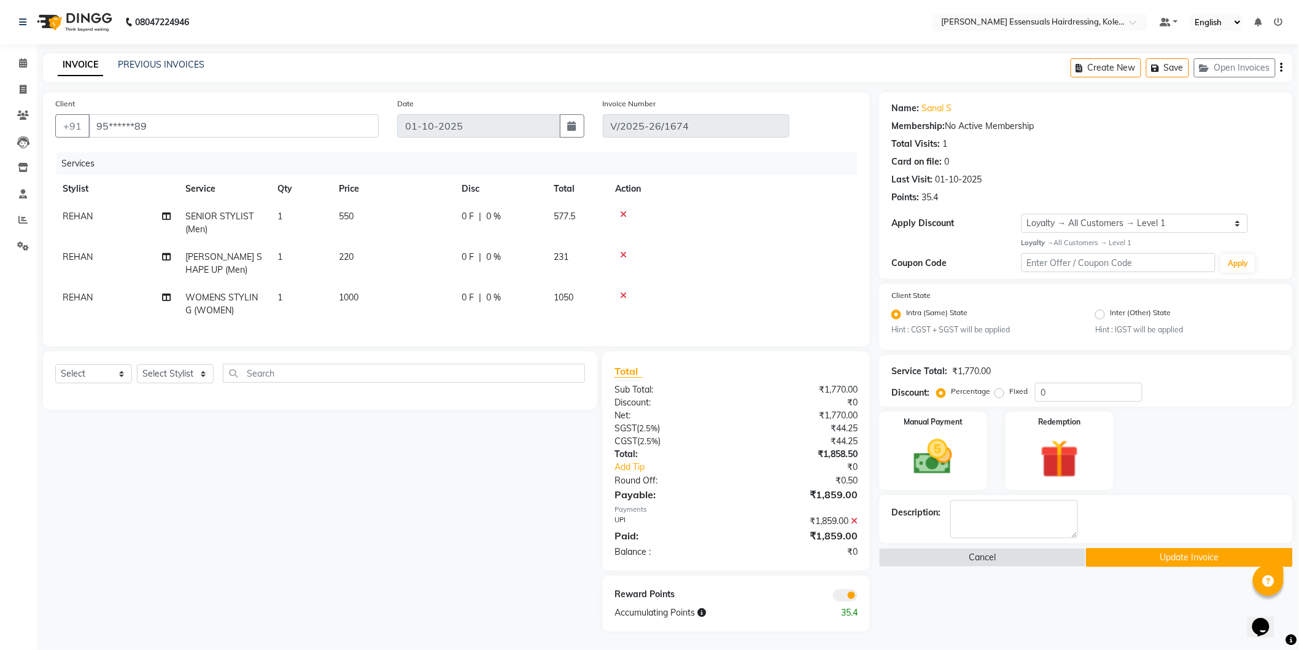
click at [209, 300] on span "WOMENS STYLING (WOMEN)" at bounding box center [221, 304] width 72 height 24
select select "79972"
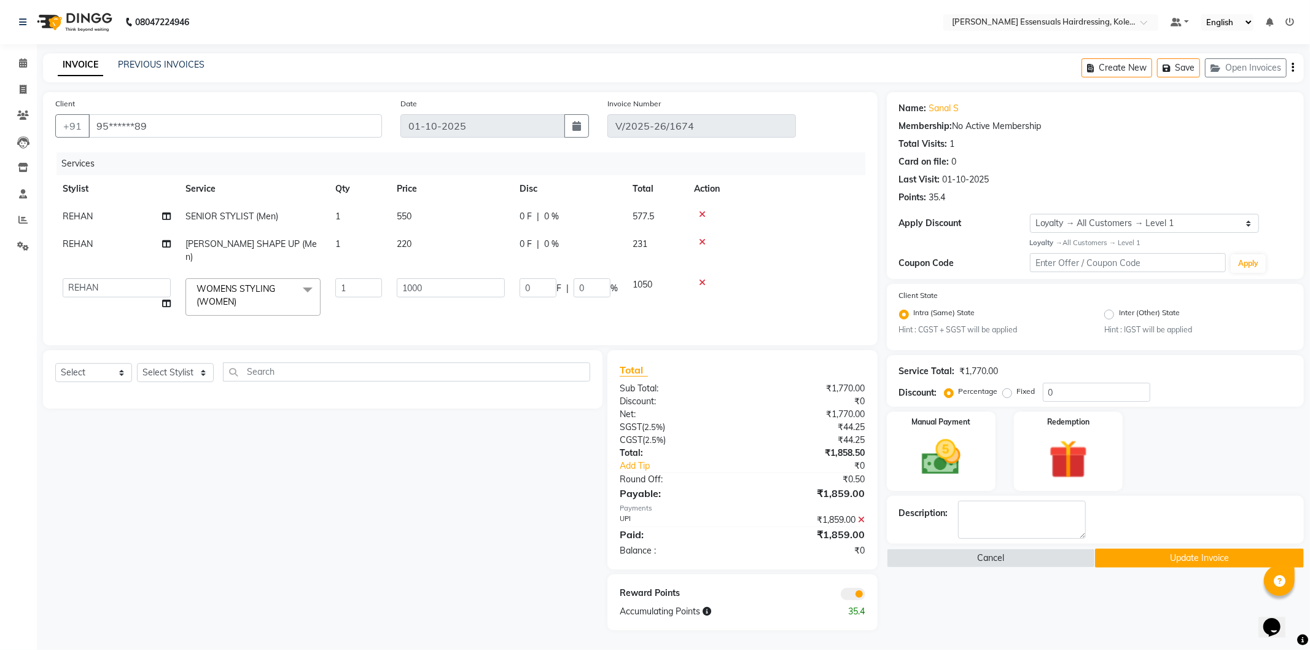
click at [217, 289] on span "WOMENS STYLING (WOMEN)" at bounding box center [236, 295] width 79 height 24
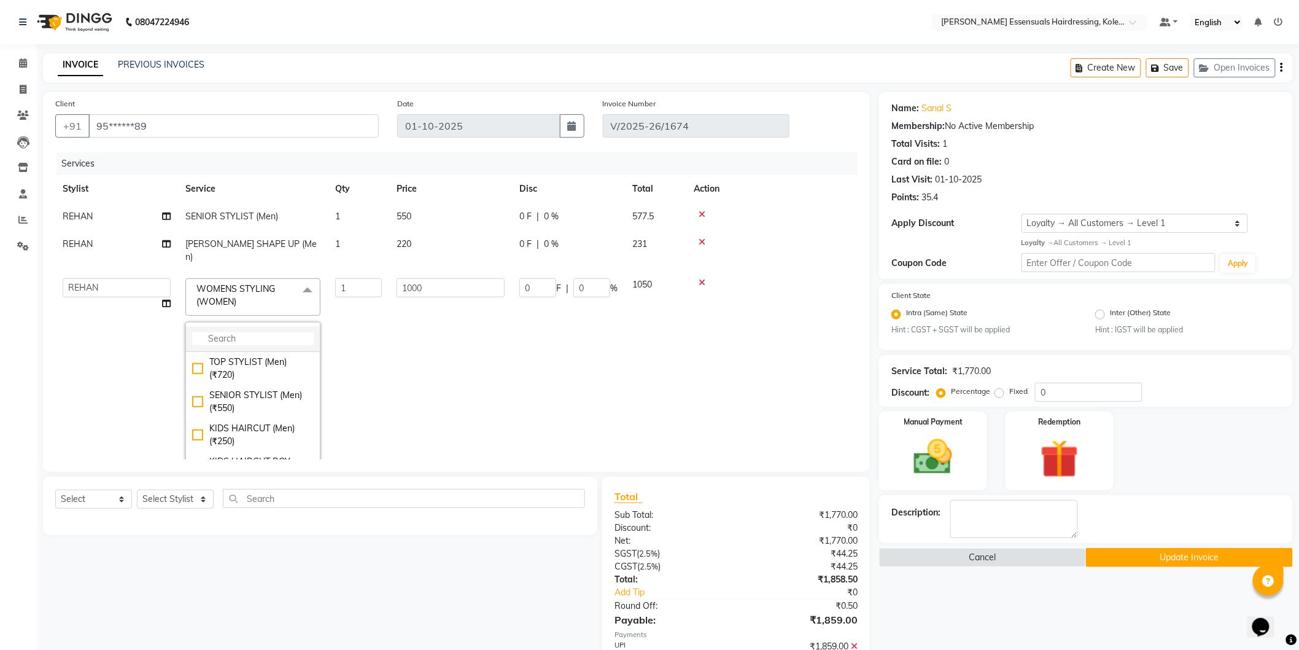
click at [290, 332] on input "multiselect-search" at bounding box center [253, 338] width 122 height 13
type input "mens st"
click at [200, 397] on div "MENS STYLING (Men) (₹500)" at bounding box center [253, 402] width 122 height 26
checkbox input "true"
checkbox input "false"
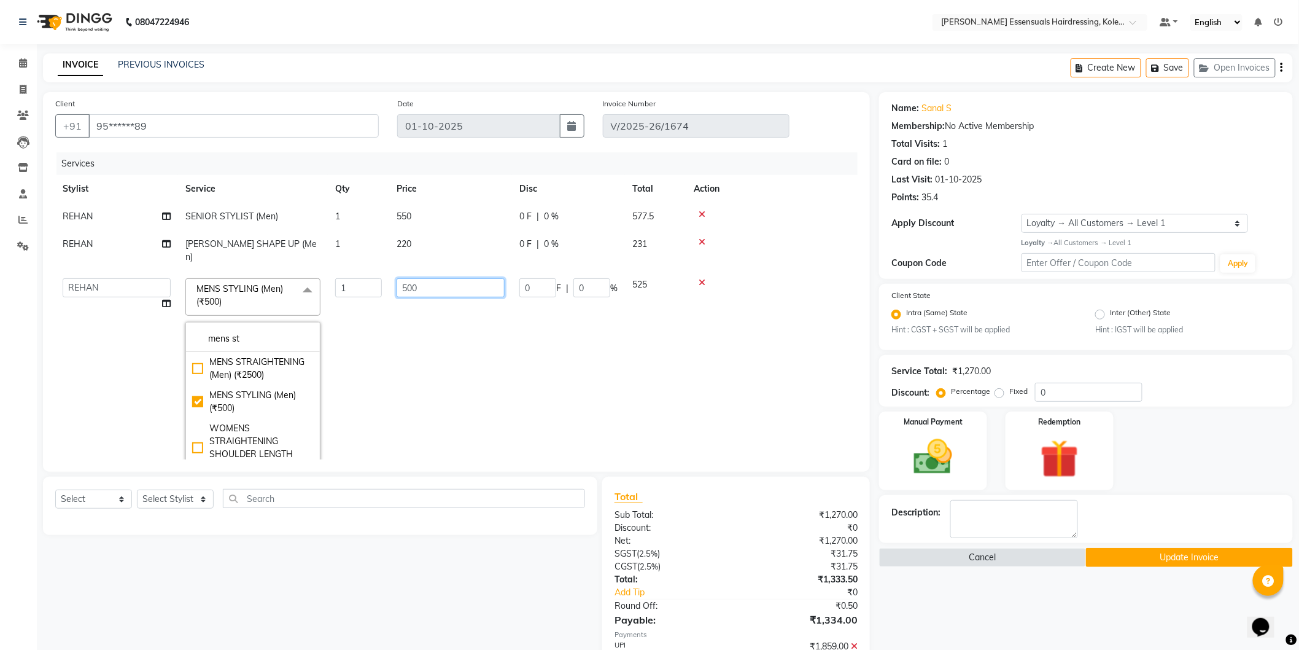
click at [430, 278] on input "500" at bounding box center [451, 287] width 108 height 19
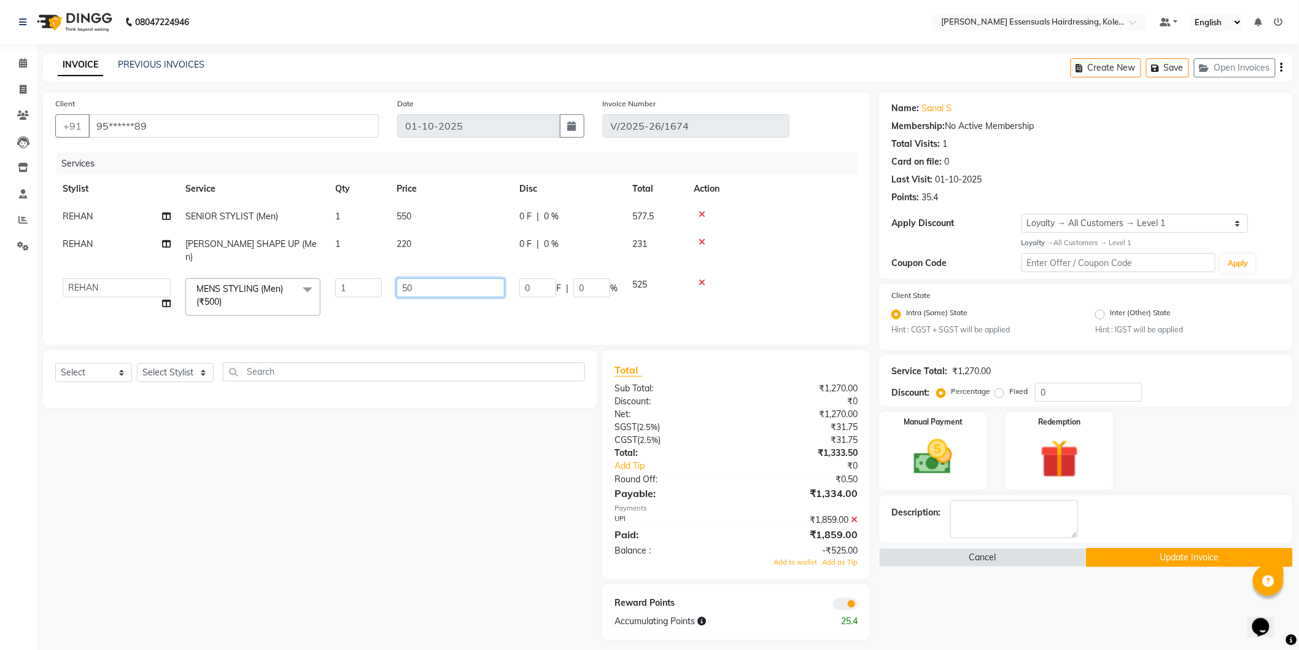
type input "5"
type input "1000"
click at [741, 277] on tbody "REHAN SENIOR STYLIST (Men) 1 550 0 F | 0 % 577.5 [PERSON_NAME] SHAPE UP (Men) 1…" at bounding box center [456, 263] width 803 height 120
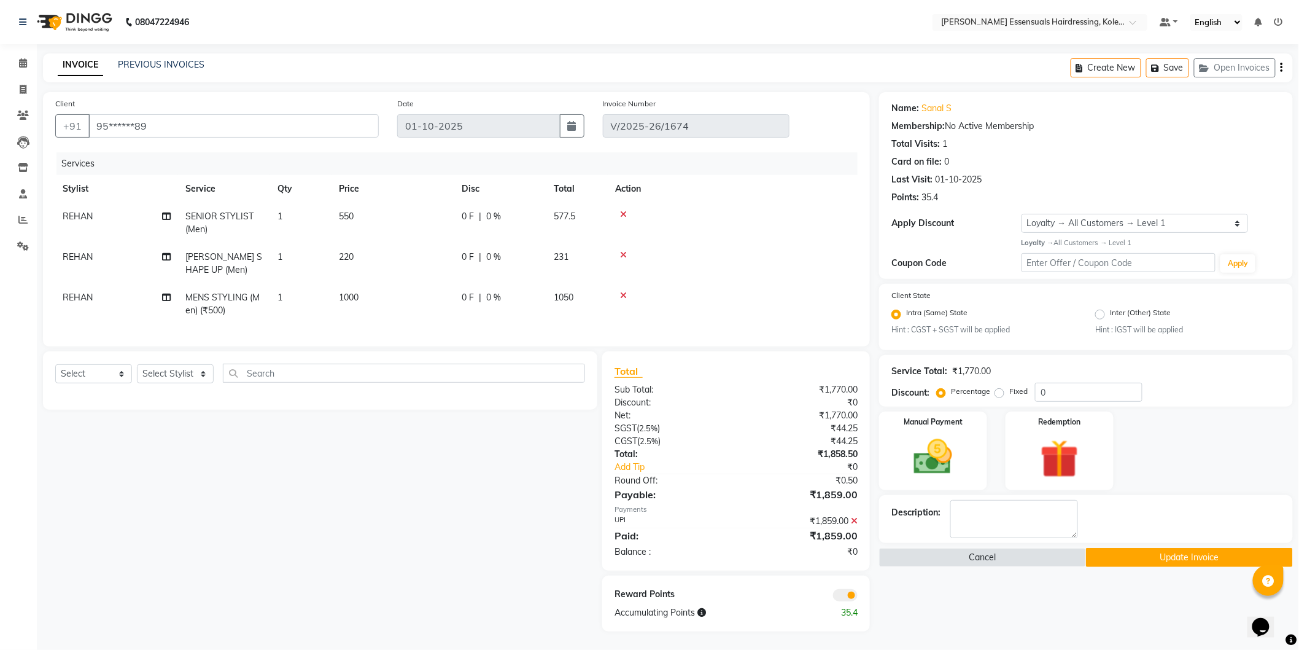
click at [1207, 563] on button "Update Invoice" at bounding box center [1189, 557] width 207 height 19
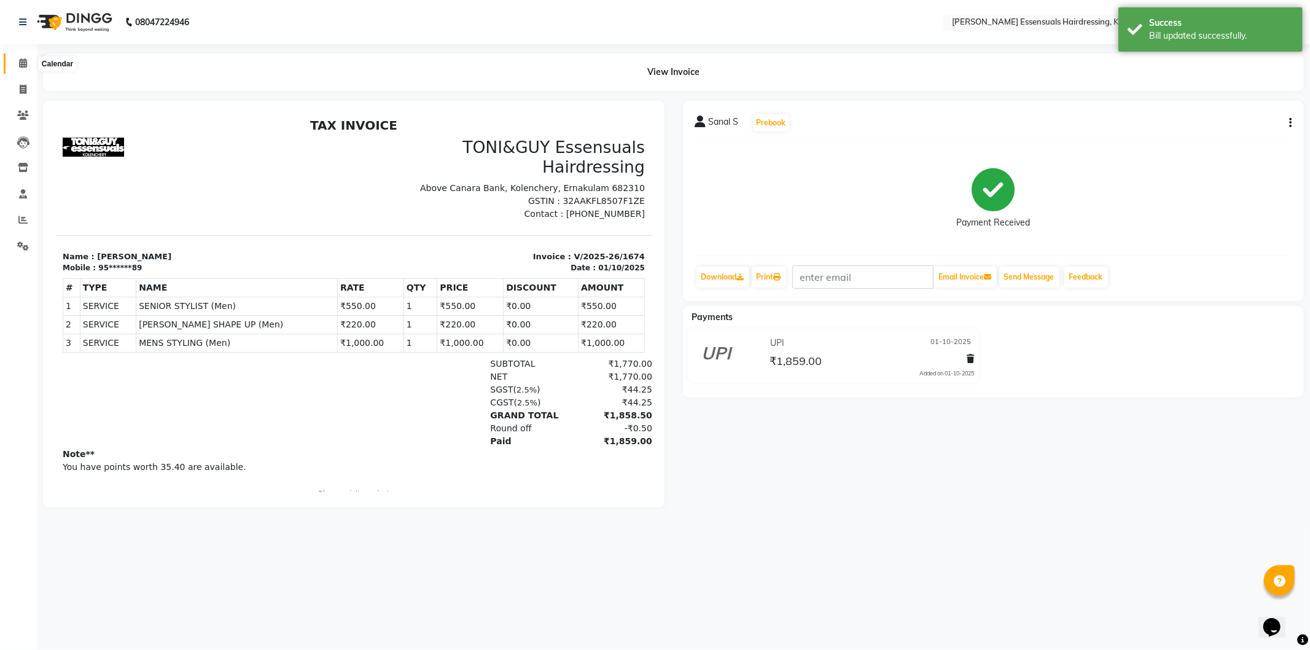
click at [23, 66] on icon at bounding box center [23, 62] width 8 height 9
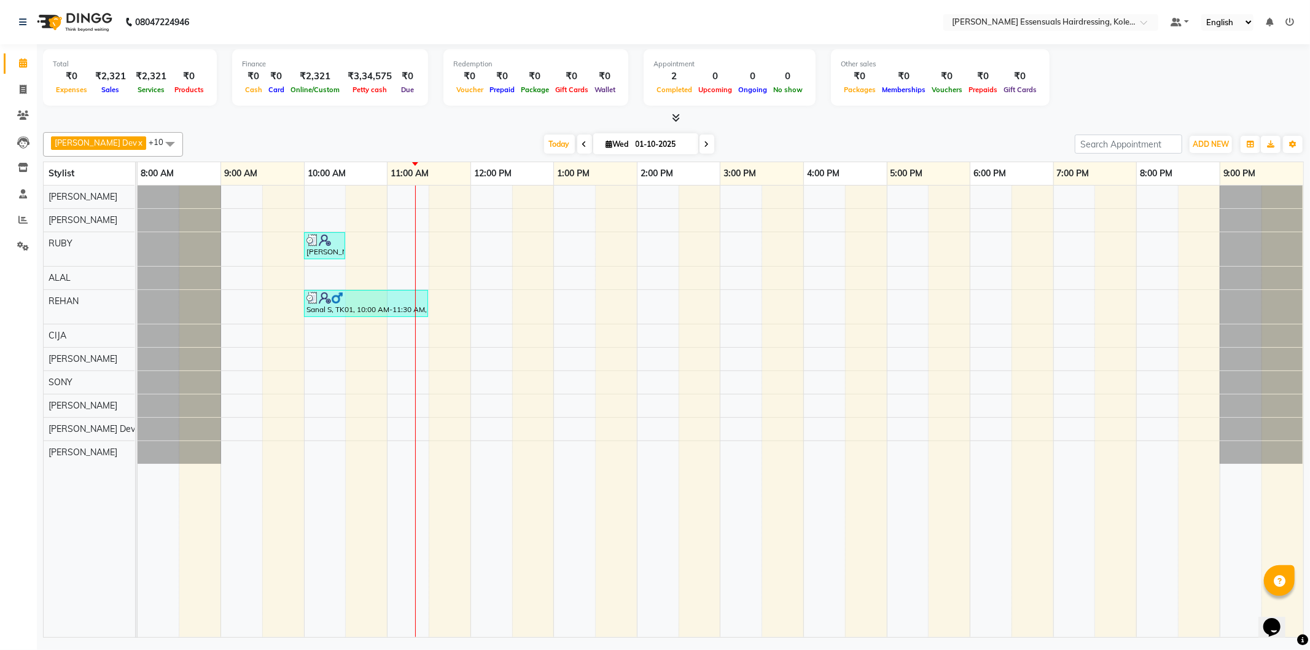
click at [415, 247] on div at bounding box center [415, 410] width 1 height 451
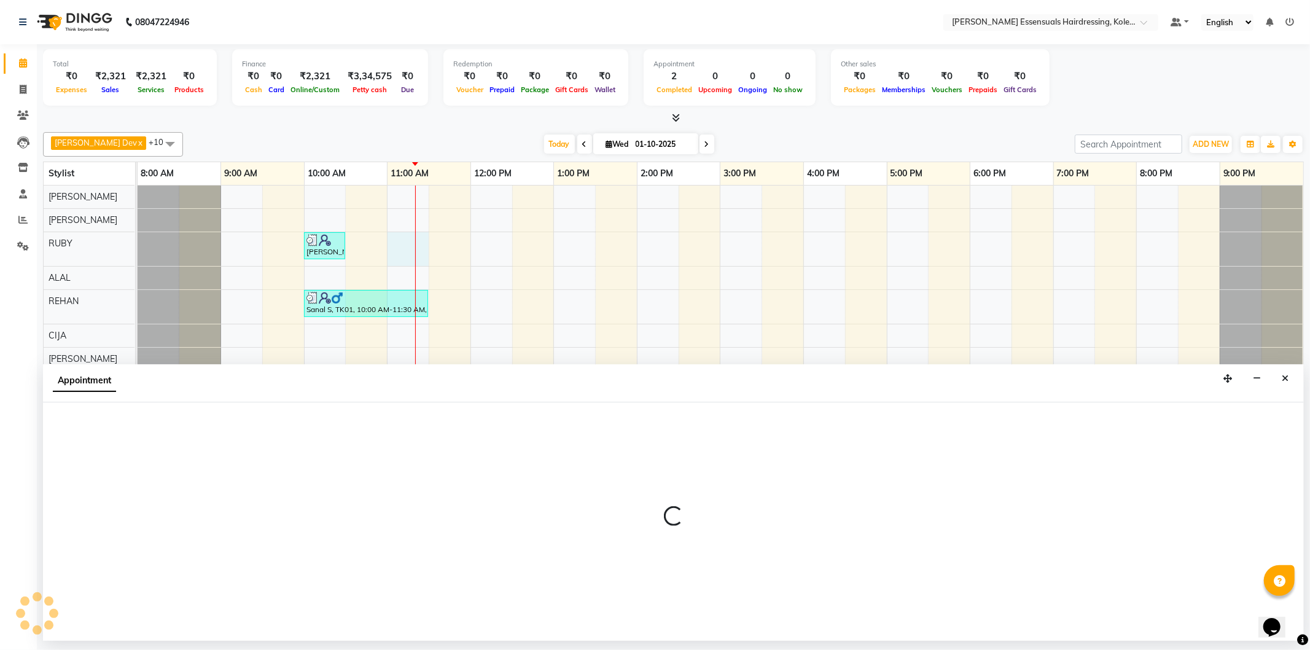
click at [415, 247] on div at bounding box center [415, 410] width 1 height 451
select select "79968"
select select "tentative"
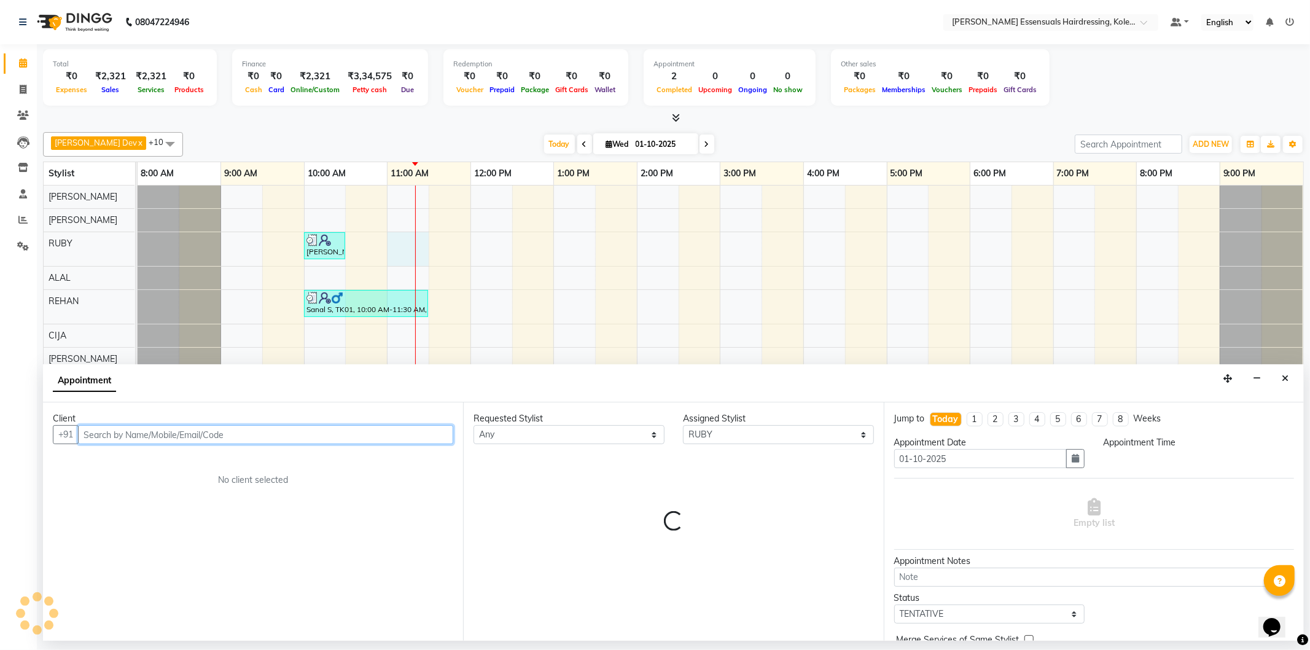
select select "660"
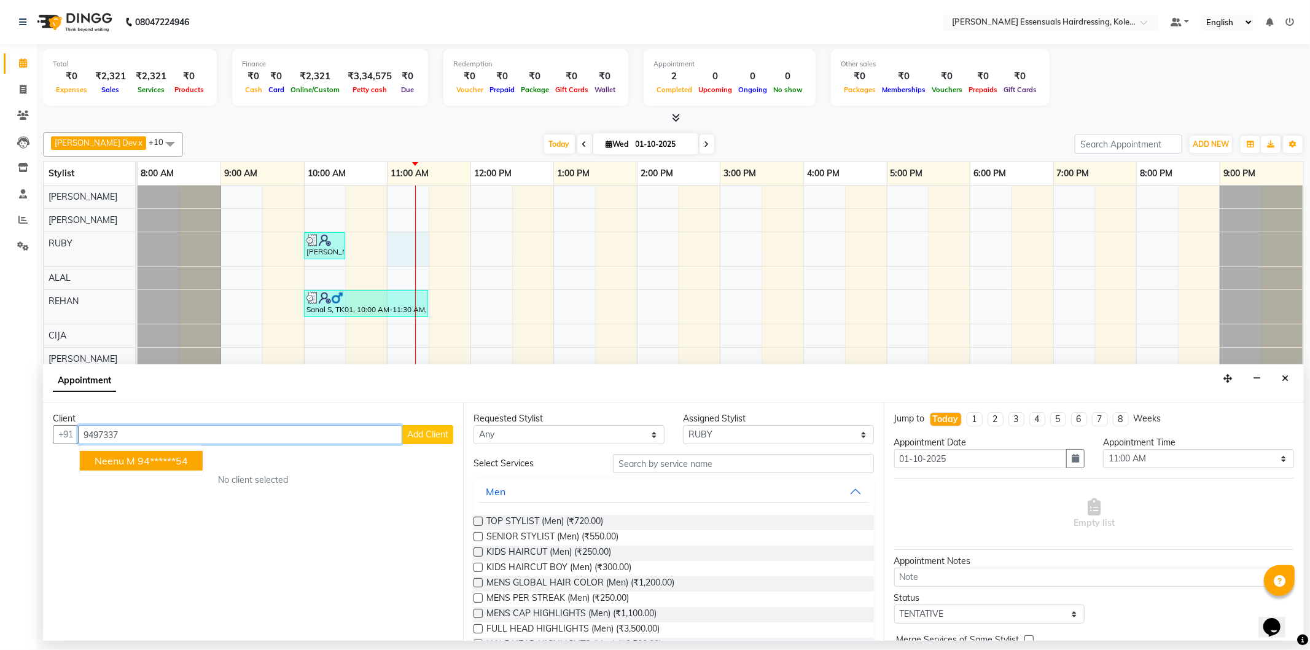
click at [185, 461] on ngb-highlight "94******54" at bounding box center [163, 460] width 50 height 12
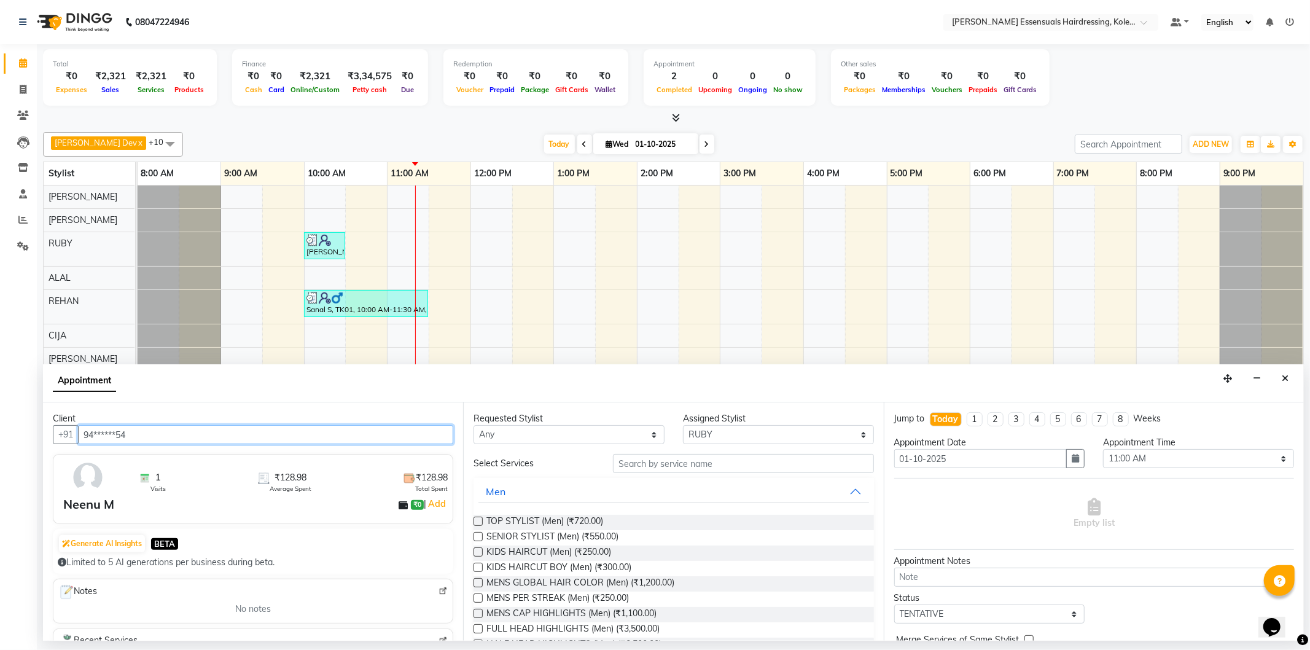
type input "94******54"
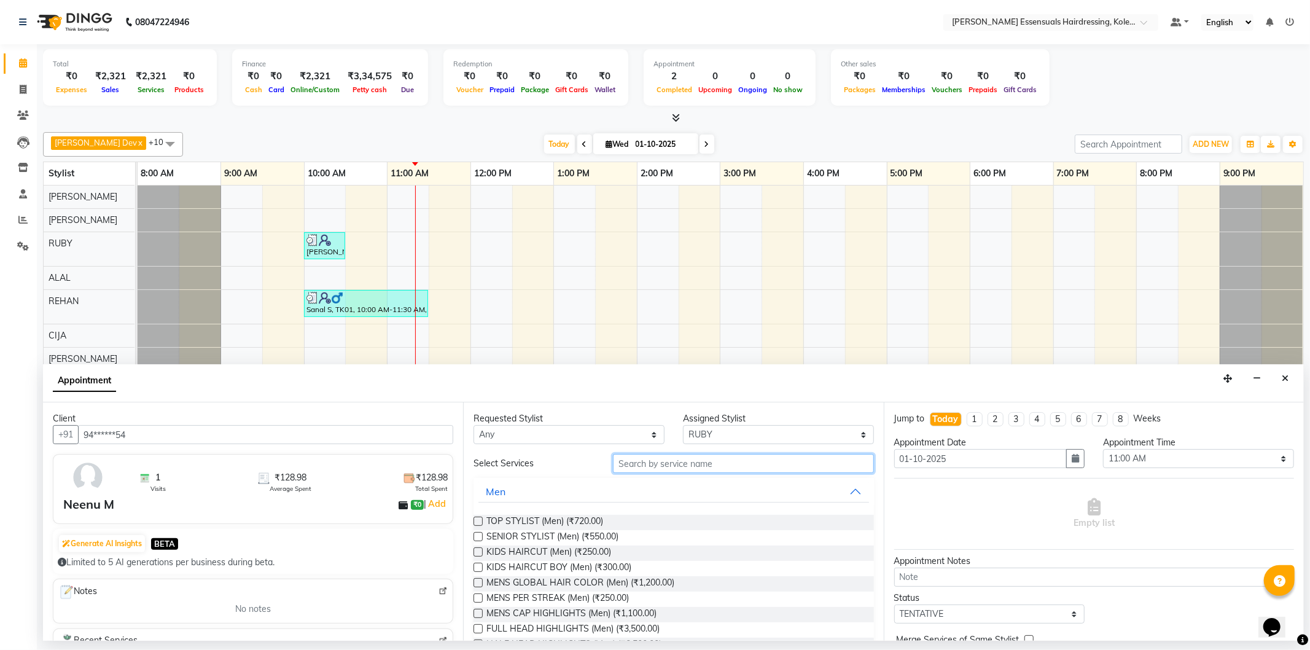
click at [639, 465] on input "text" at bounding box center [743, 463] width 260 height 19
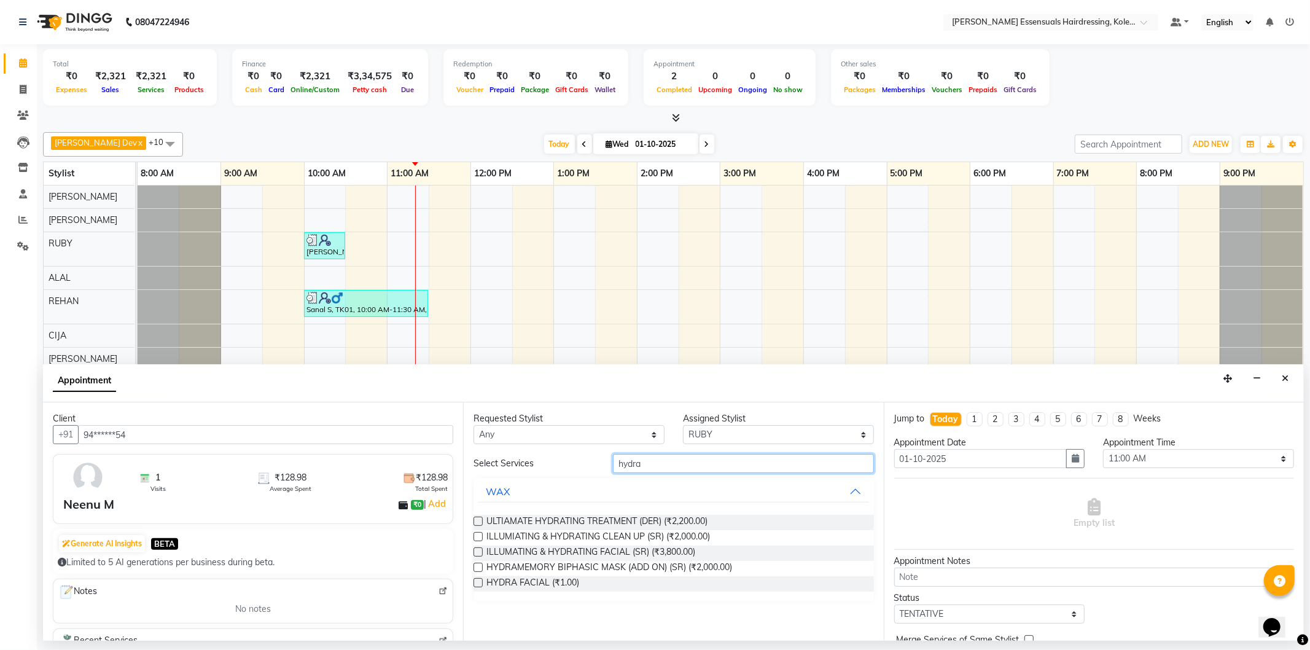
type input "hydra"
click at [477, 584] on label at bounding box center [477, 582] width 9 height 9
click at [477, 584] on input "checkbox" at bounding box center [477, 584] width 8 height 8
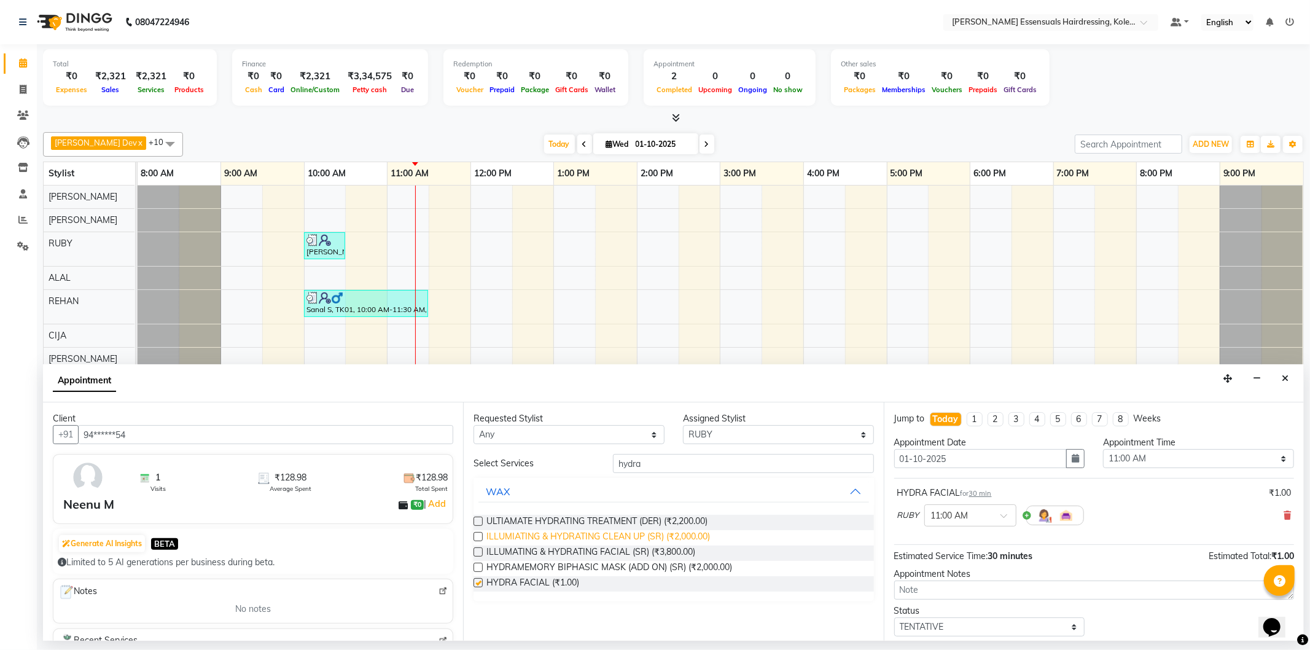
checkbox input "false"
click at [710, 437] on select "Select [PERSON_NAME] Dev [PERSON_NAME] [PERSON_NAME] [PERSON_NAME] [PERSON_NAME…" at bounding box center [778, 434] width 191 height 19
select select "84232"
click at [683, 425] on select "Select [PERSON_NAME] Dev [PERSON_NAME] [PERSON_NAME] [PERSON_NAME] [PERSON_NAME…" at bounding box center [778, 434] width 191 height 19
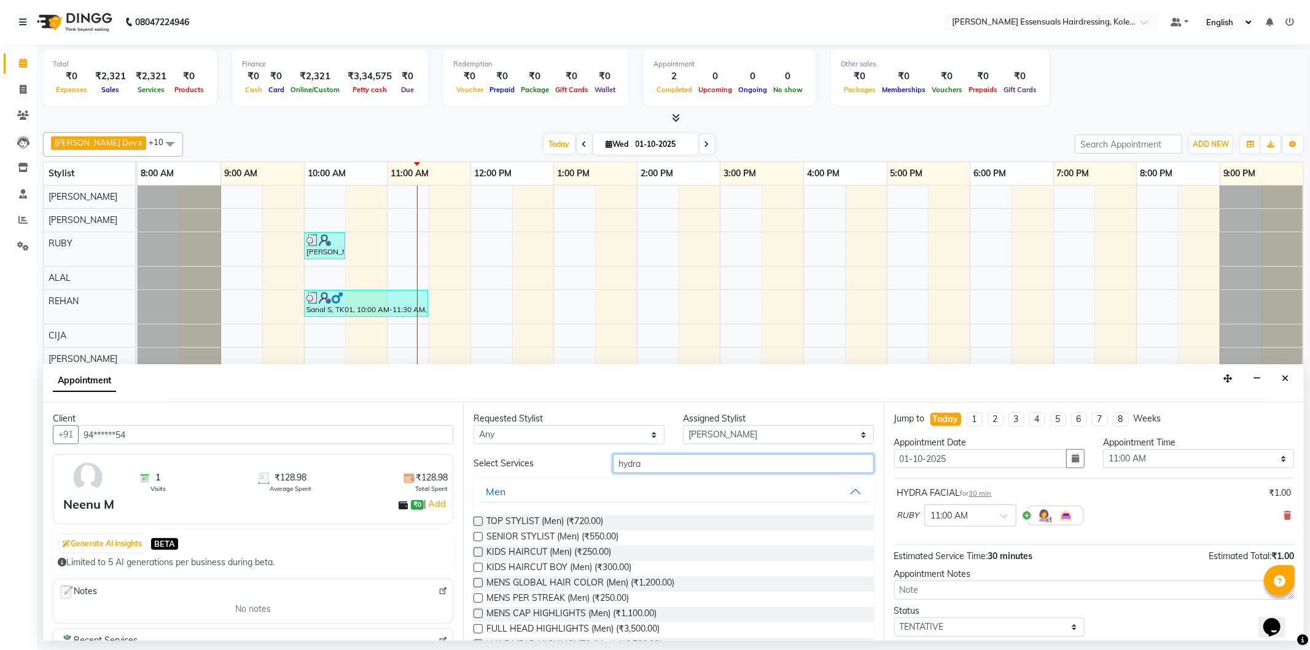
click at [654, 469] on input "hydra" at bounding box center [743, 463] width 260 height 19
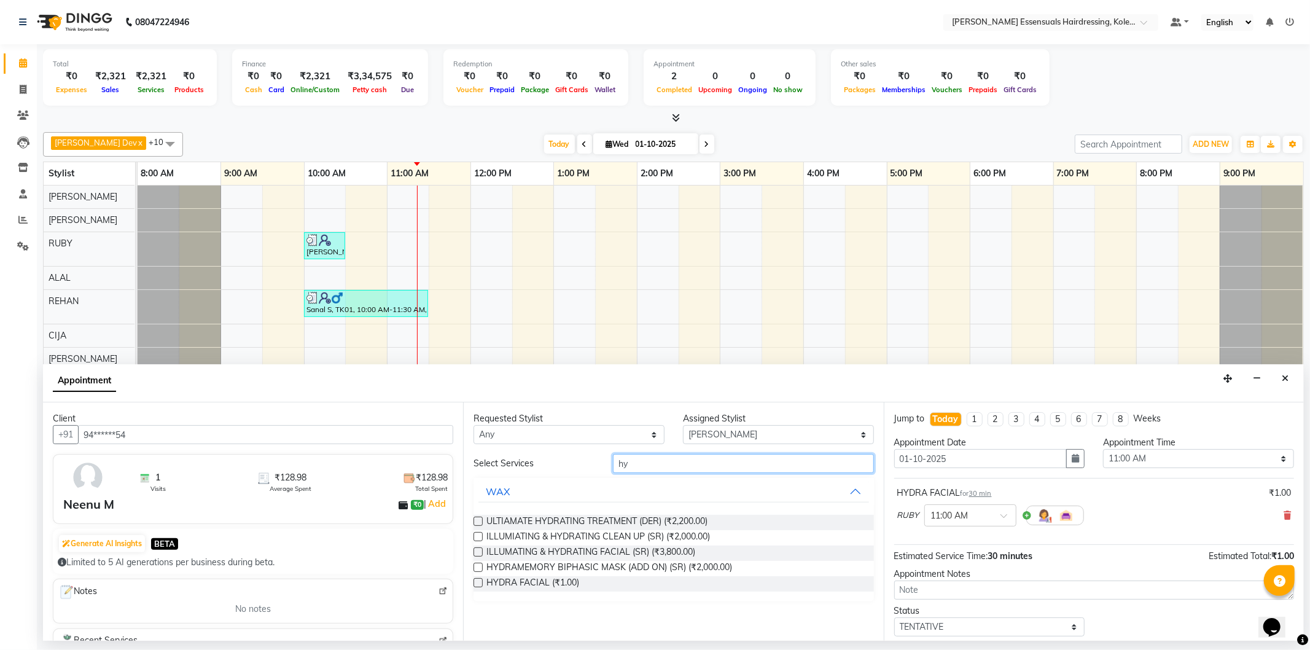
type input "h"
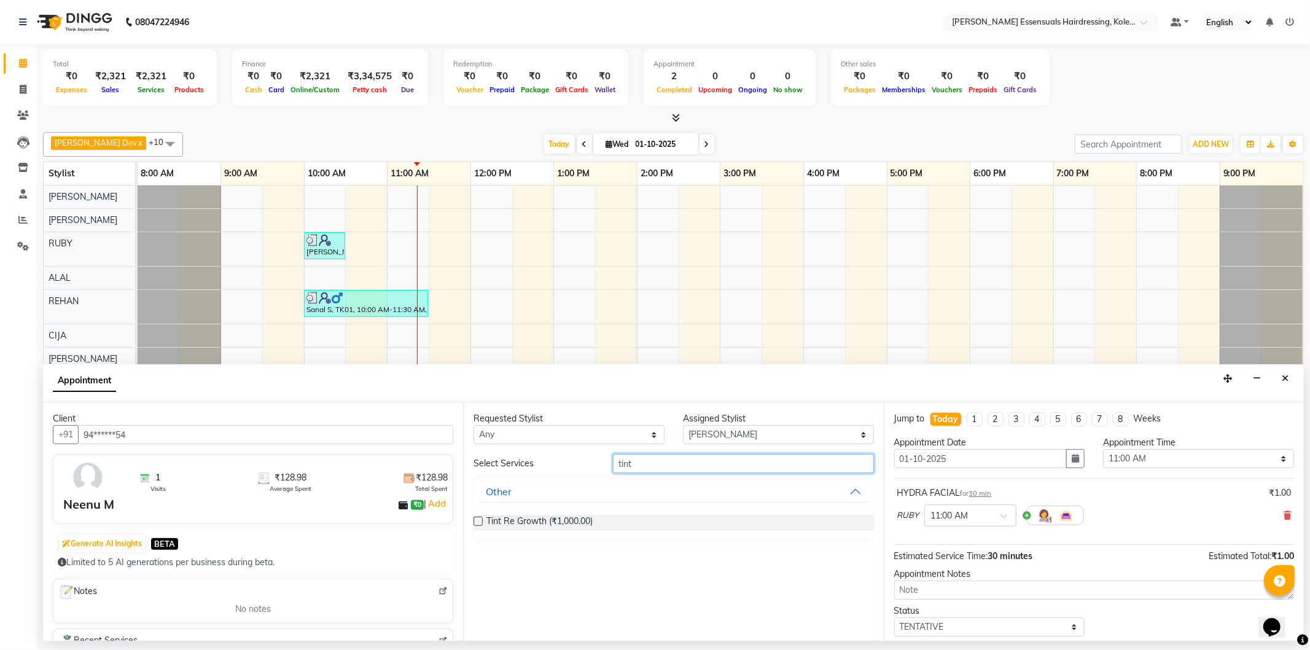
type input "tint"
click at [477, 520] on label at bounding box center [477, 520] width 9 height 9
click at [477, 520] on input "checkbox" at bounding box center [477, 522] width 8 height 8
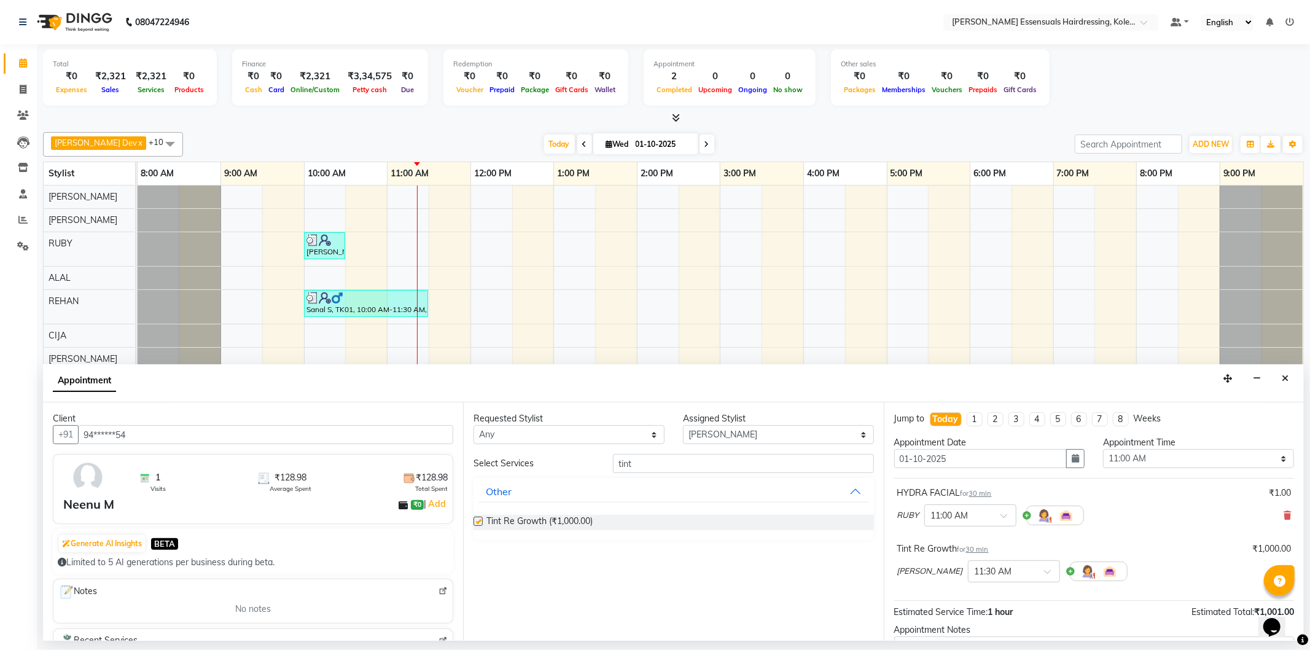
checkbox input "false"
click at [730, 439] on select "Select [PERSON_NAME] Dev [PERSON_NAME] [PERSON_NAME] [PERSON_NAME] [PERSON_NAME…" at bounding box center [778, 434] width 191 height 19
select select "79968"
click at [683, 425] on select "Select [PERSON_NAME] Dev [PERSON_NAME] [PERSON_NAME] [PERSON_NAME] [PERSON_NAME…" at bounding box center [778, 434] width 191 height 19
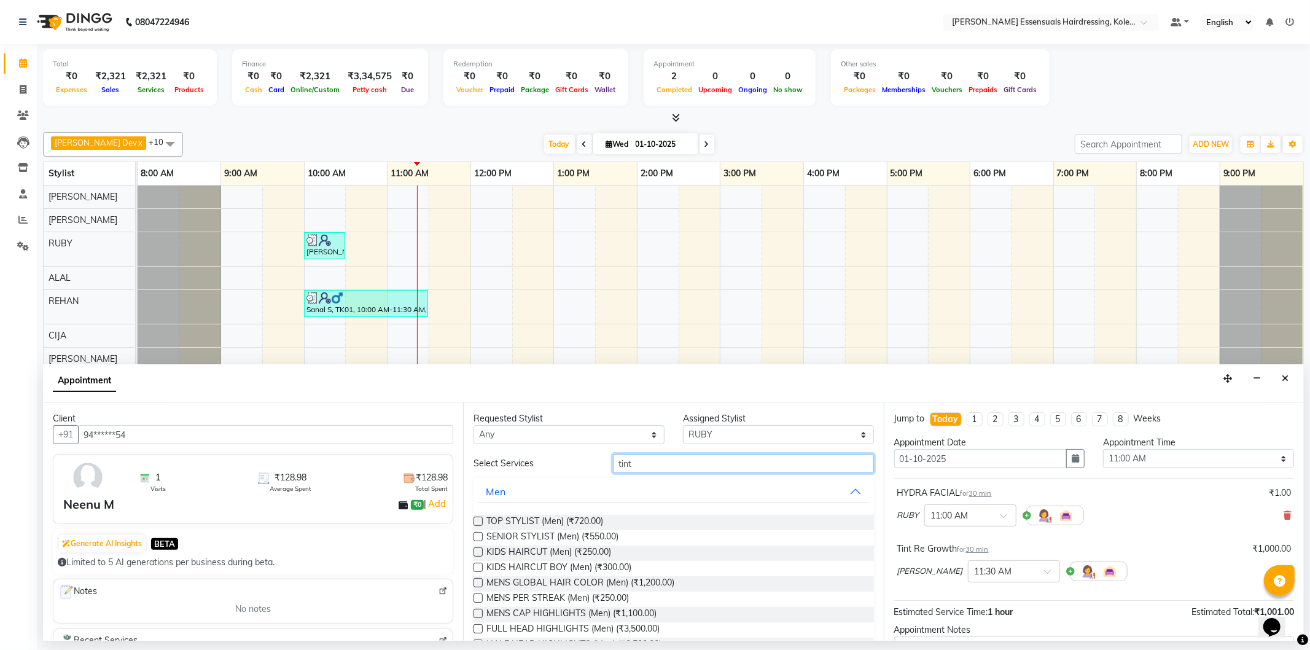
click at [656, 469] on input "tint" at bounding box center [743, 463] width 260 height 19
type input "t"
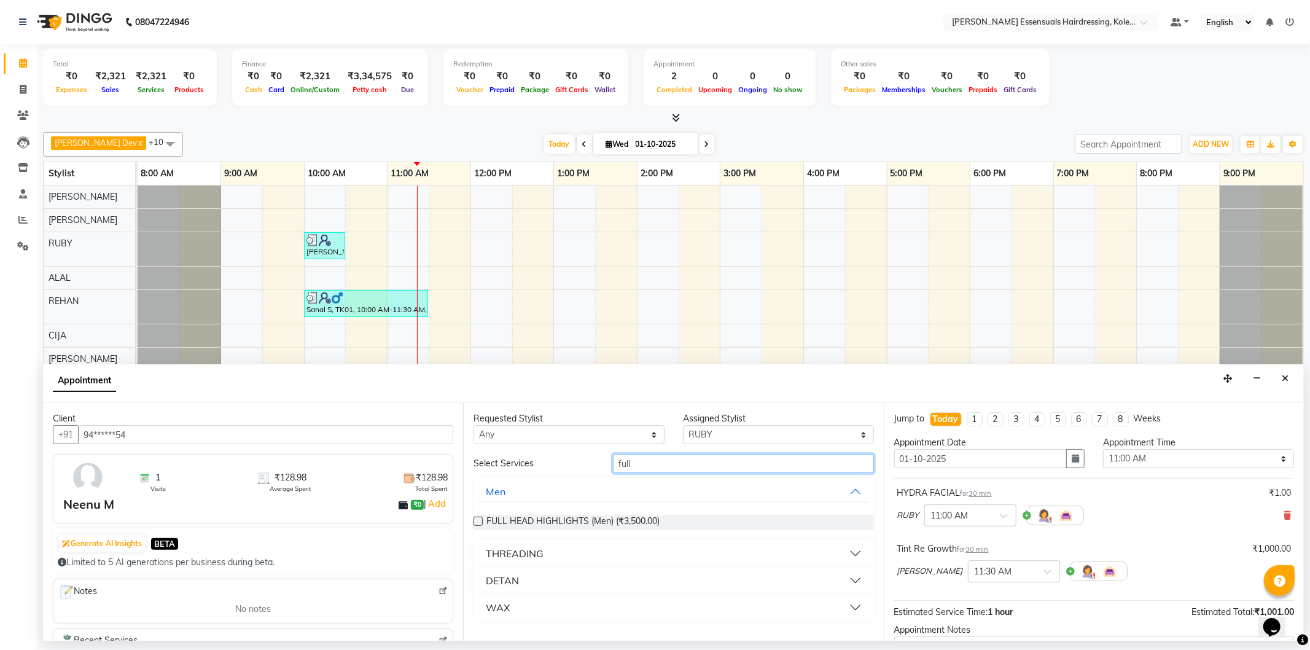
type input "full"
click at [491, 609] on div "WAX" at bounding box center [498, 607] width 24 height 15
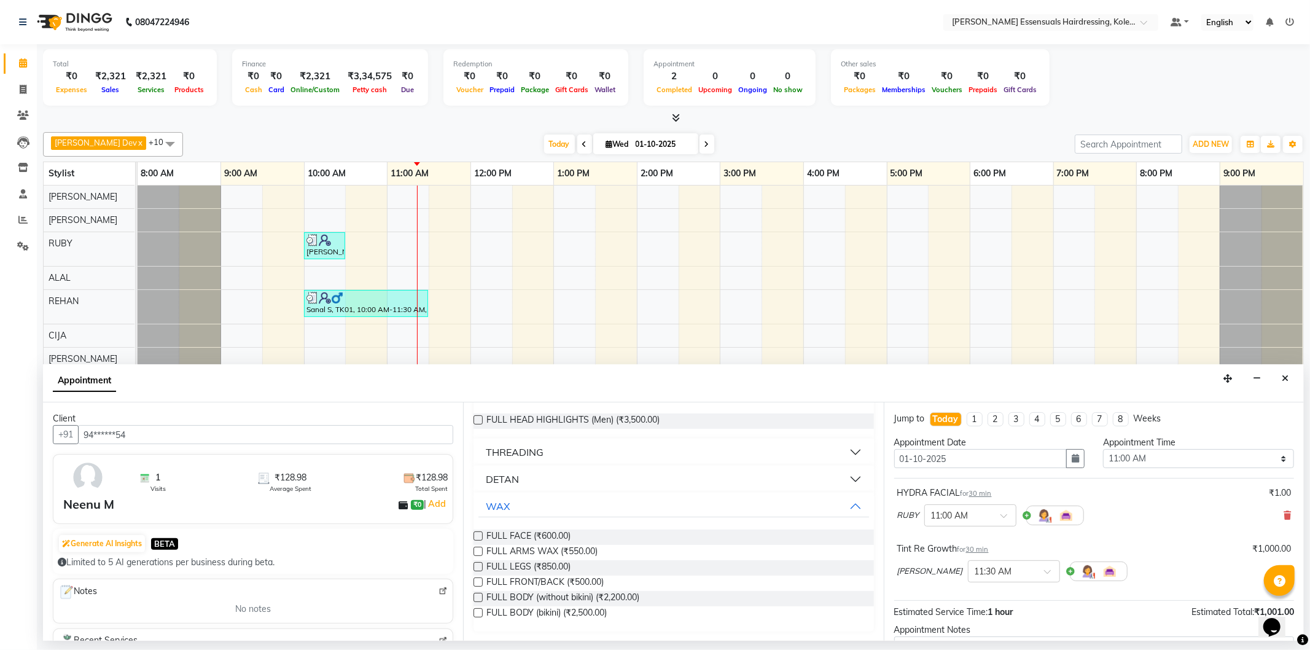
click at [477, 553] on label at bounding box center [477, 551] width 9 height 9
click at [477, 553] on input "checkbox" at bounding box center [477, 552] width 8 height 8
checkbox input "false"
click at [480, 567] on label at bounding box center [477, 566] width 9 height 9
click at [480, 567] on input "checkbox" at bounding box center [477, 568] width 8 height 8
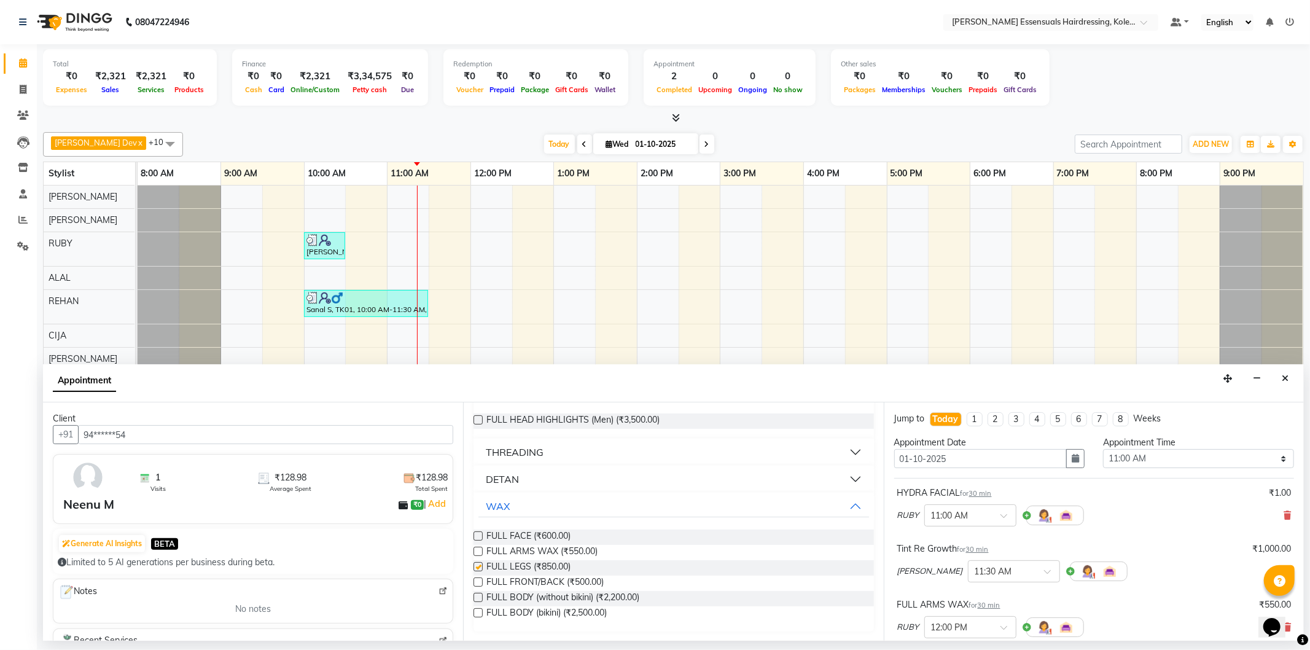
checkbox input "false"
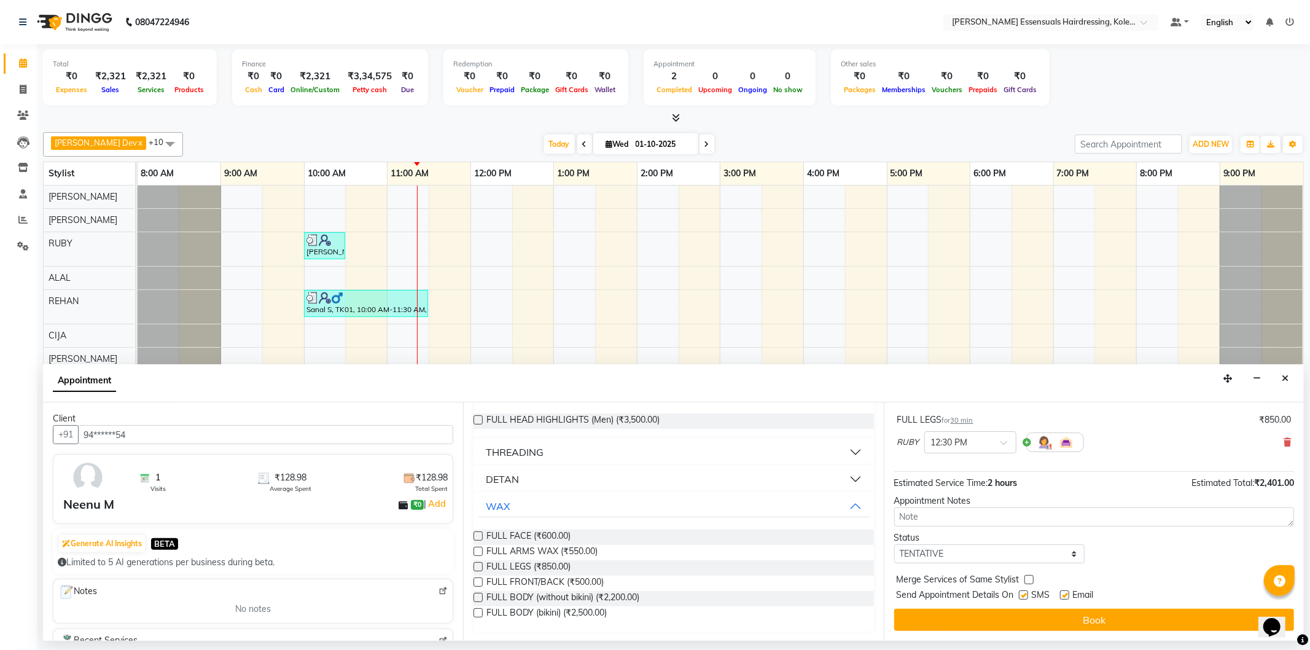
scroll to position [104, 0]
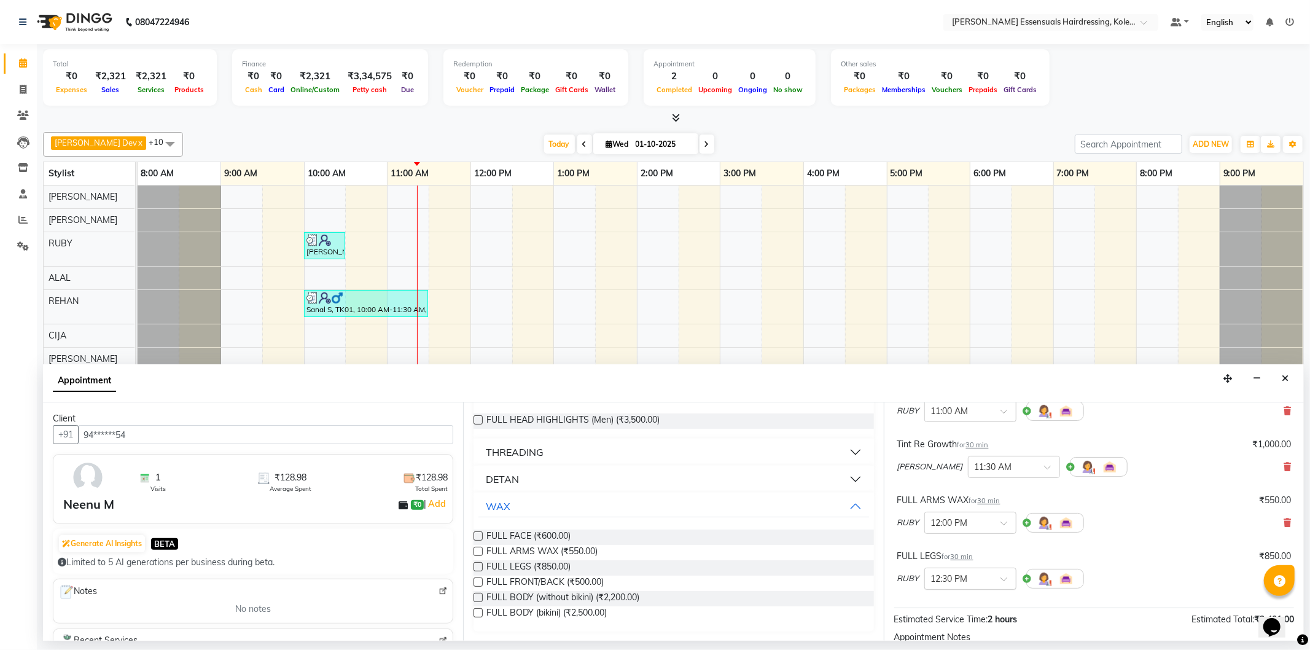
click at [1002, 577] on span at bounding box center [1007, 582] width 15 height 13
click at [950, 604] on div "11:30 AM" at bounding box center [970, 602] width 91 height 23
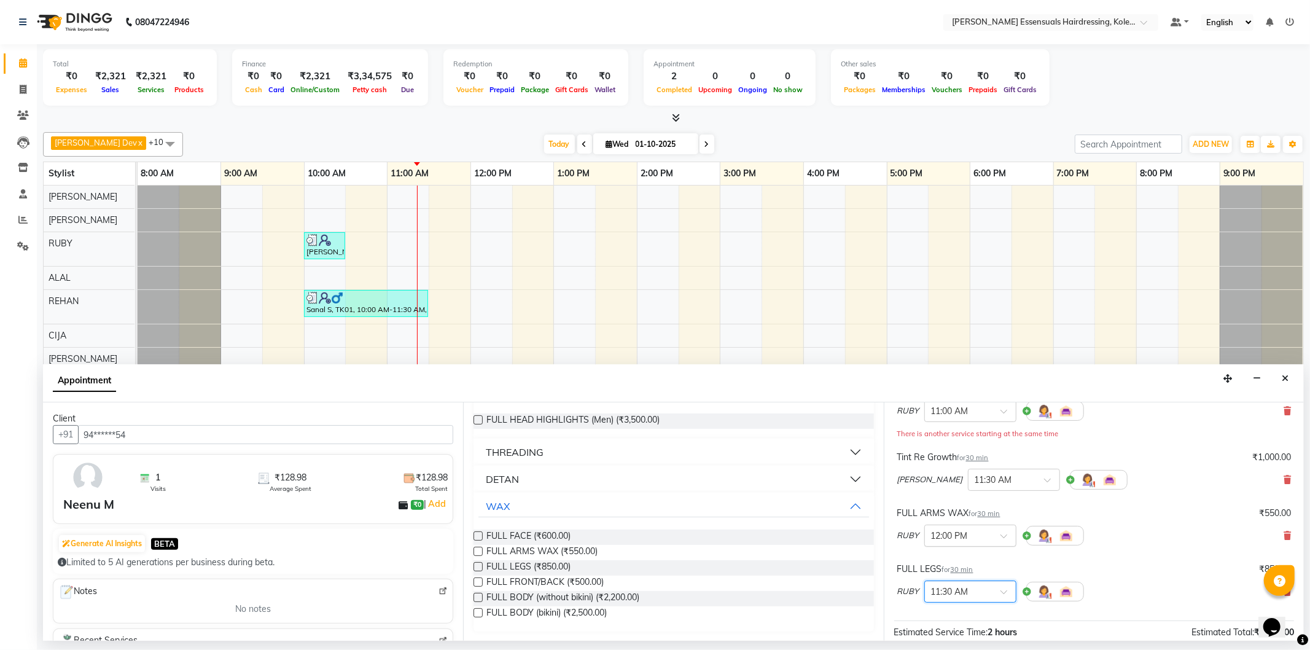
click at [1002, 538] on span at bounding box center [1007, 539] width 15 height 13
click at [946, 601] on div "11:30 AM" at bounding box center [970, 606] width 91 height 23
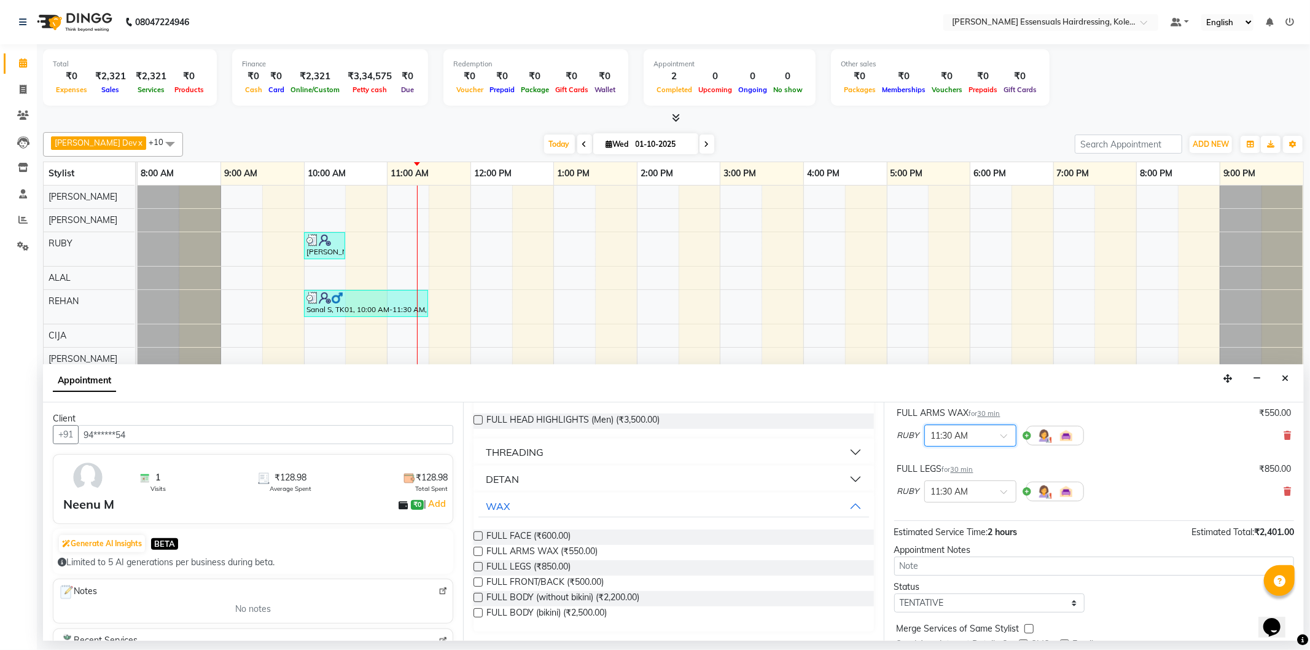
scroll to position [254, 0]
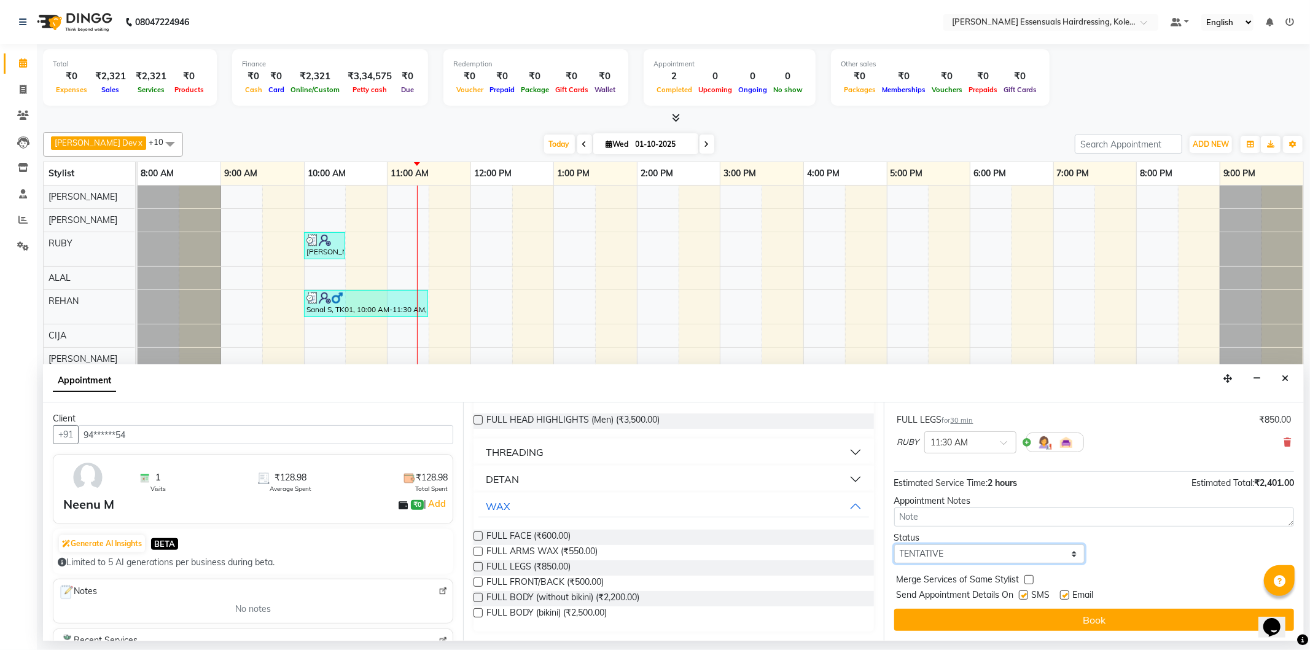
click at [968, 554] on select "Select TENTATIVE CONFIRM CHECK-IN UPCOMING" at bounding box center [989, 553] width 191 height 19
select select "check-in"
click at [894, 544] on select "Select TENTATIVE CONFIRM CHECK-IN UPCOMING" at bounding box center [989, 553] width 191 height 19
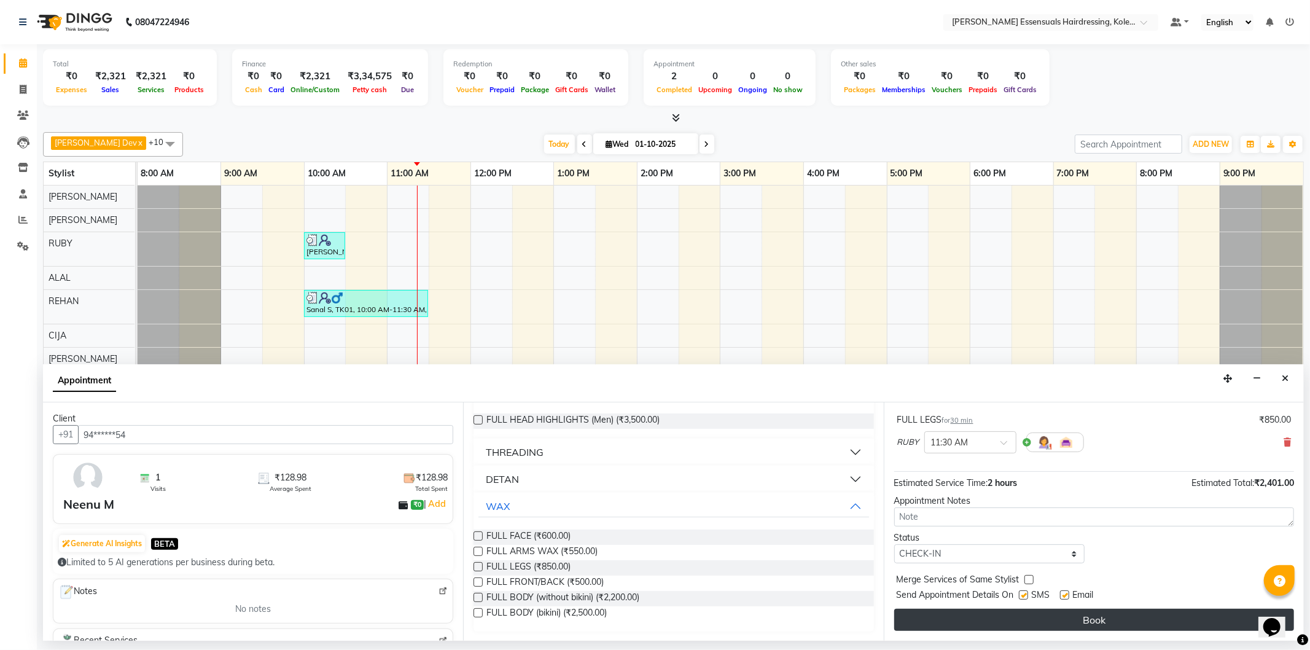
click at [959, 613] on button "Book" at bounding box center [1094, 620] width 400 height 22
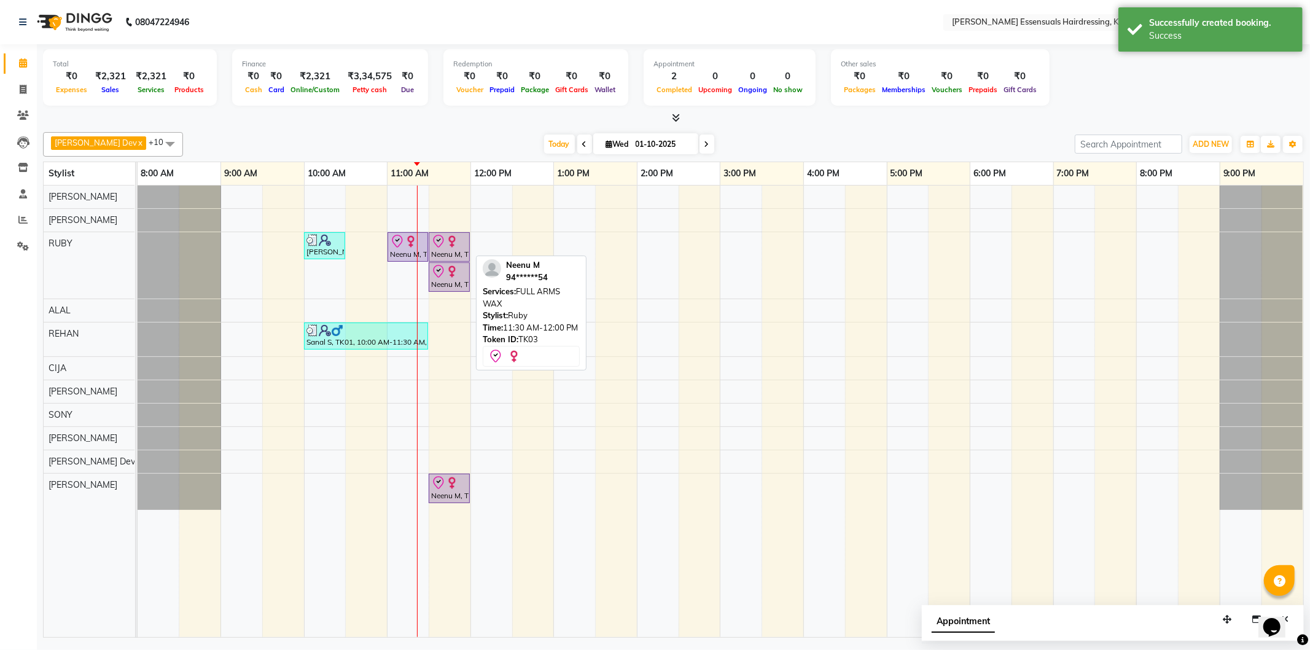
click at [446, 247] on div "Neenu M, TK03, 11:30 AM-12:00 PM, FULL ARMS WAX" at bounding box center [449, 247] width 39 height 26
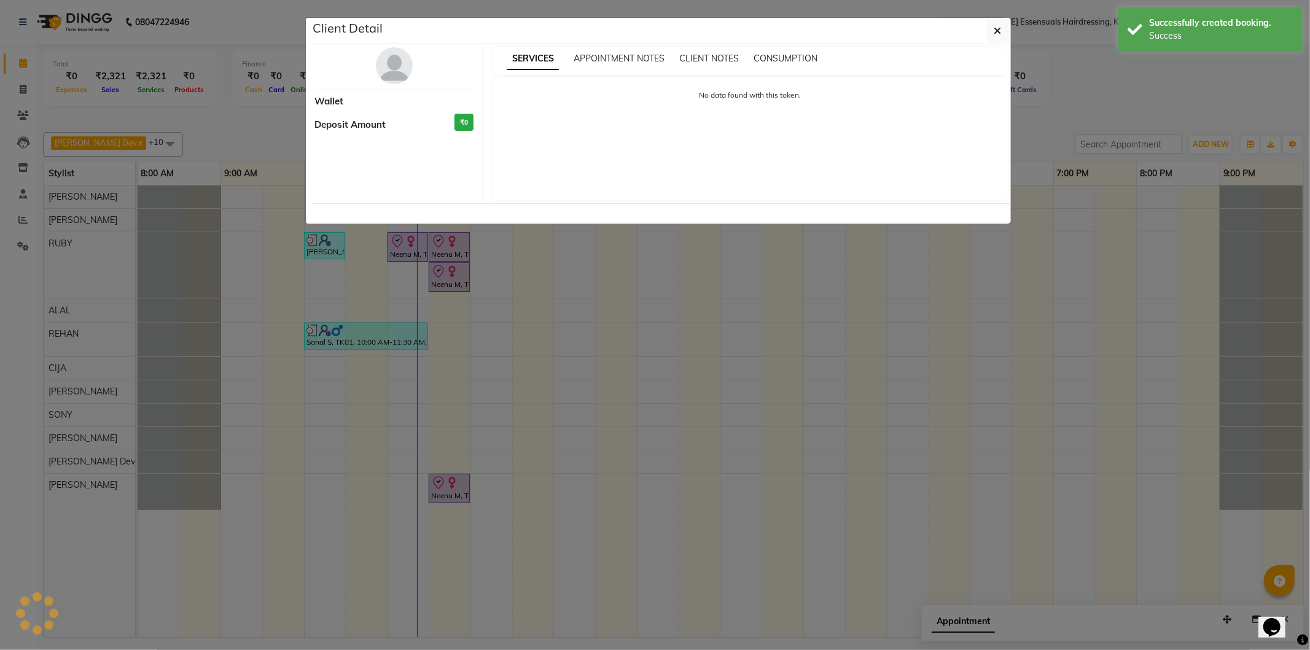
select select "8"
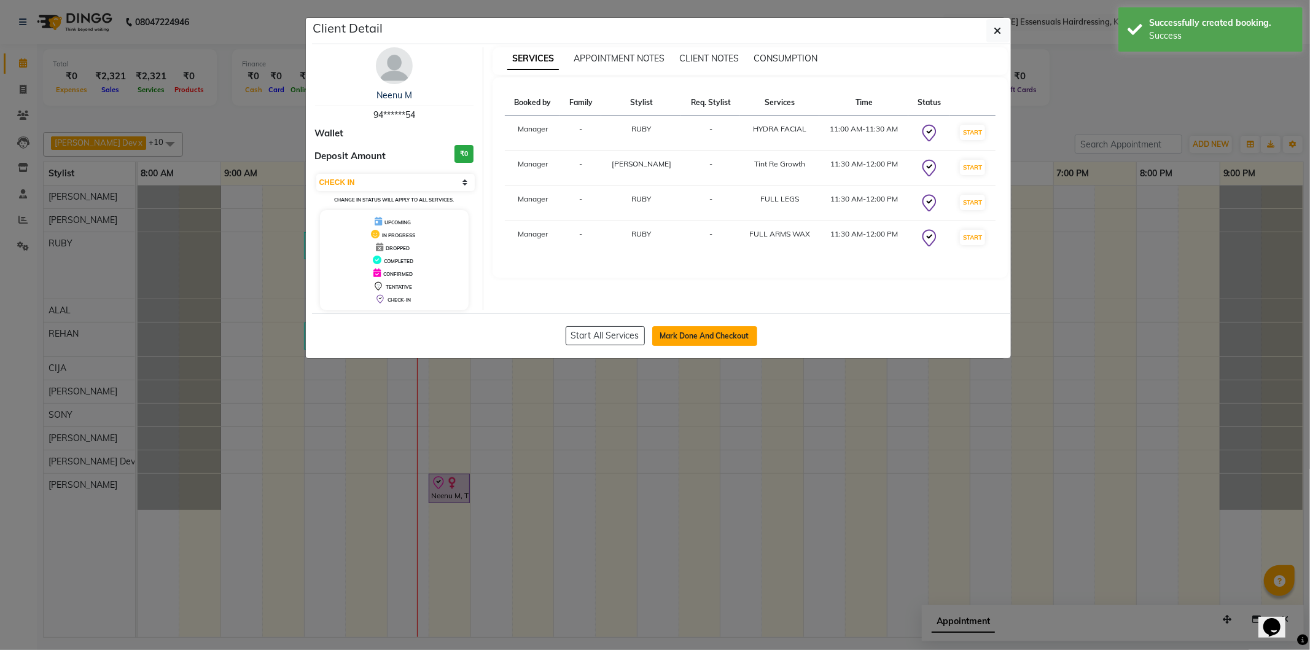
click at [674, 332] on button "Mark Done And Checkout" at bounding box center [704, 336] width 105 height 20
select select "service"
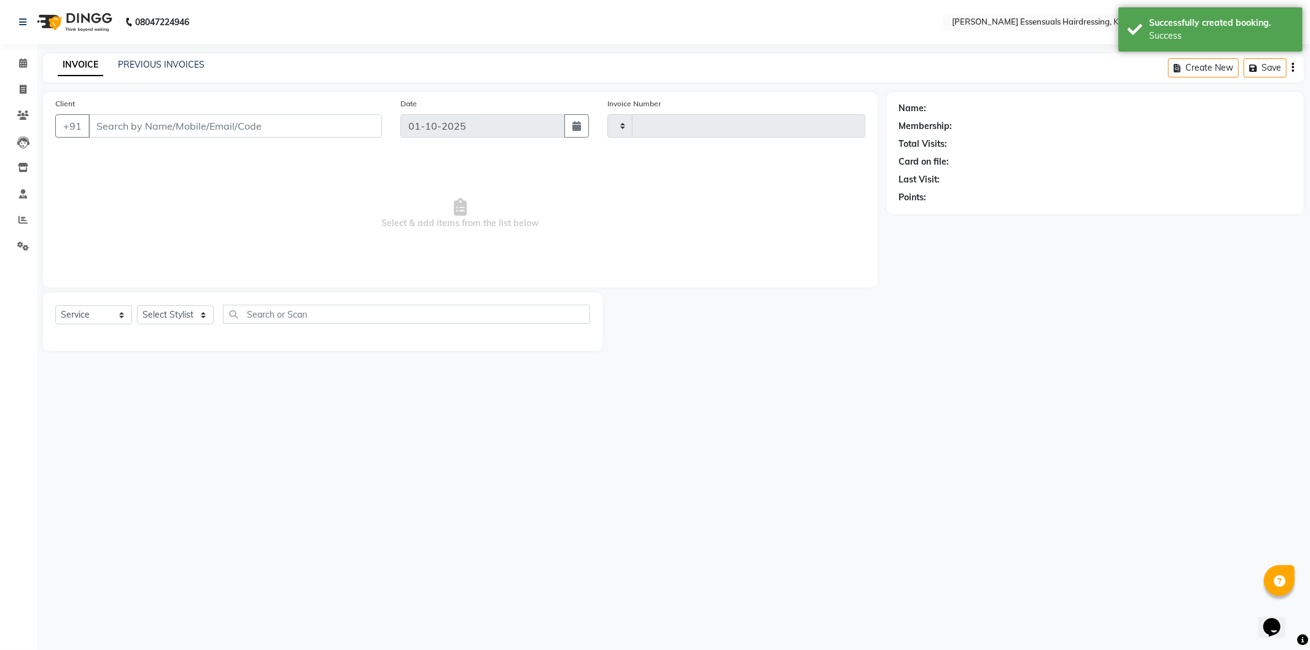
type input "1676"
select select "8281"
type input "94******54"
select select "84232"
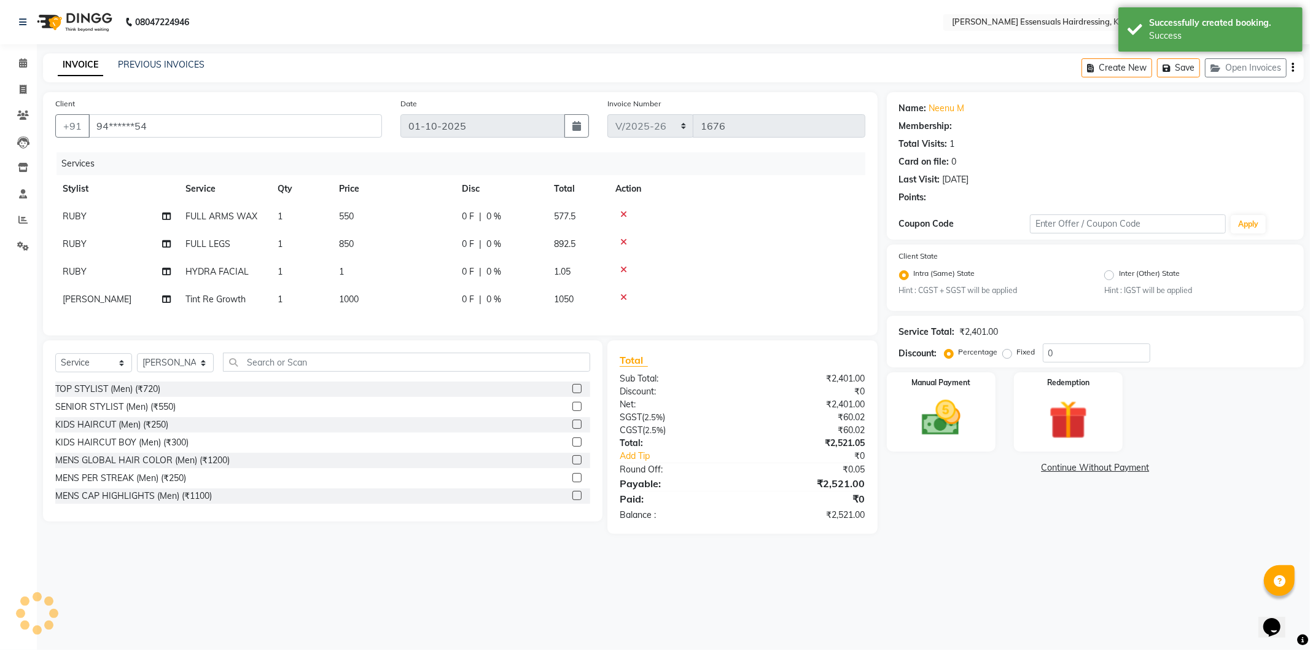
select select "1: Object"
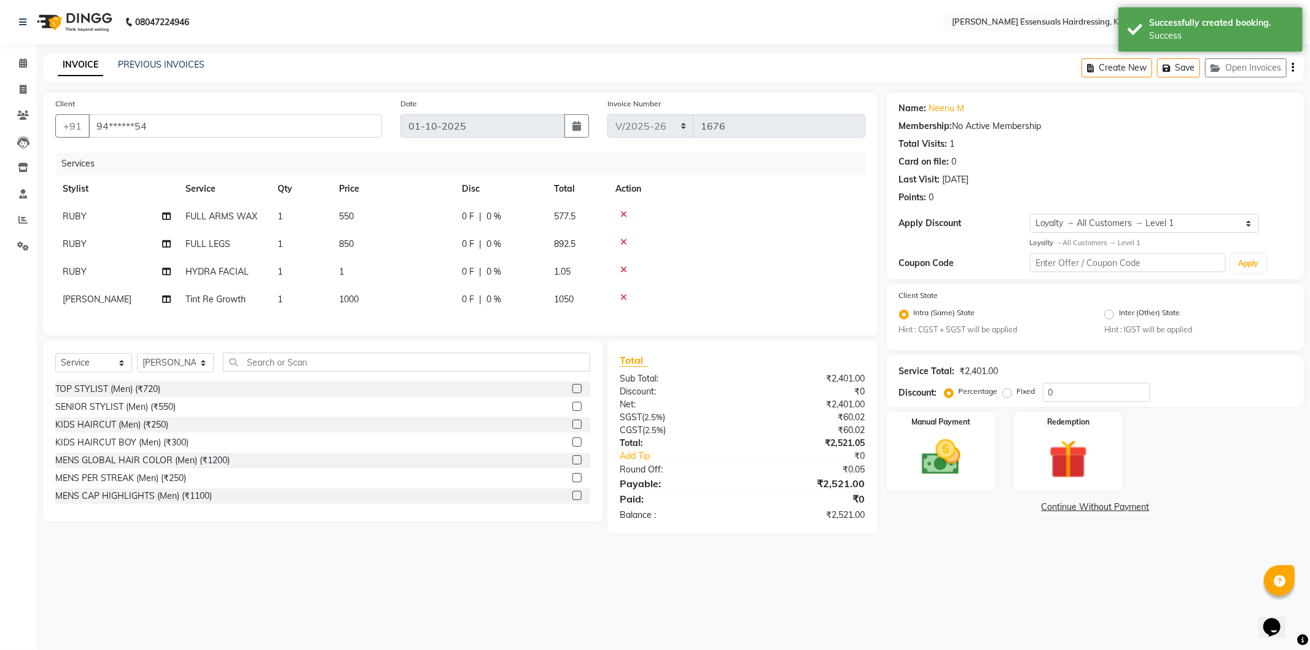
click at [343, 267] on span "1" at bounding box center [341, 271] width 5 height 11
select select "79968"
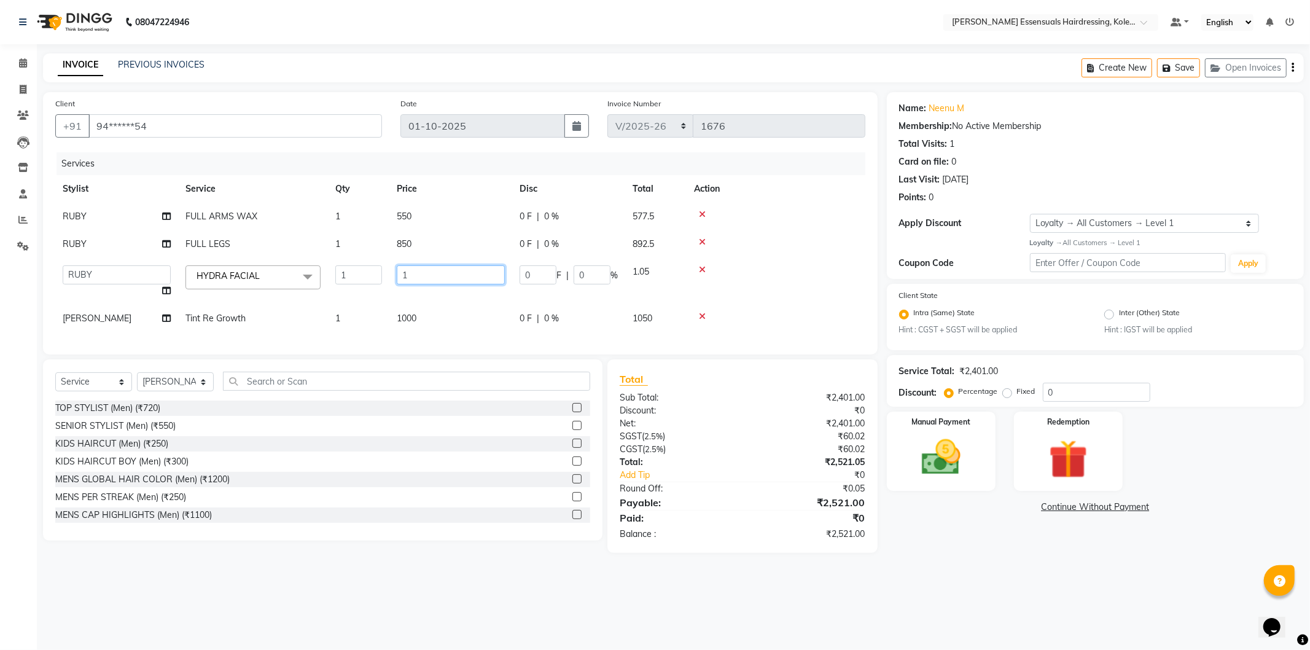
drag, startPoint x: 431, startPoint y: 271, endPoint x: 378, endPoint y: 271, distance: 53.4
click at [378, 271] on tr "Admin [PERSON_NAME] Dev [PERSON_NAME] [PERSON_NAME] [PERSON_NAME] Accountant [P…" at bounding box center [460, 281] width 810 height 47
type input "4999"
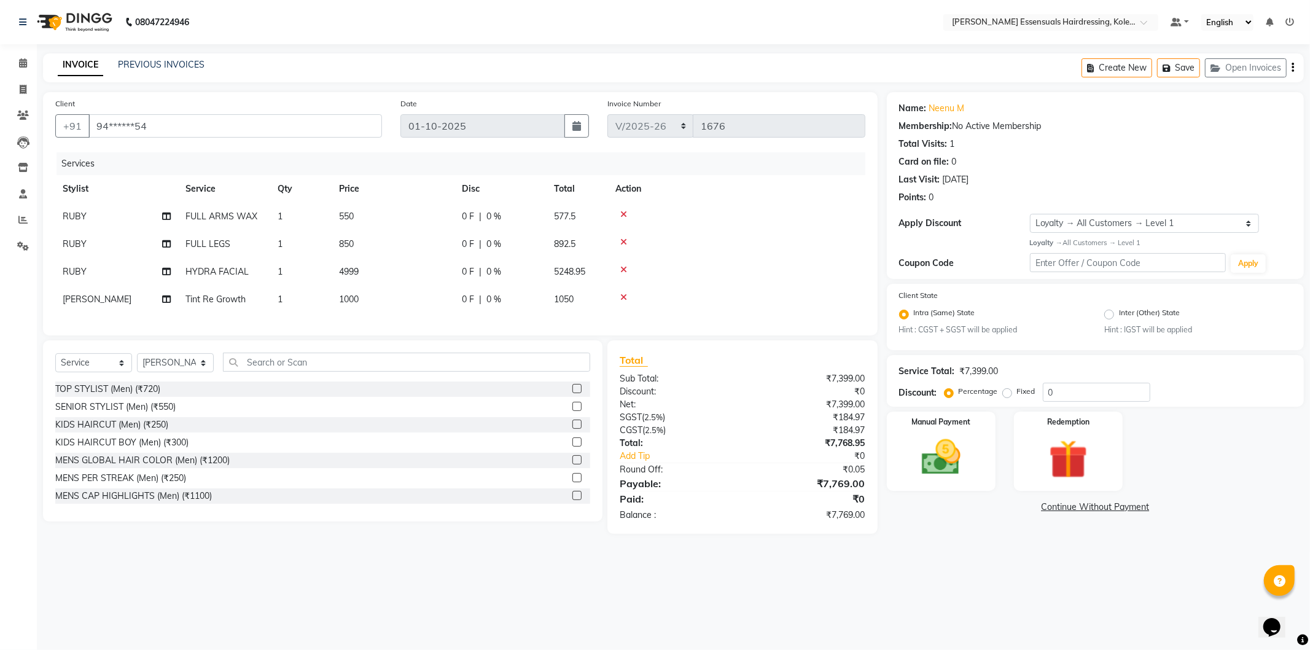
click at [468, 222] on tr "RUBY FULL ARMS WAX 1 550 0 F | 0 % 577.5" at bounding box center [460, 217] width 810 height 28
click at [343, 297] on span "1000" at bounding box center [349, 299] width 20 height 11
select select "84232"
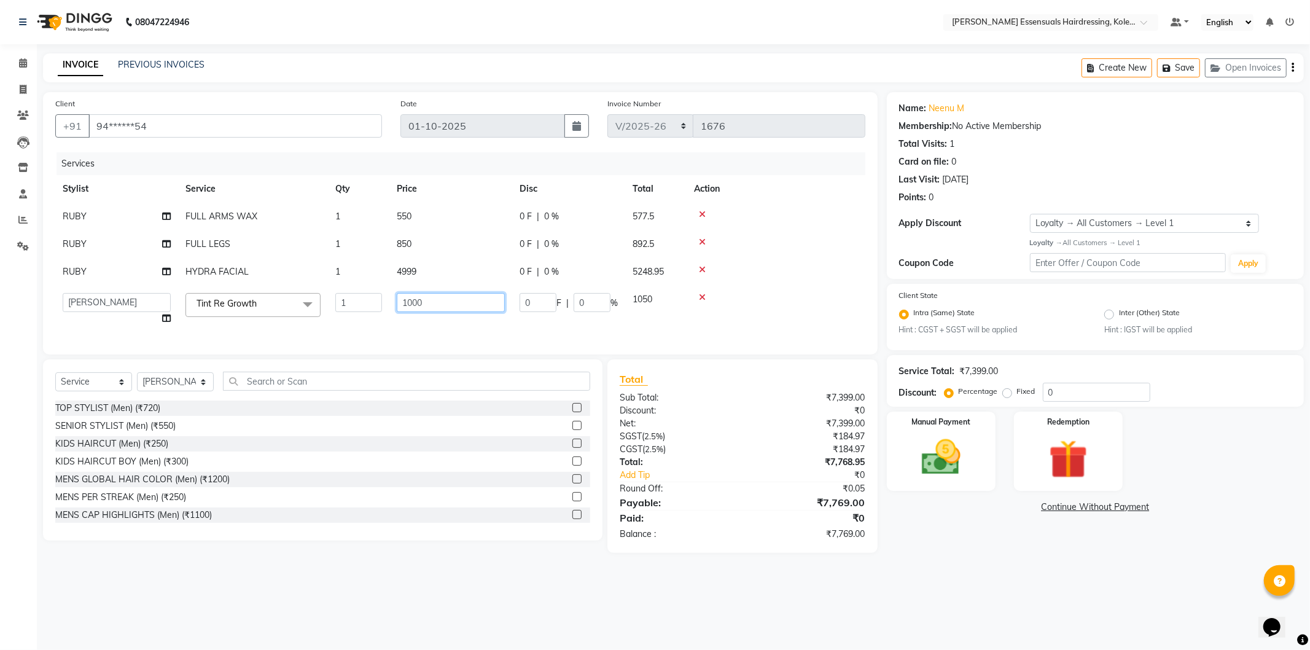
drag, startPoint x: 427, startPoint y: 302, endPoint x: 358, endPoint y: 290, distance: 69.7
click at [358, 290] on tr "Admin [PERSON_NAME] Dev [PERSON_NAME] [PERSON_NAME] [PERSON_NAME] Accountant [P…" at bounding box center [460, 309] width 810 height 47
type input "1500"
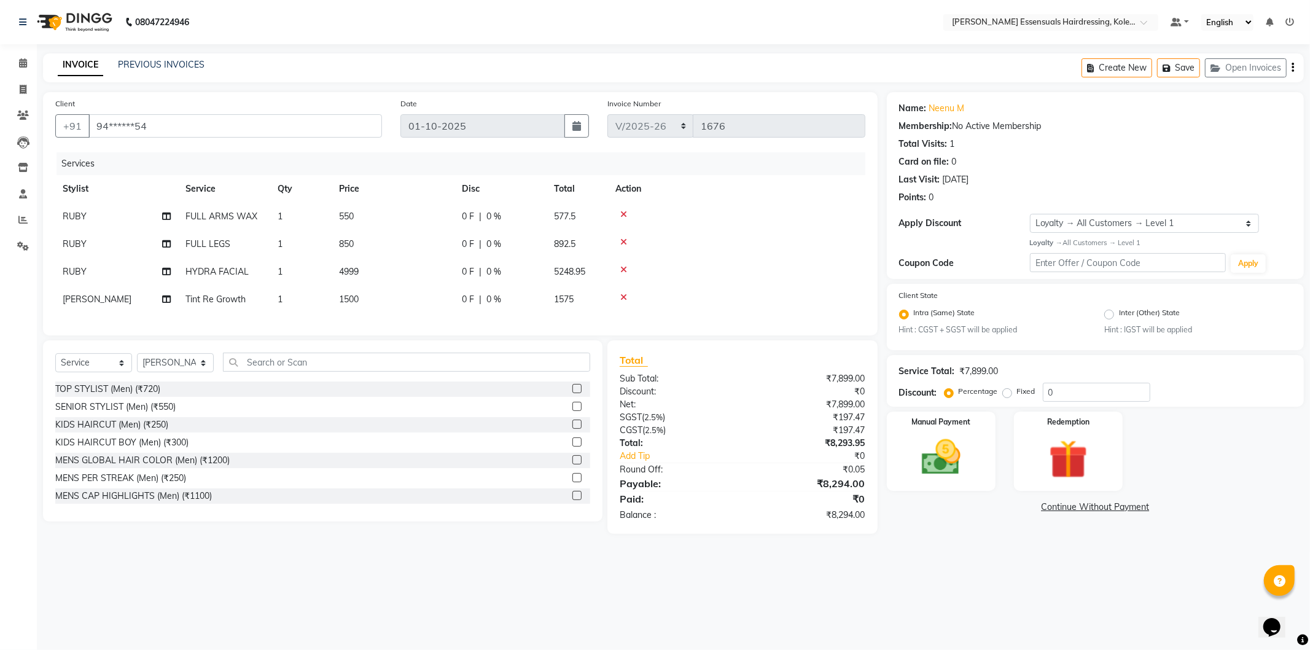
click at [784, 284] on td at bounding box center [736, 272] width 257 height 28
click at [1174, 69] on button "Save" at bounding box center [1178, 67] width 43 height 19
click at [25, 56] on span at bounding box center [22, 63] width 21 height 14
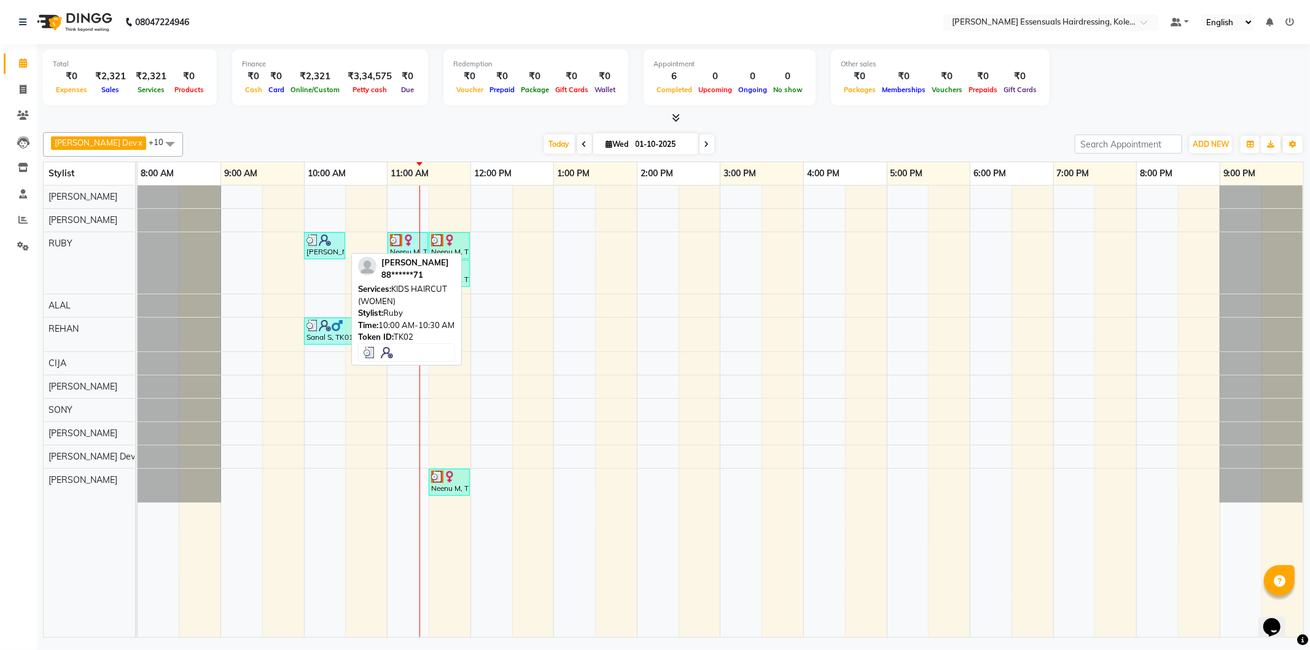
click at [333, 252] on div "[PERSON_NAME], TK02, 10:00 AM-10:30 AM, KIDS HAIRCUT (WOMEN)" at bounding box center [324, 245] width 39 height 23
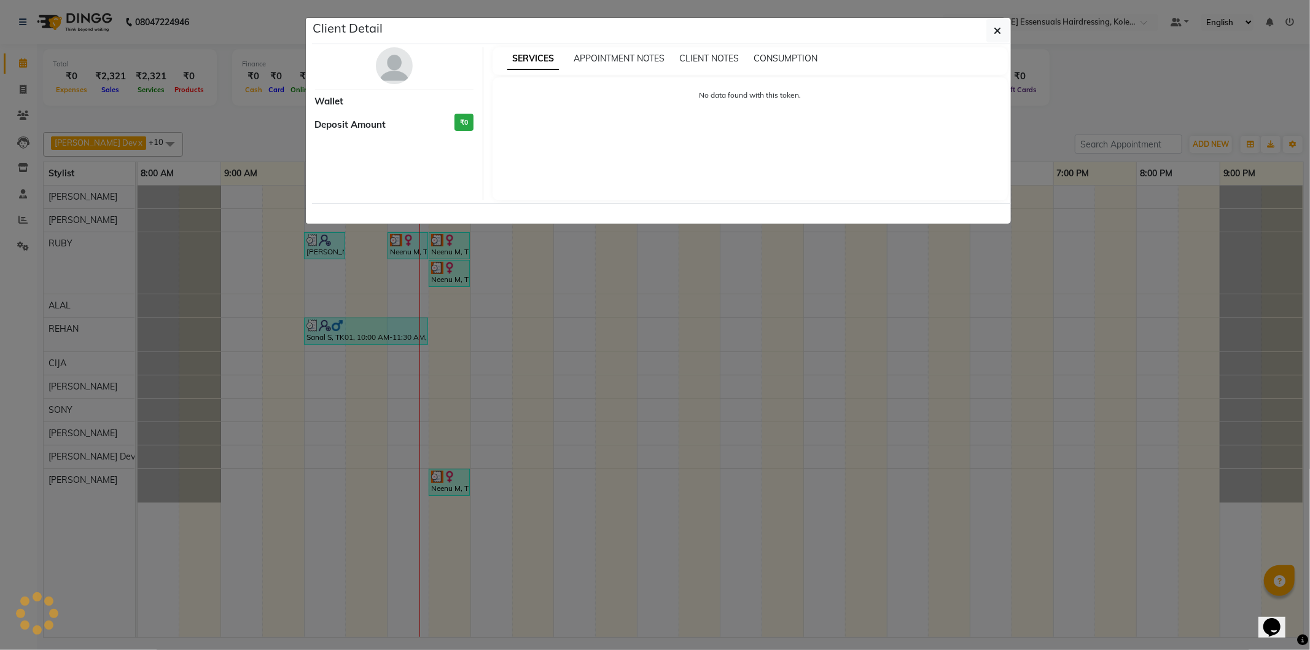
select select "3"
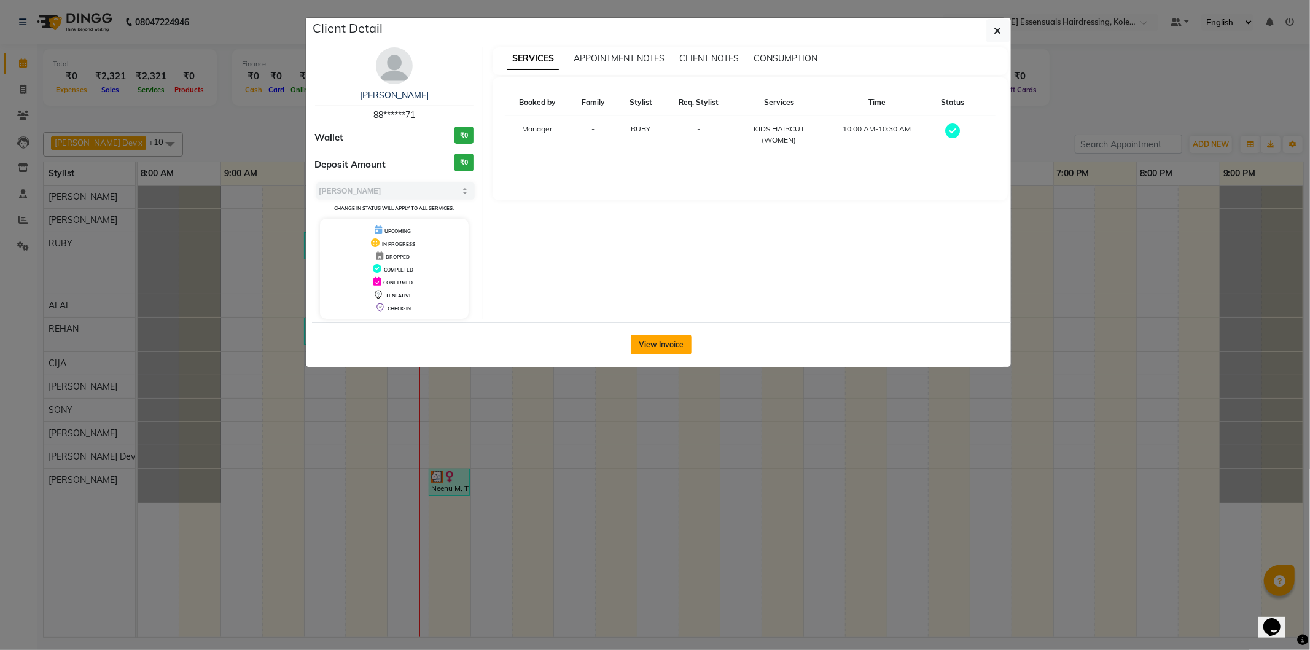
click at [667, 352] on button "View Invoice" at bounding box center [661, 345] width 61 height 20
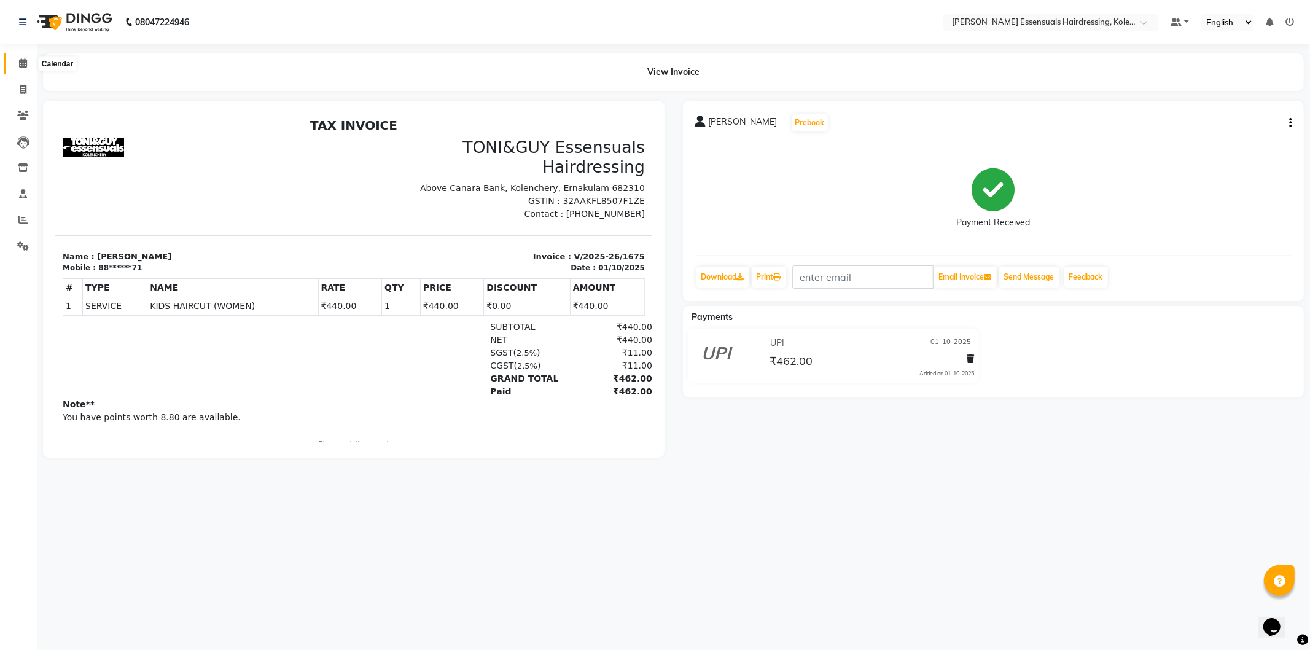
click at [25, 60] on icon at bounding box center [23, 62] width 8 height 9
